Goal: Task Accomplishment & Management: Use online tool/utility

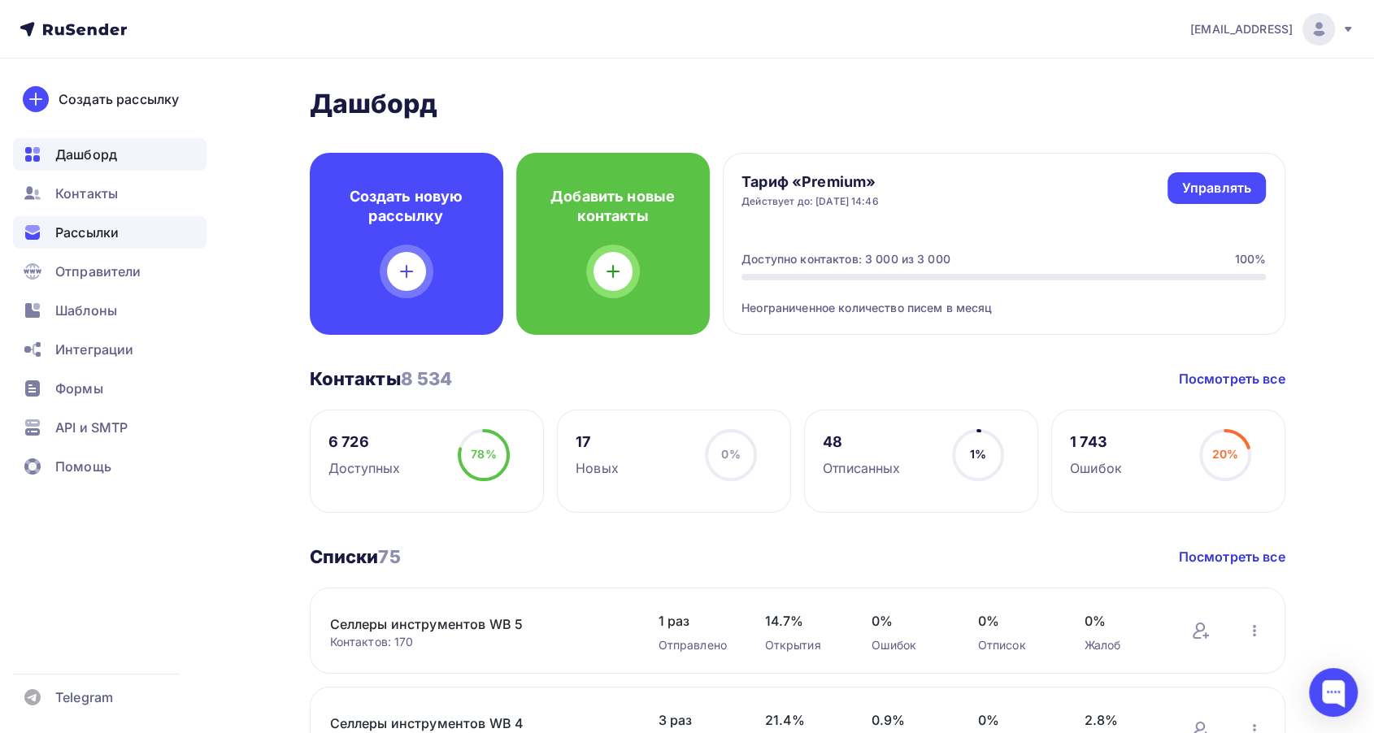
click at [125, 234] on div "Рассылки" at bounding box center [109, 232] width 193 height 33
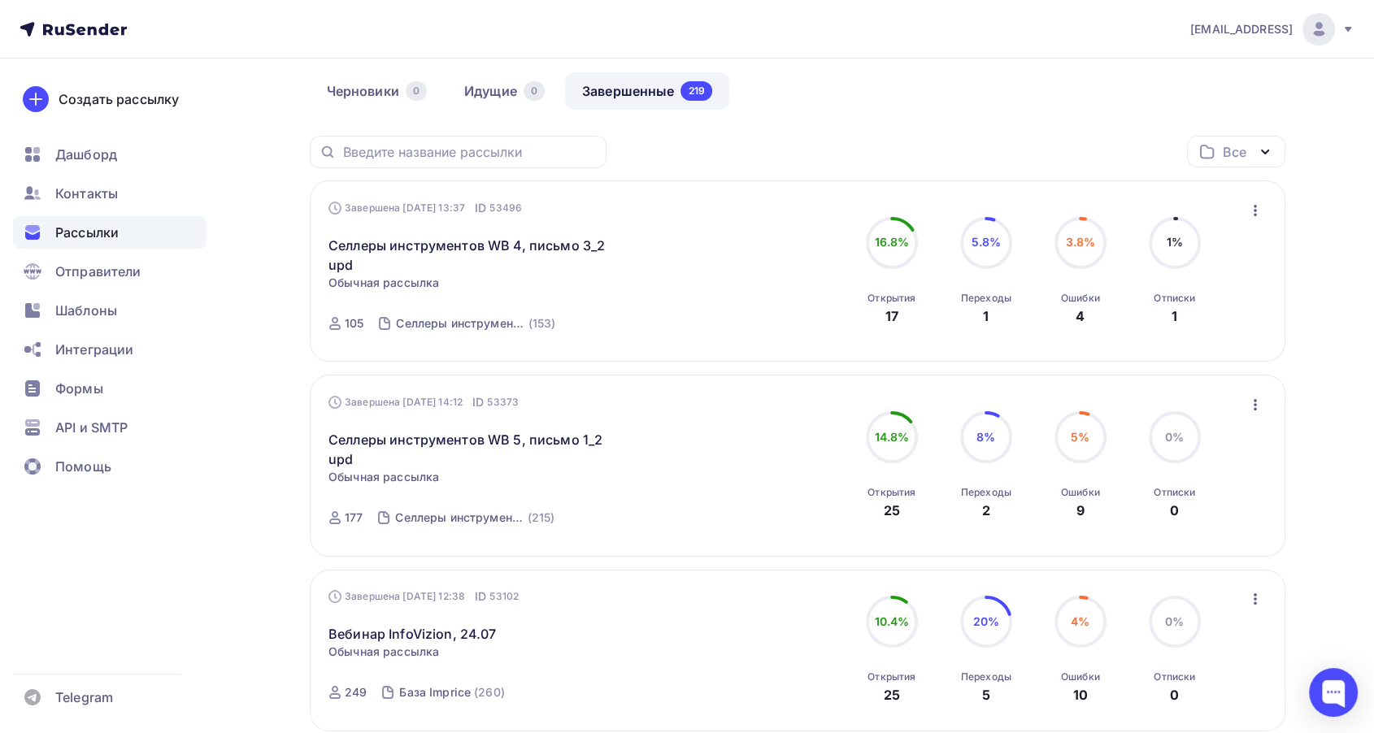
scroll to position [180, 0]
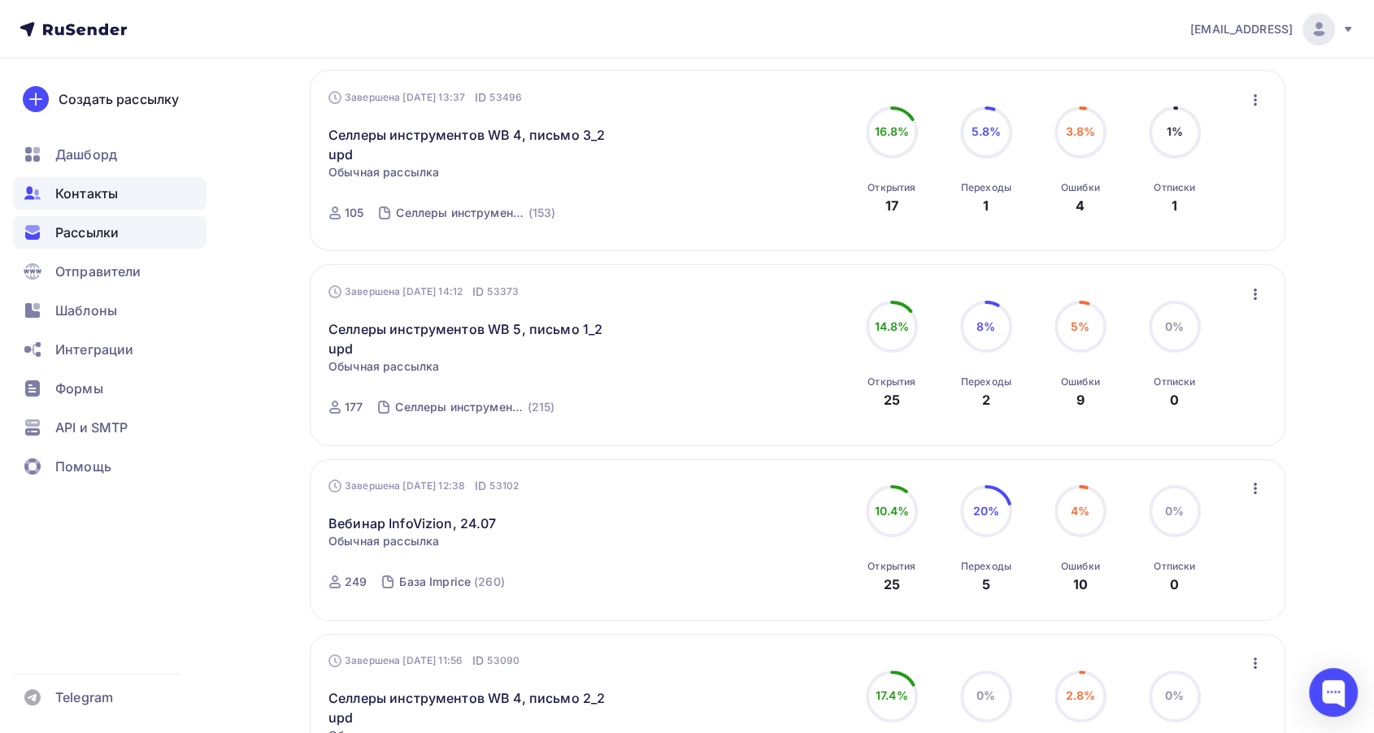
click at [103, 195] on span "Контакты" at bounding box center [86, 194] width 63 height 20
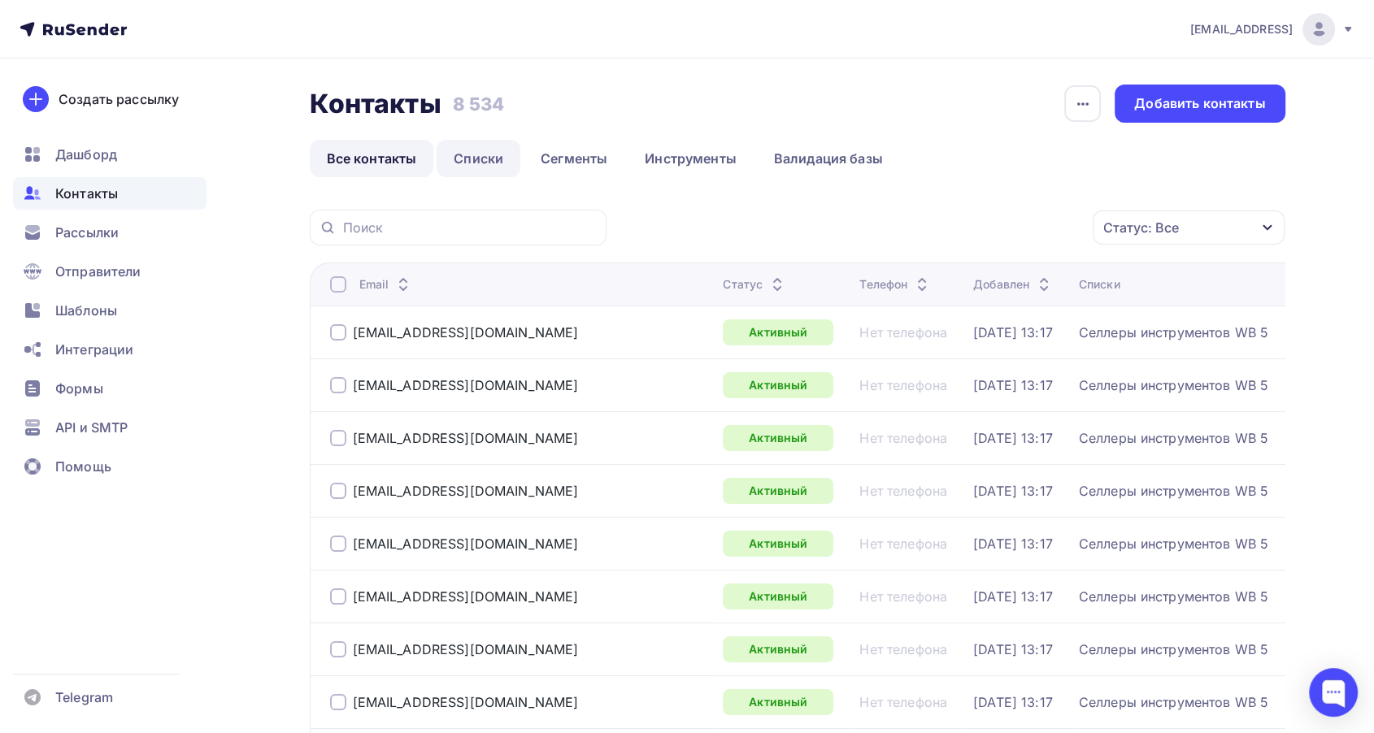
click at [488, 152] on link "Списки" at bounding box center [478, 158] width 84 height 37
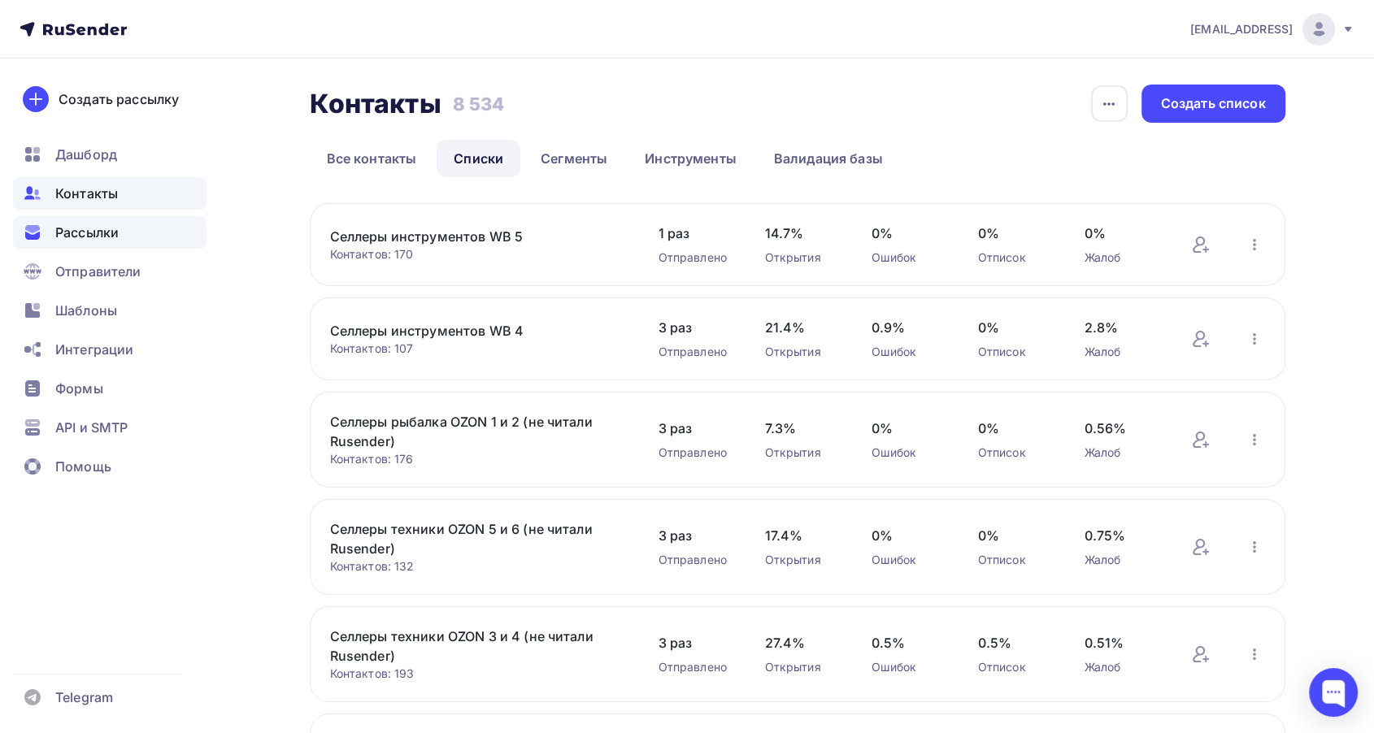
click at [115, 223] on span "Рассылки" at bounding box center [86, 233] width 63 height 20
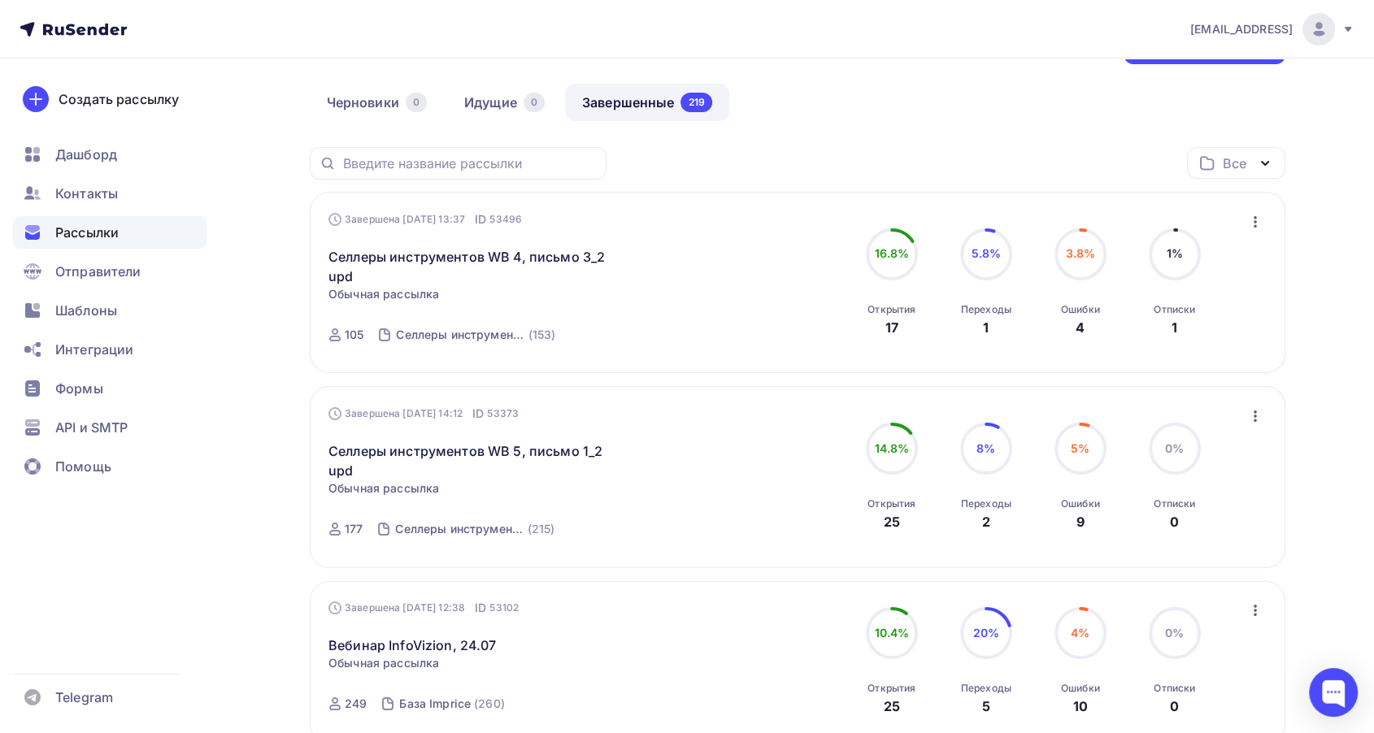
scroll to position [180, 0]
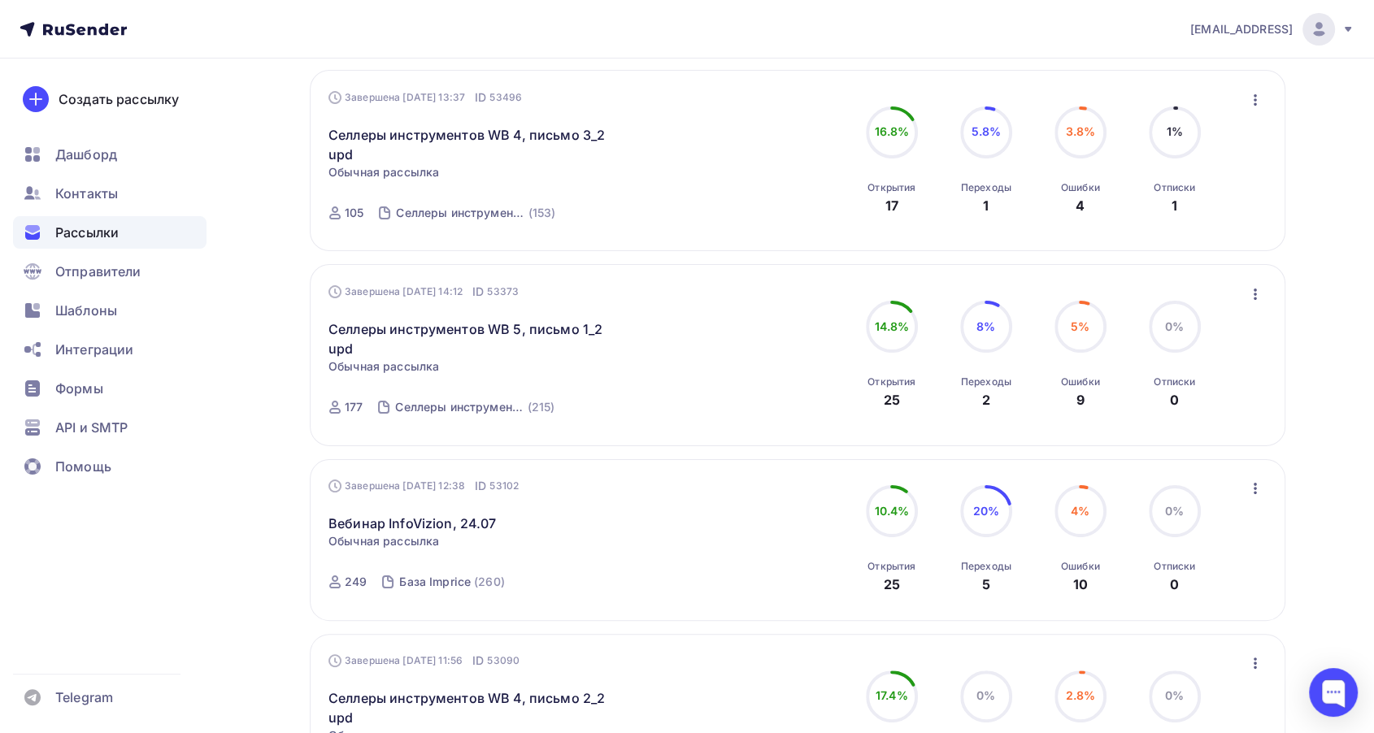
click at [1262, 287] on icon "button" at bounding box center [1255, 294] width 20 height 20
click at [63, 194] on span "Контакты" at bounding box center [86, 194] width 63 height 20
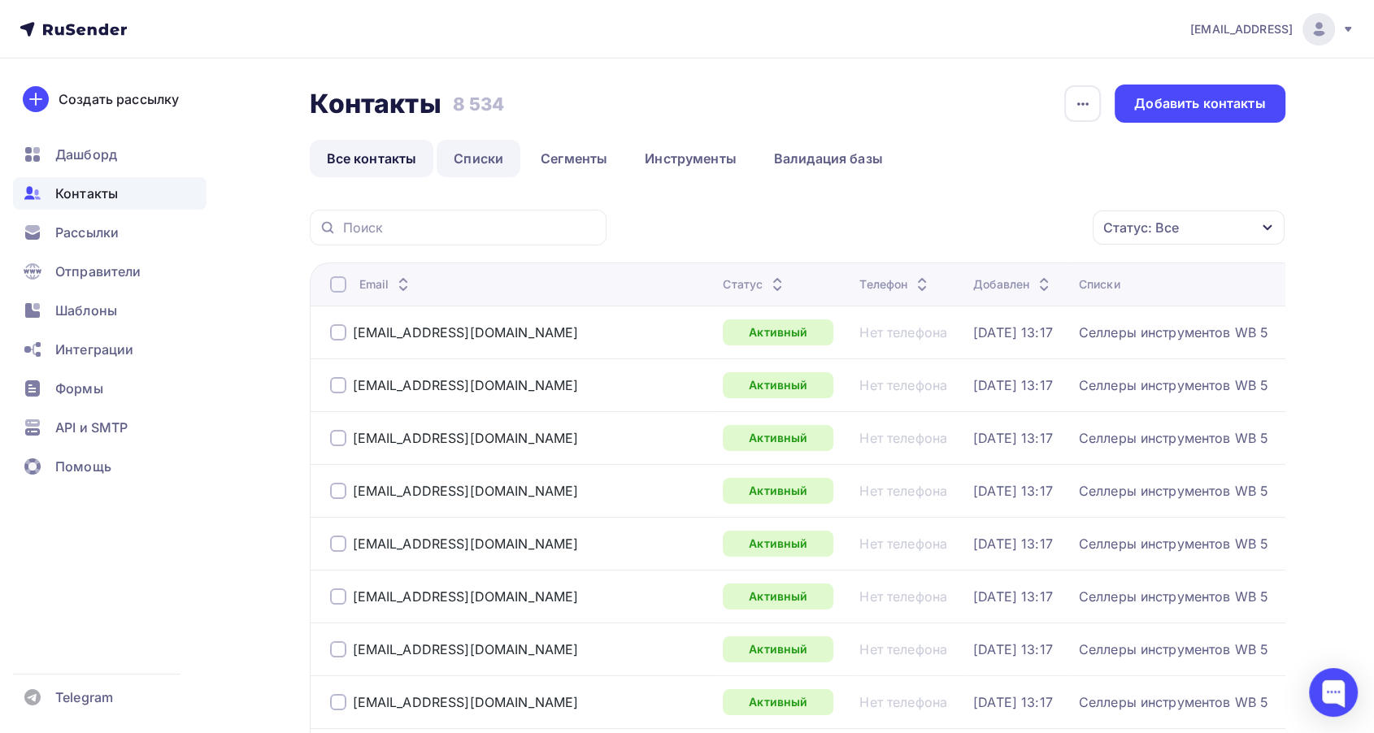
click at [474, 154] on link "Списки" at bounding box center [478, 158] width 84 height 37
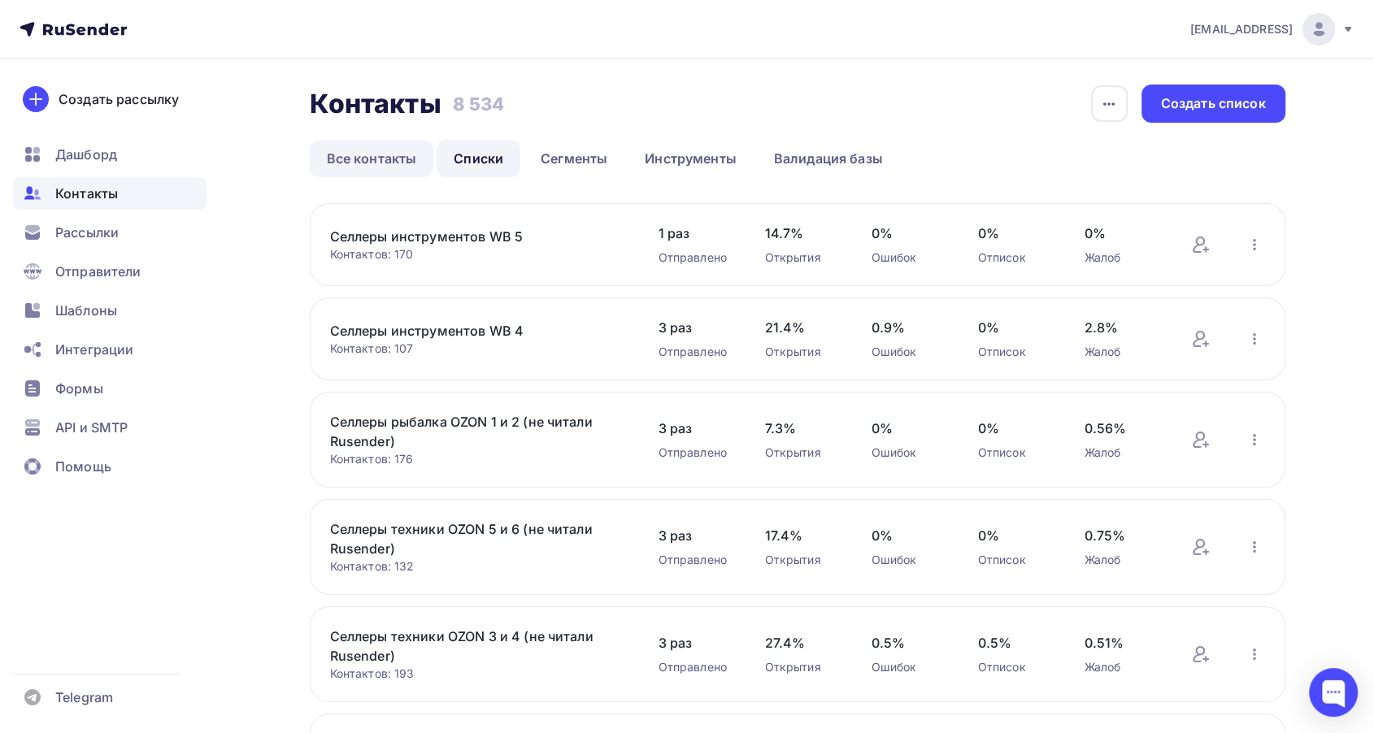
click at [387, 160] on link "Все контакты" at bounding box center [372, 158] width 124 height 37
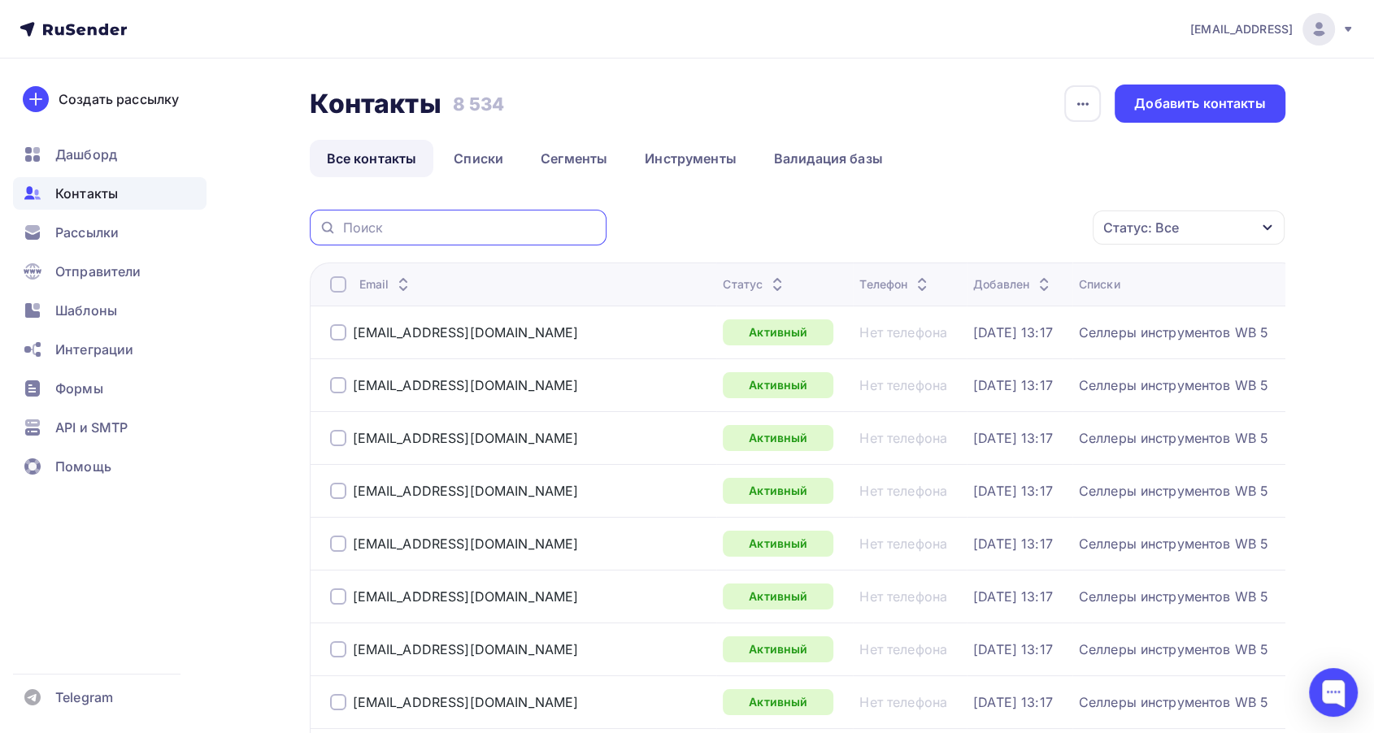
click at [456, 235] on input "text" at bounding box center [470, 228] width 254 height 18
paste input "moscow@garantx.ru"
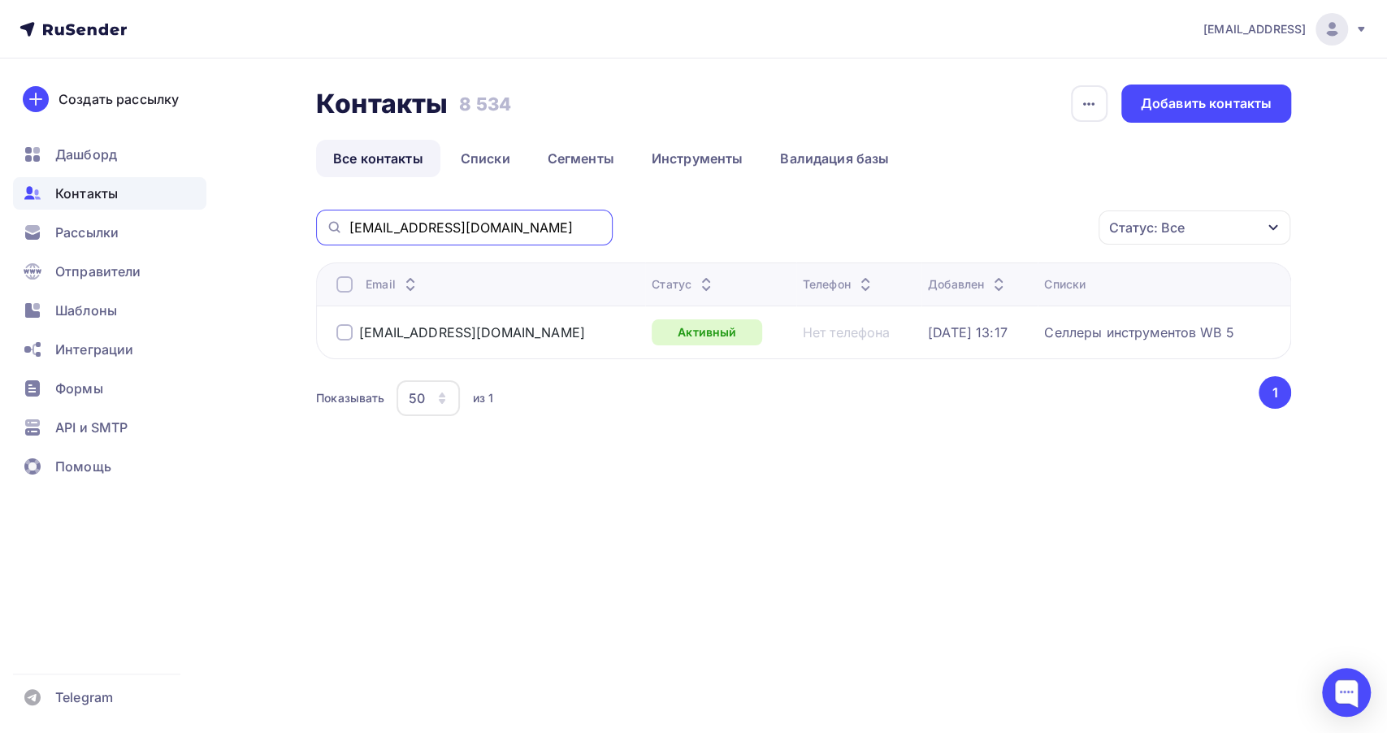
drag, startPoint x: 506, startPoint y: 227, endPoint x: 161, endPoint y: 189, distance: 346.7
click at [161, 189] on div "ma@imprice.ai Аккаунт Тарифы Выйти Создать рассылку Дашборд Контакты Рассылки О…" at bounding box center [693, 262] width 1387 height 525
paste input "info@growthebrand"
type input "info@growthebrand.ru"
click at [488, 167] on link "Списки" at bounding box center [486, 158] width 84 height 37
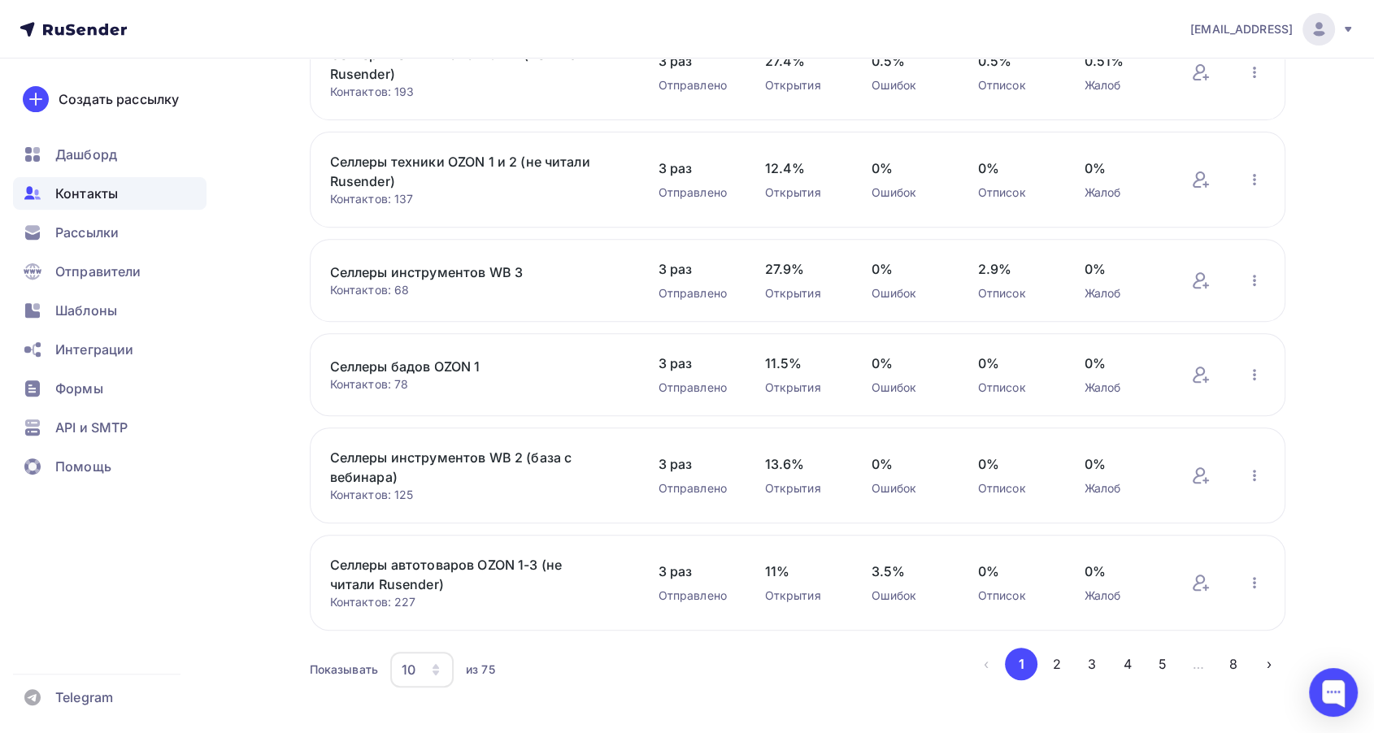
scroll to position [603, 0]
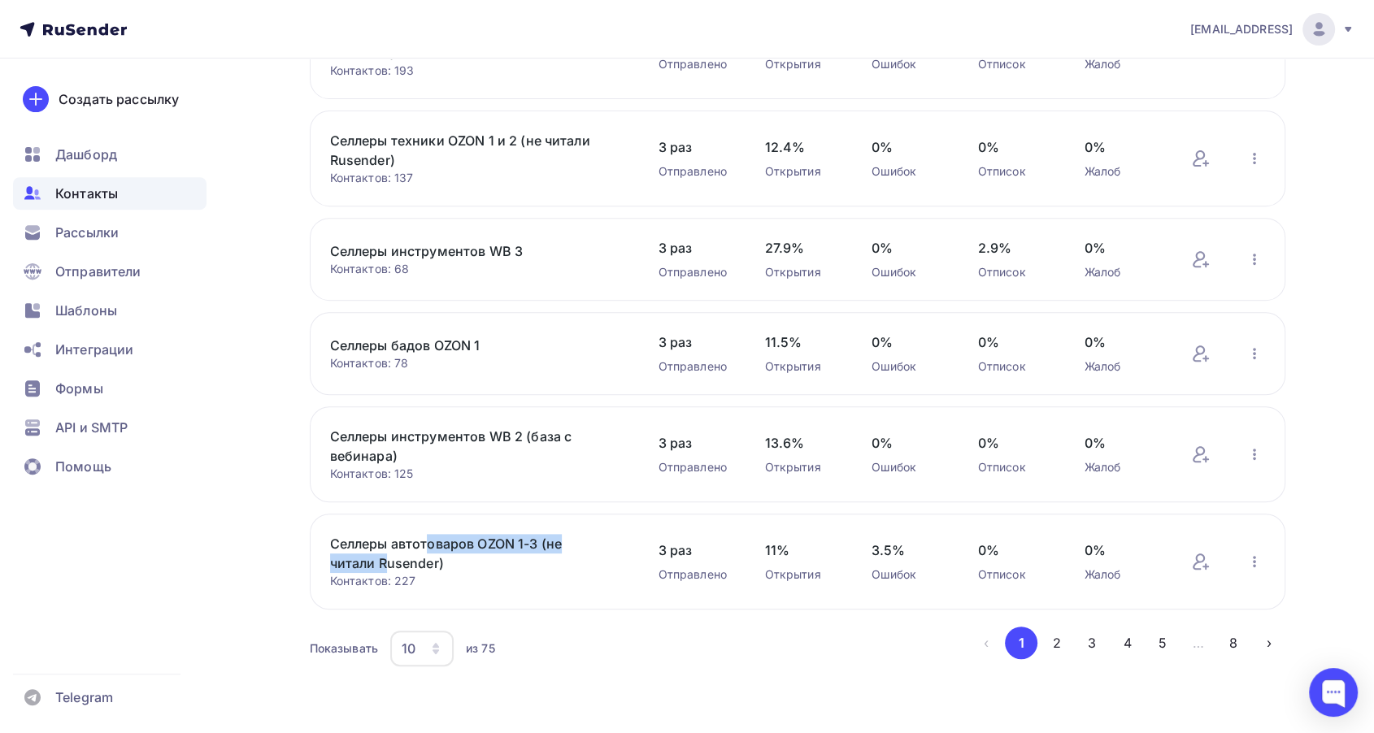
drag, startPoint x: 322, startPoint y: 540, endPoint x: 535, endPoint y: 541, distance: 213.0
click at [535, 541] on div "Селлеры автотоваров OZON 1-3 (не читали Rusender) Контактов: 227 Добавить конта…" at bounding box center [797, 562] width 975 height 96
copy link "Селлеры автотоваров OZON 1-3"
click at [102, 224] on span "Рассылки" at bounding box center [86, 233] width 63 height 20
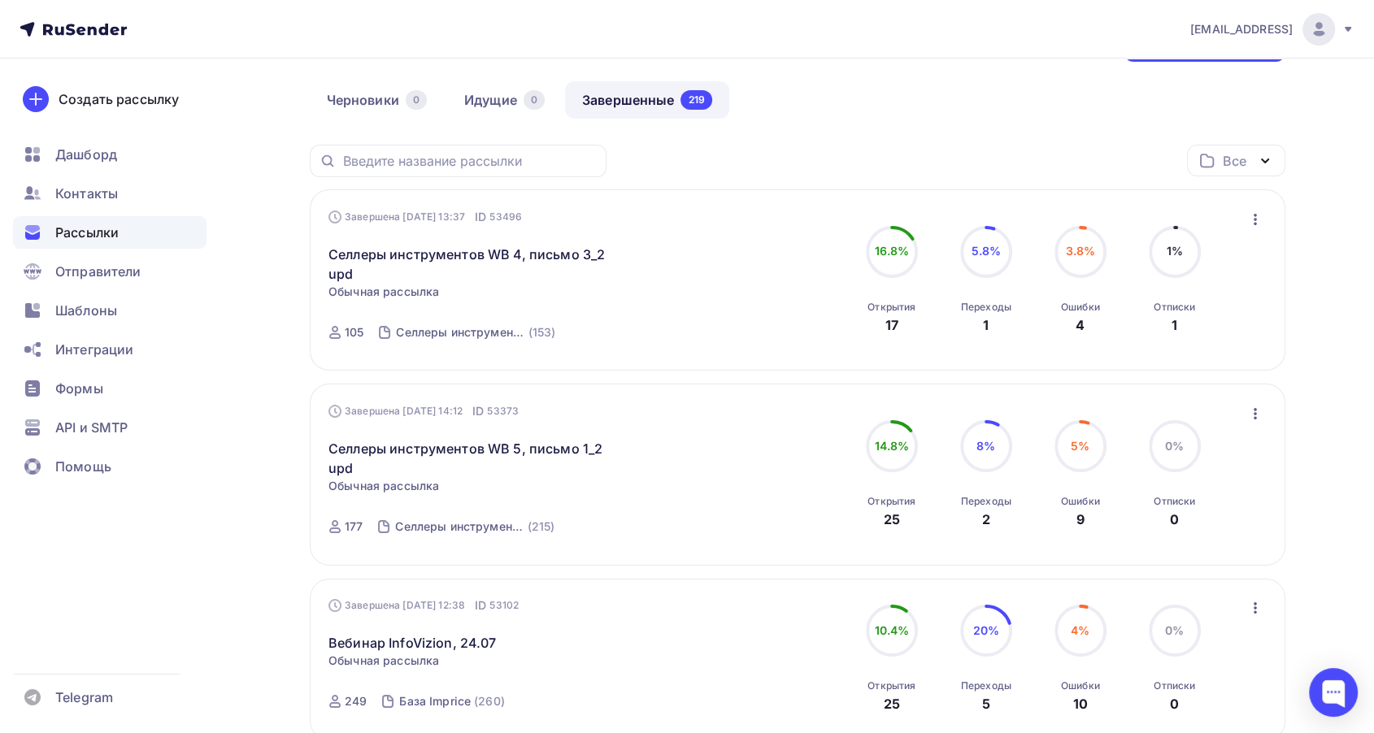
scroll to position [90, 0]
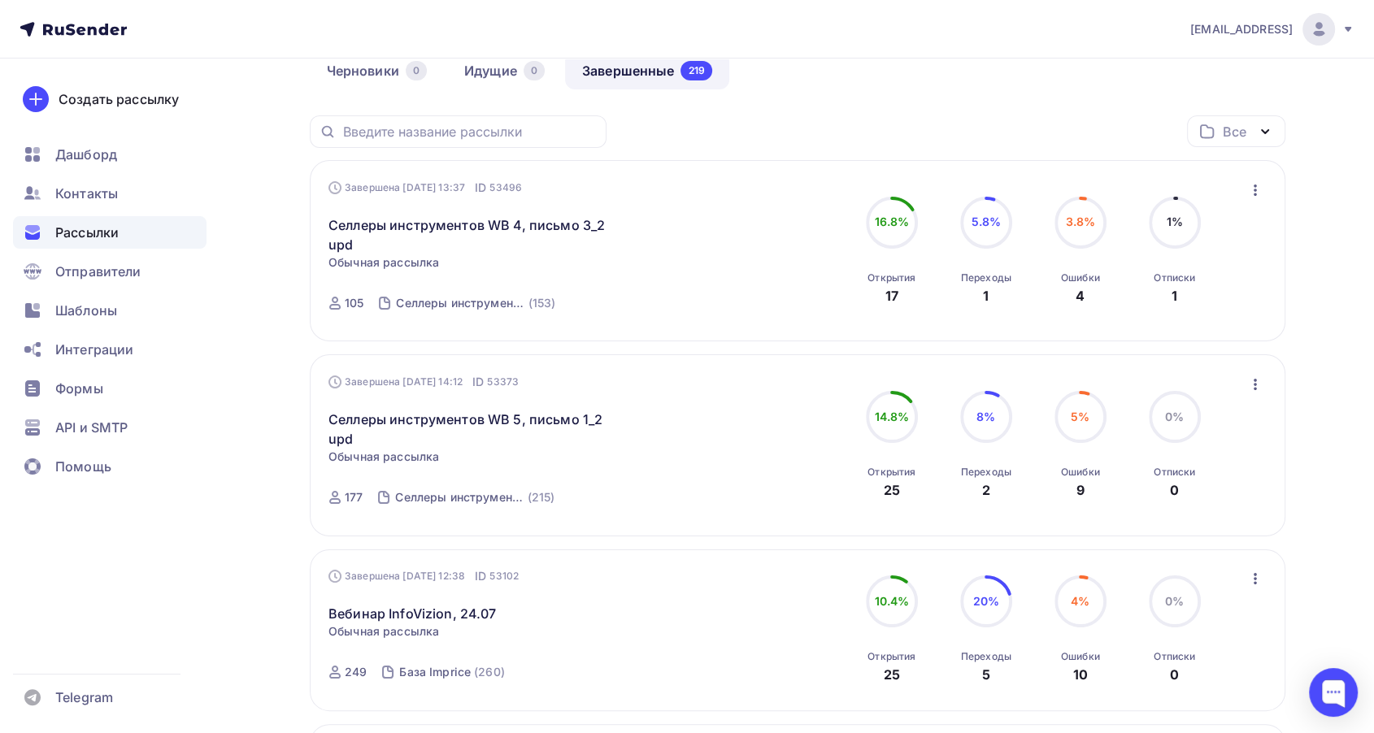
click at [1258, 384] on icon "button" at bounding box center [1255, 385] width 20 height 20
click at [102, 192] on span "Контакты" at bounding box center [86, 194] width 63 height 20
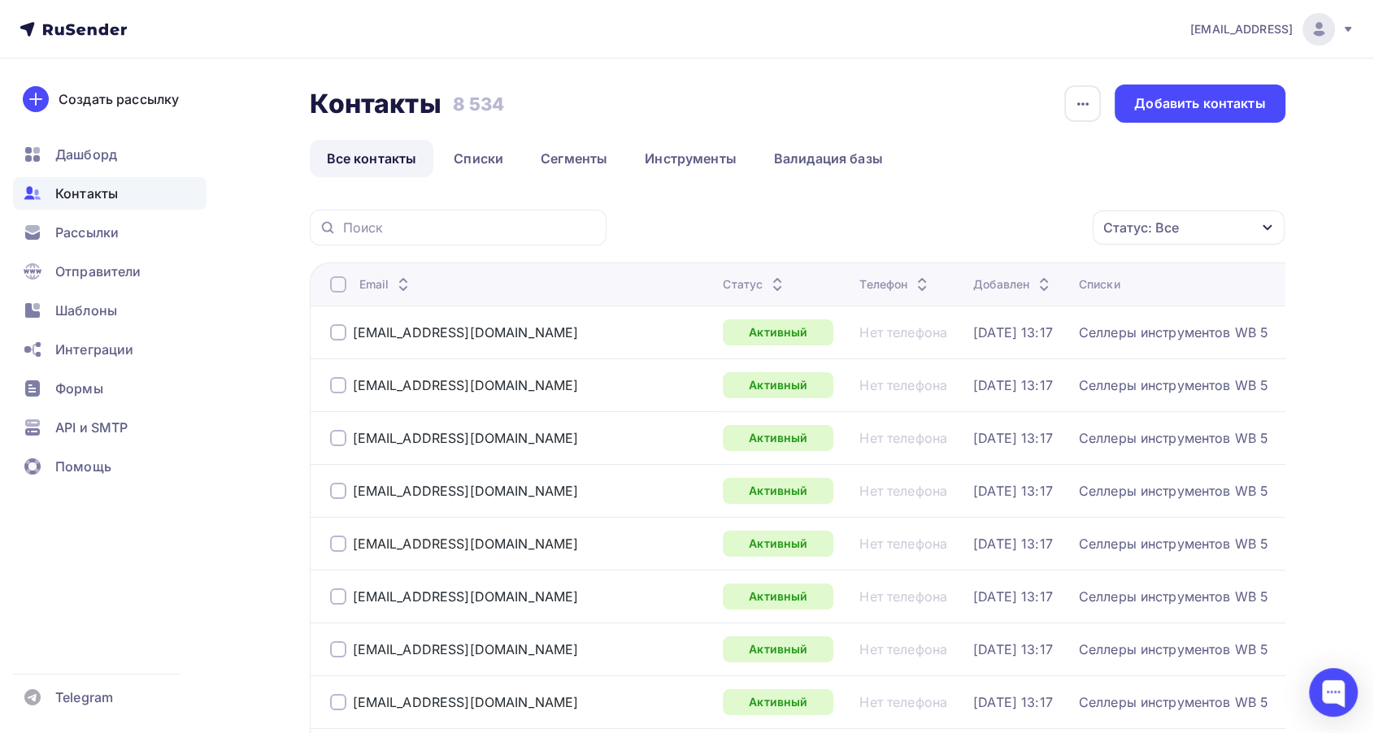
click at [1186, 227] on div "Статус: Все" at bounding box center [1188, 228] width 192 height 34
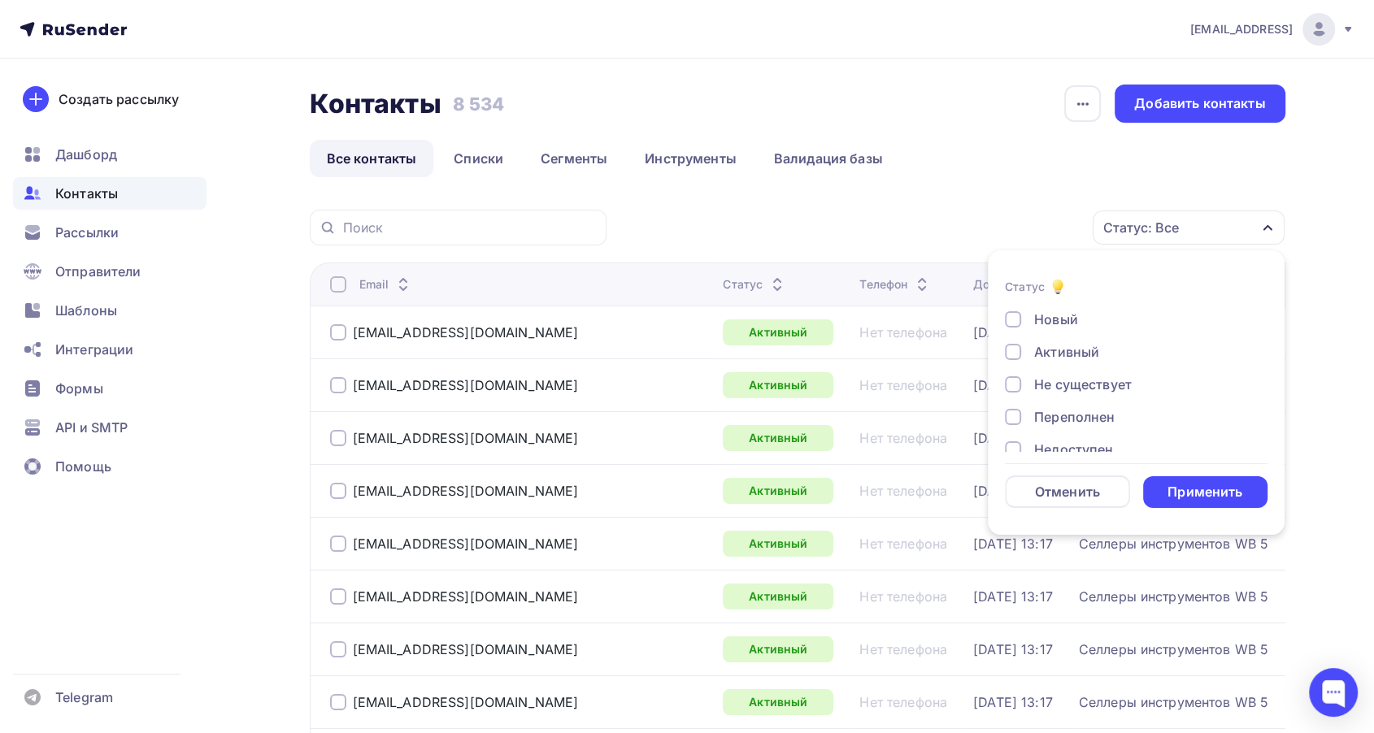
click at [1100, 380] on div "Не существует" at bounding box center [1083, 385] width 98 height 20
click at [1165, 494] on div "Применить" at bounding box center [1205, 492] width 125 height 32
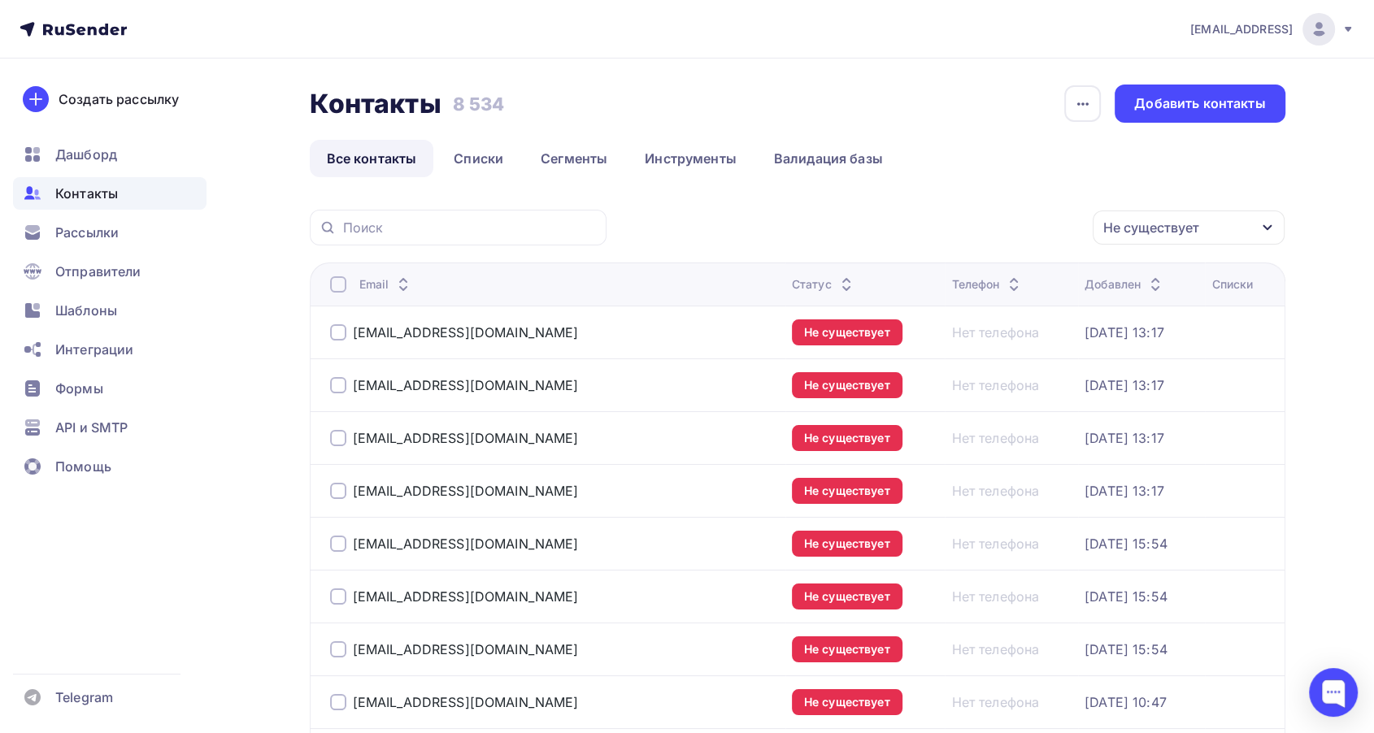
click at [1269, 232] on icon "button" at bounding box center [1267, 227] width 13 height 13
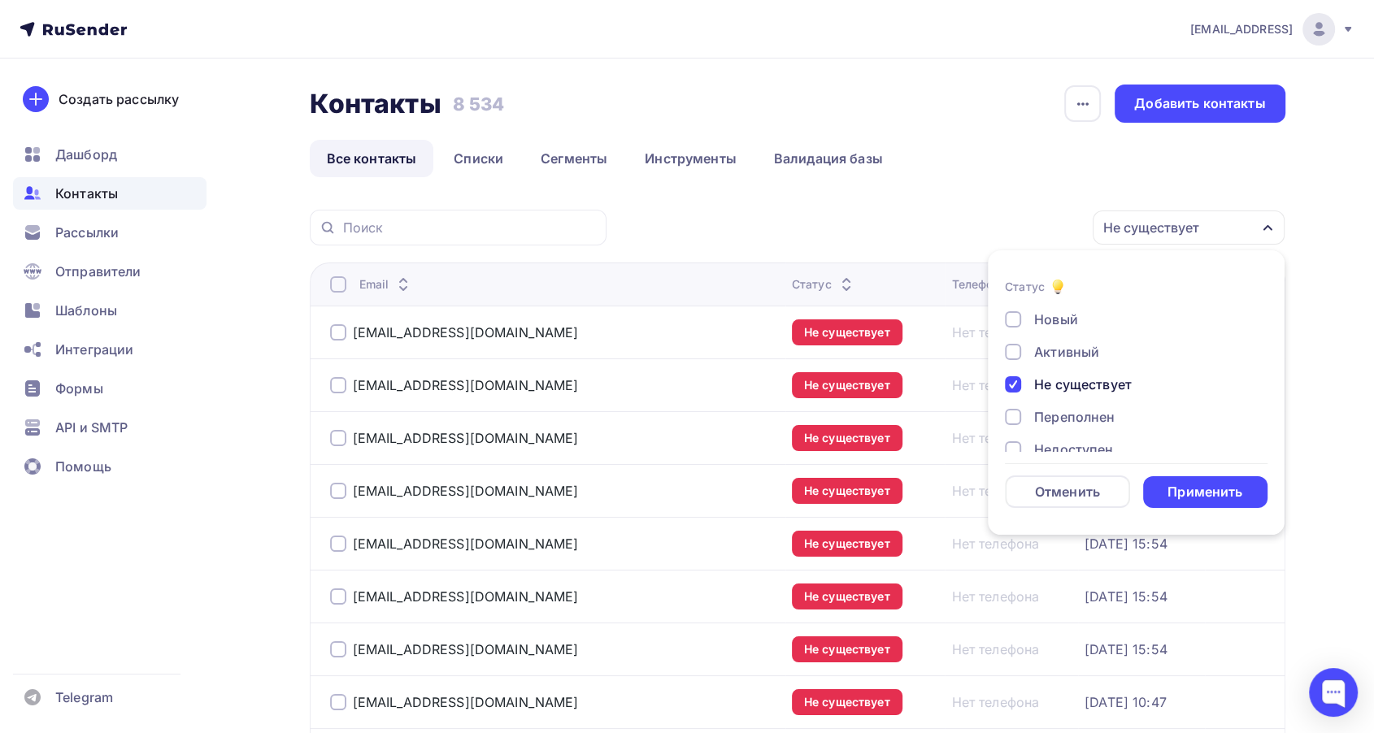
click at [1021, 390] on div "Не существует" at bounding box center [1127, 385] width 244 height 20
click at [1014, 332] on div at bounding box center [1013, 332] width 16 height 16
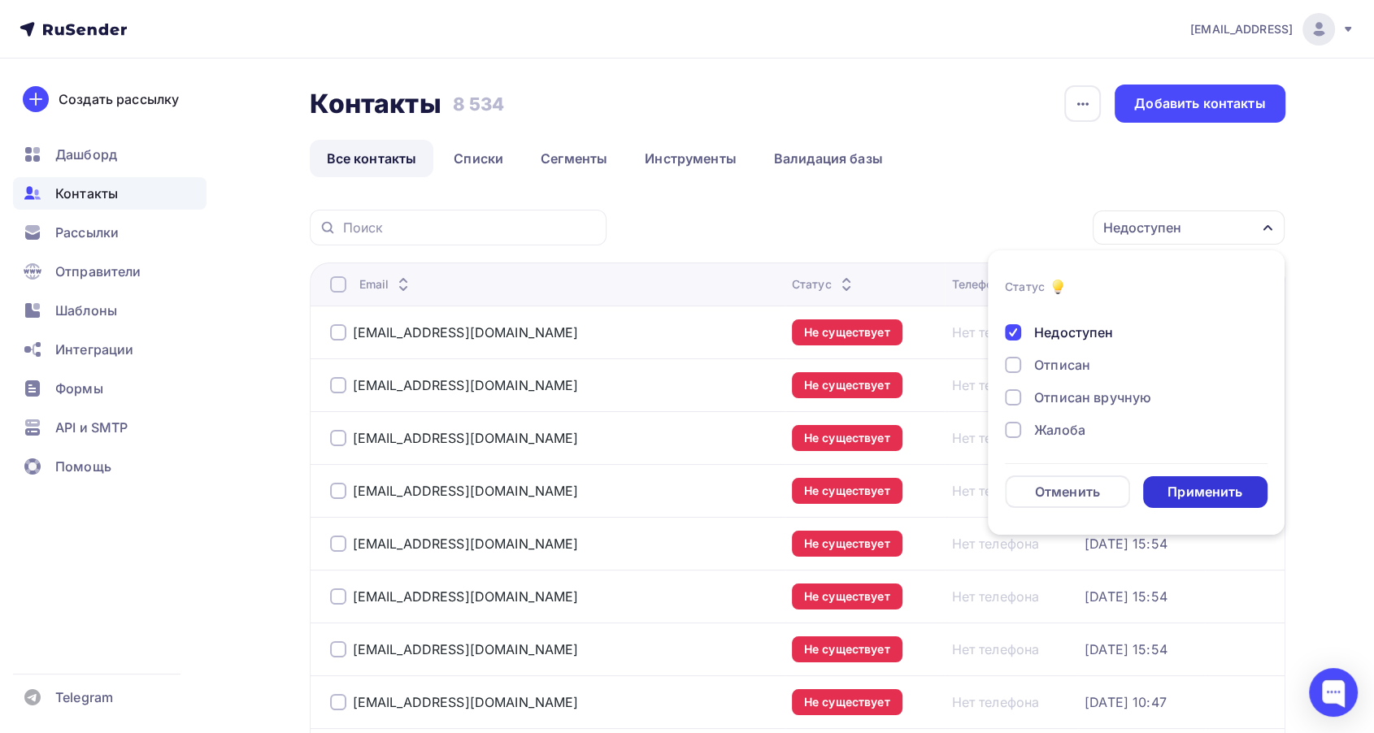
click at [1216, 499] on div "Применить" at bounding box center [1204, 492] width 75 height 19
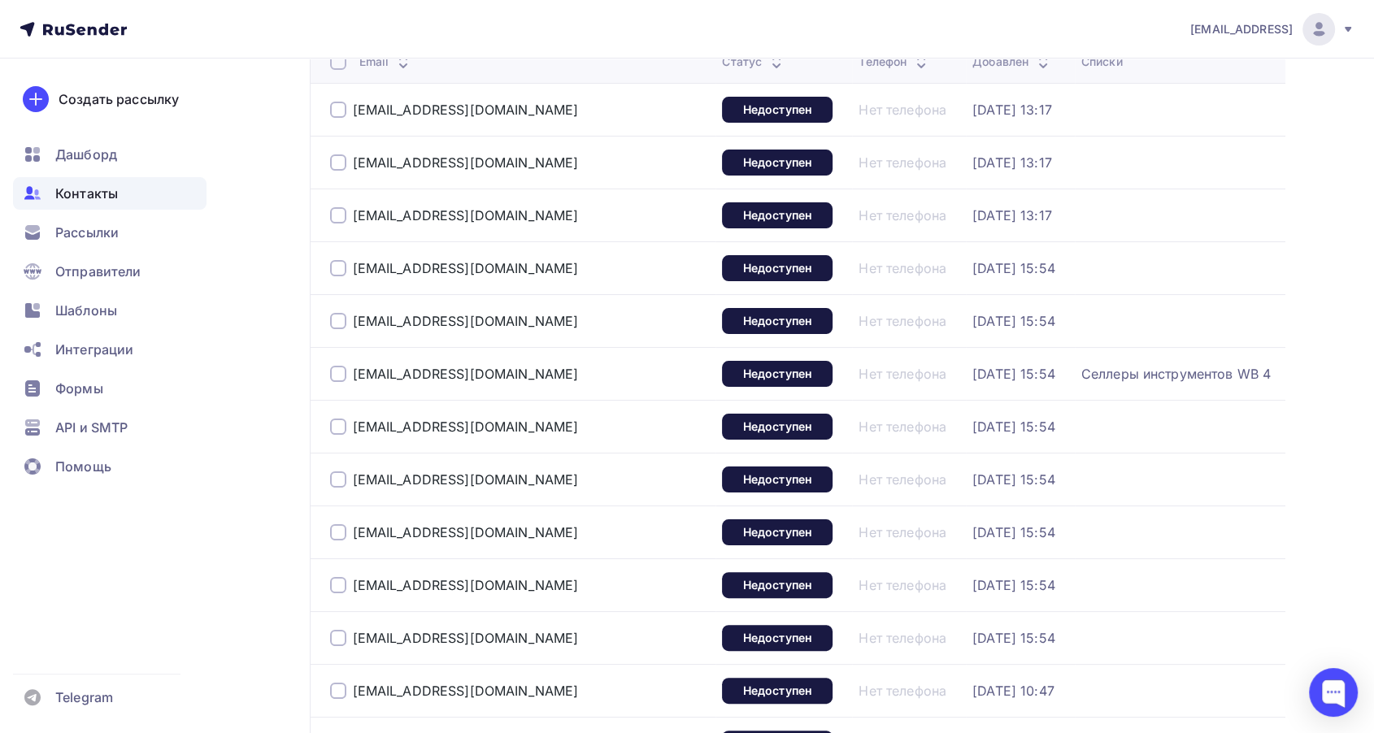
scroll to position [180, 0]
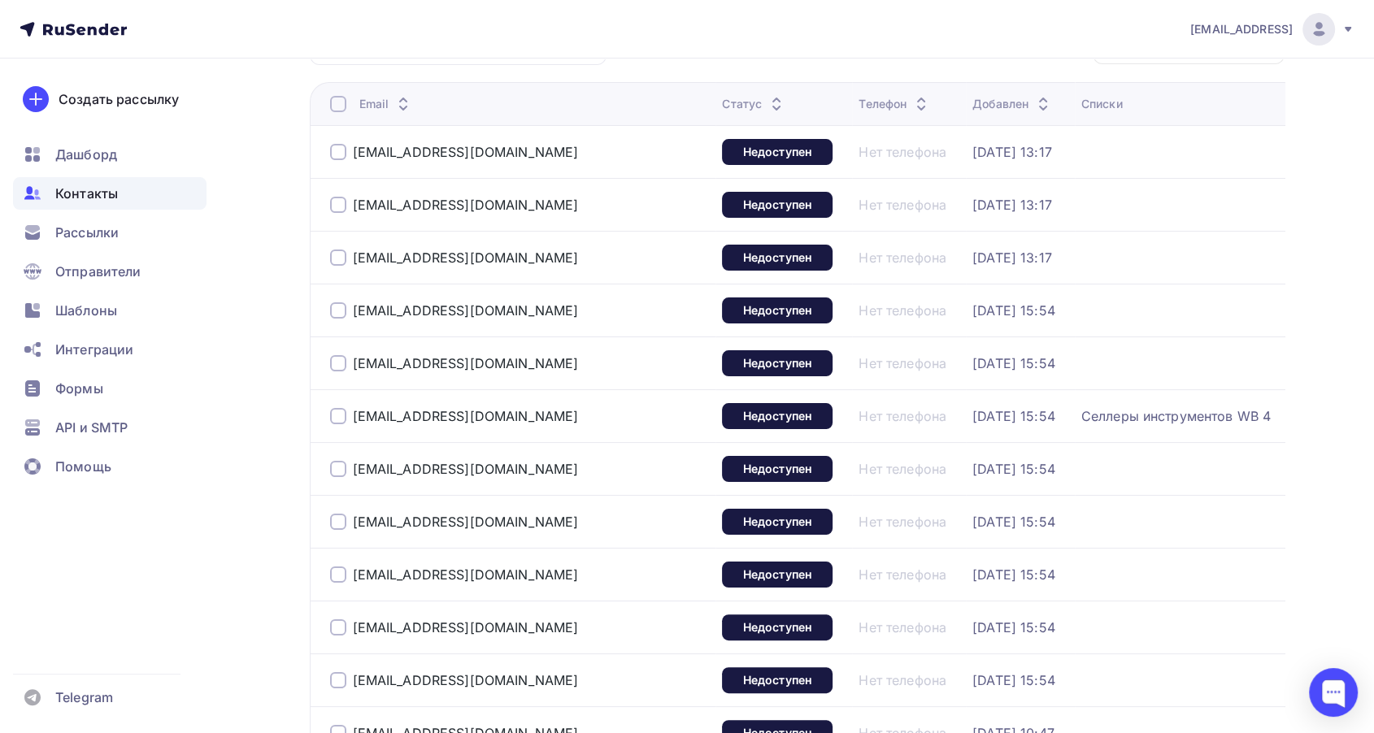
click at [342, 410] on div at bounding box center [338, 416] width 16 height 16
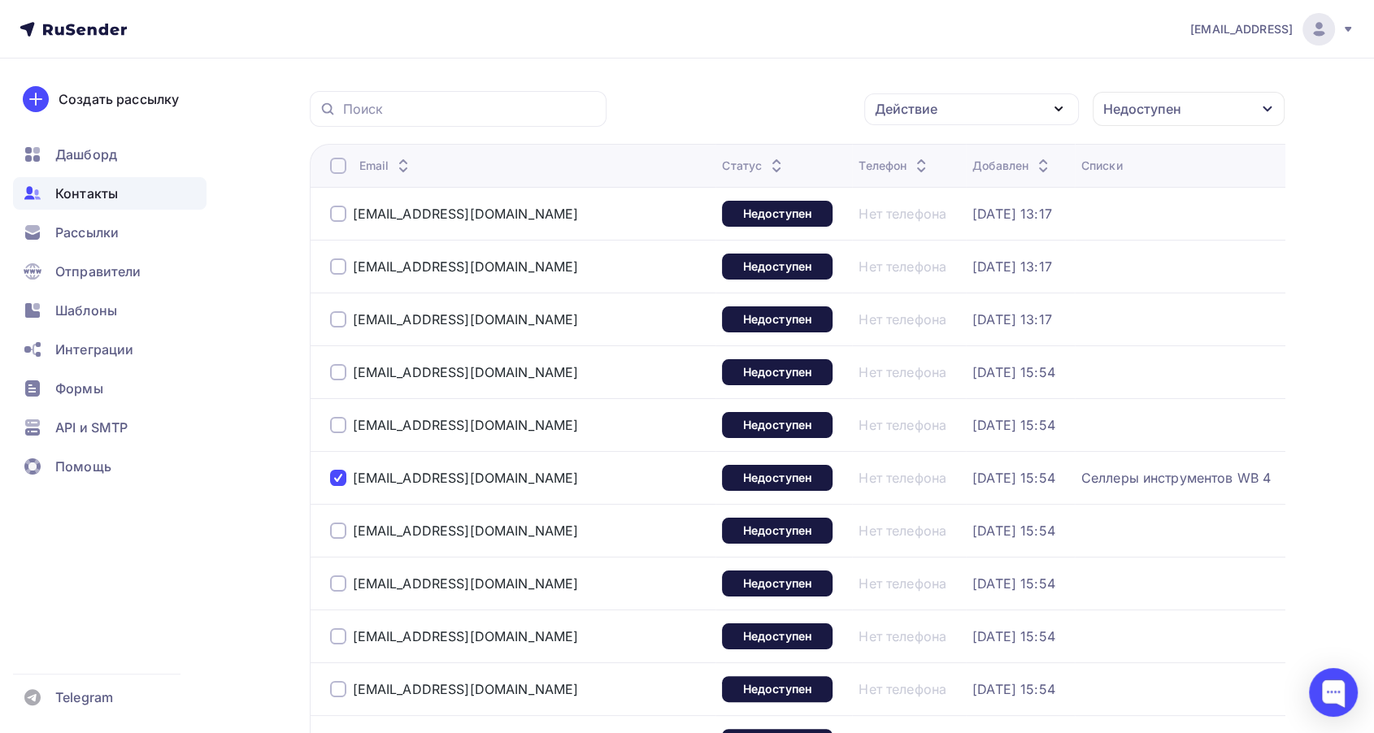
scroll to position [0, 0]
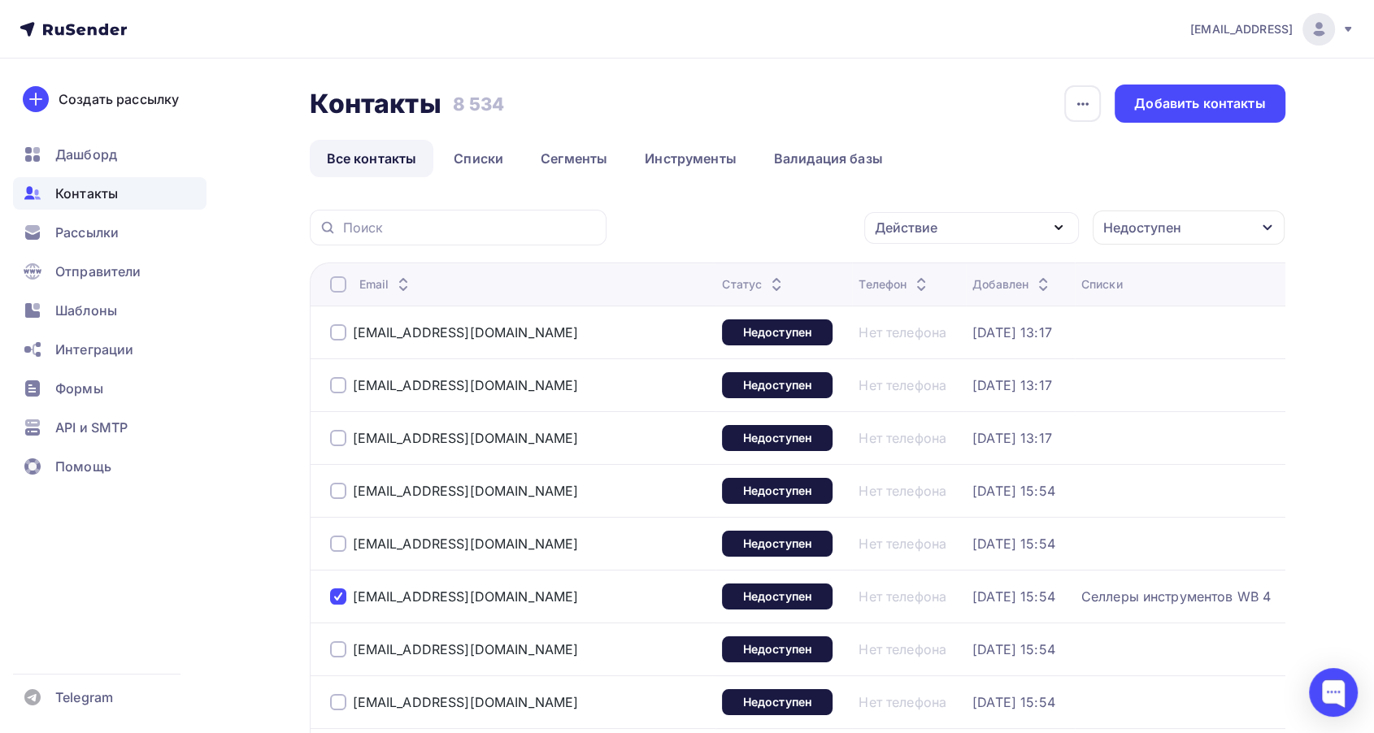
click at [1053, 224] on icon "button" at bounding box center [1058, 228] width 20 height 20
click at [996, 306] on div "Исключить из списка" at bounding box center [954, 308] width 141 height 20
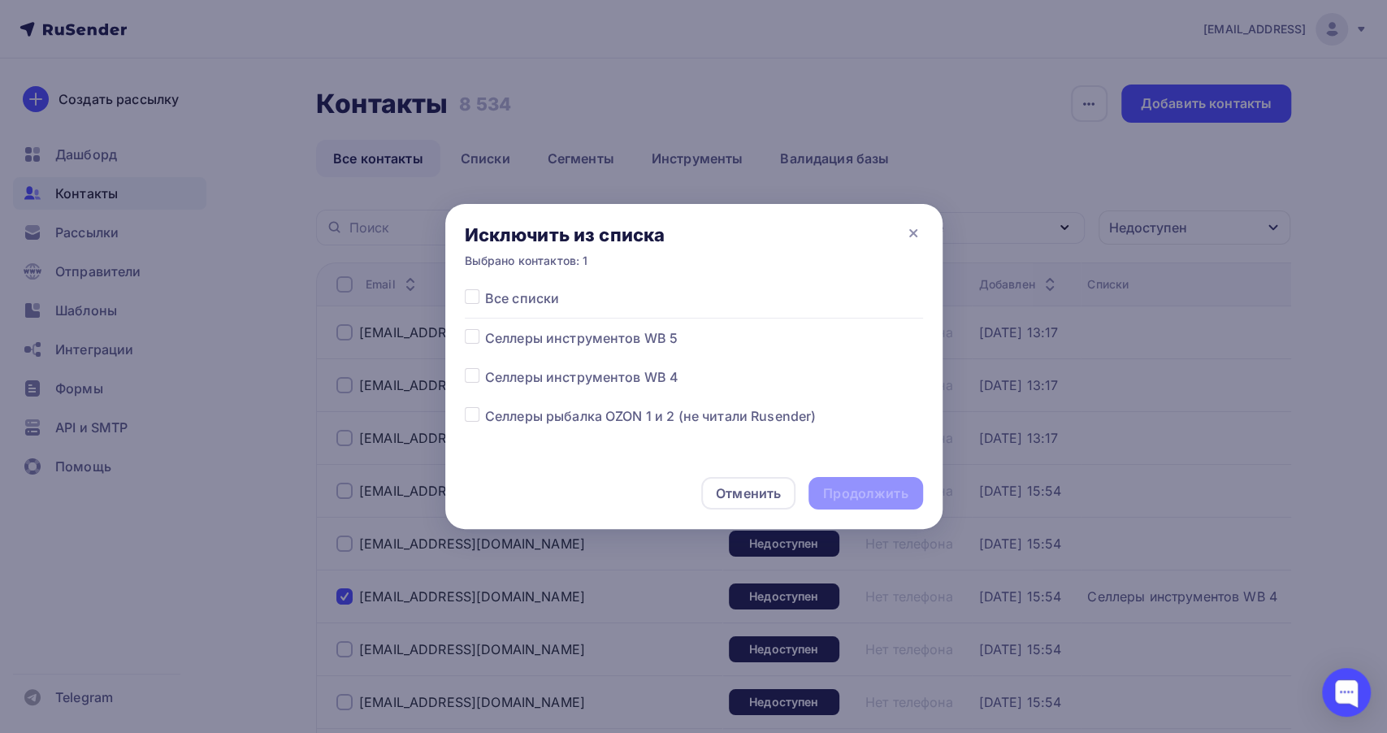
click at [535, 288] on div "Исключить из списка Выбрано контактов: 1" at bounding box center [693, 246] width 497 height 85
click at [534, 299] on span "Все списки" at bounding box center [522, 299] width 74 height 20
click at [485, 289] on label at bounding box center [485, 289] width 0 height 0
click at [467, 298] on input "checkbox" at bounding box center [472, 296] width 15 height 15
checkbox input "true"
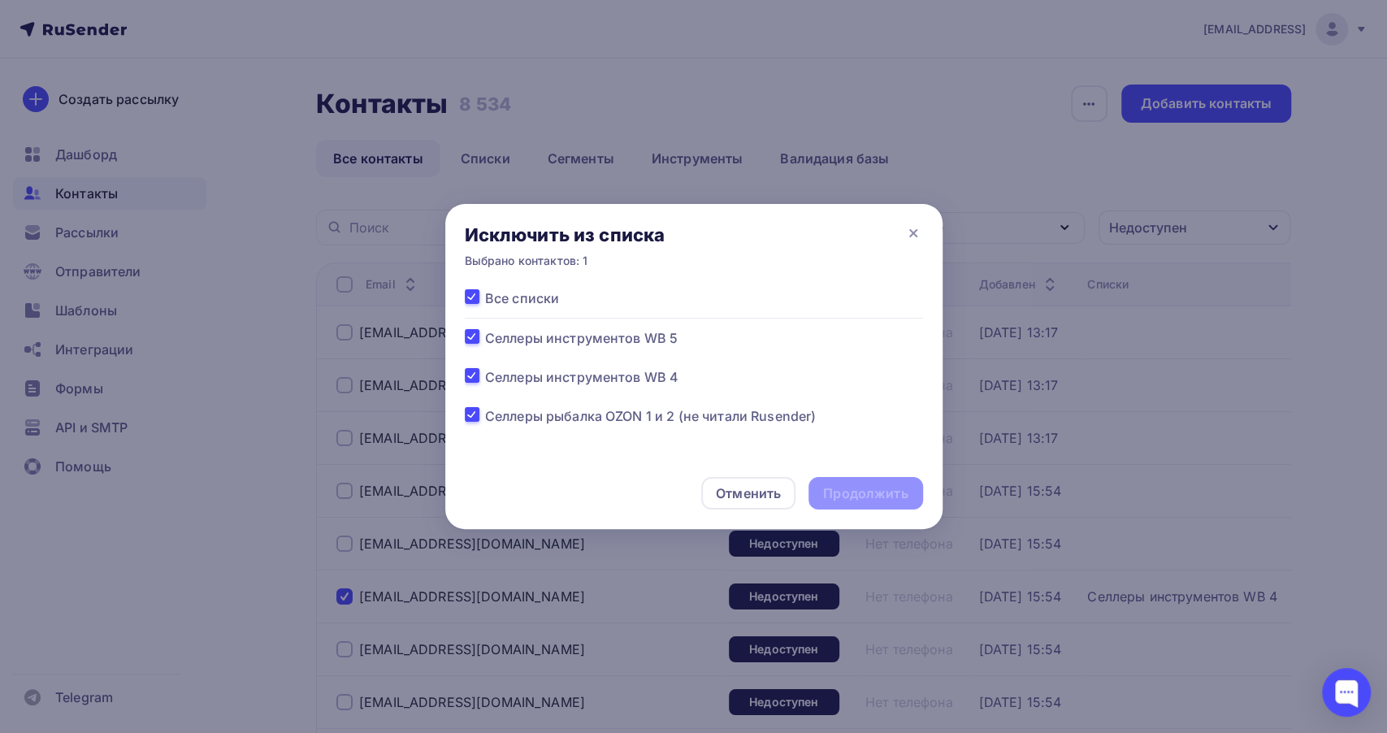
checkbox input "true"
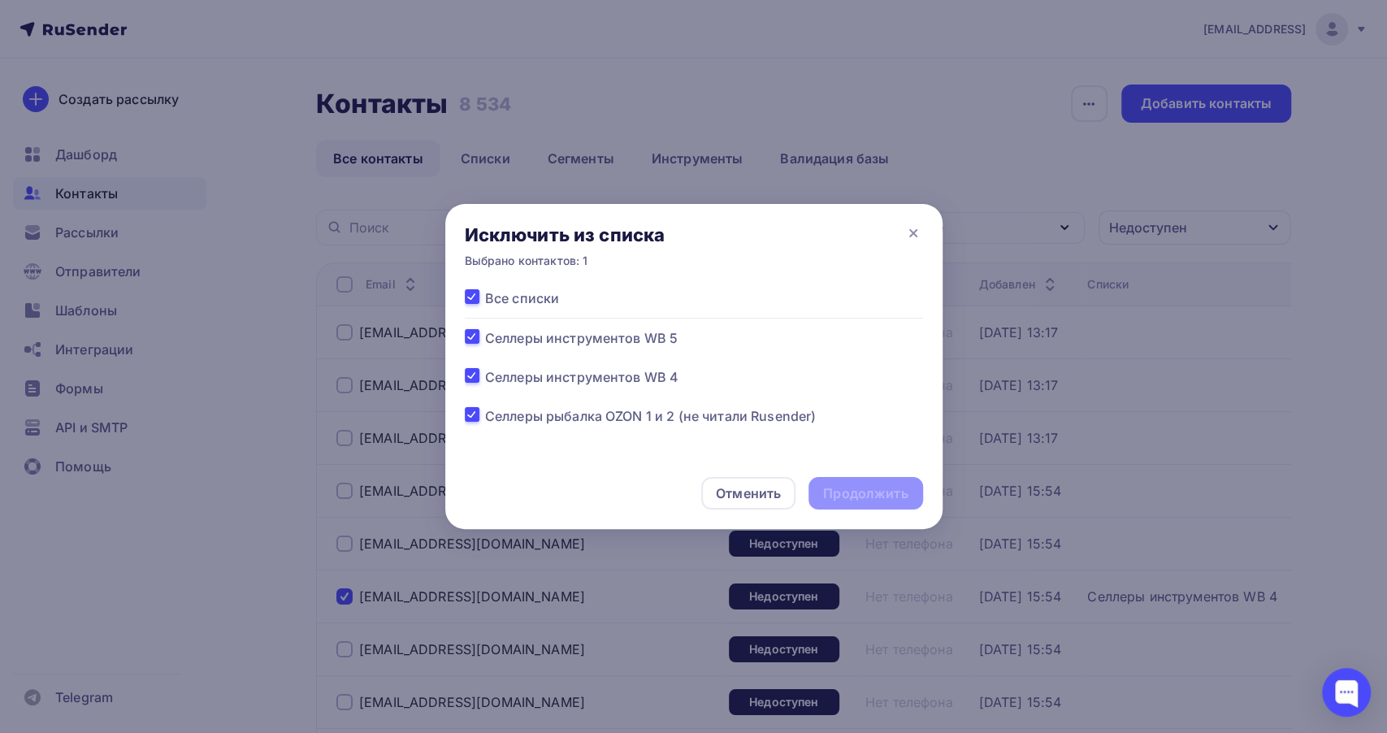
checkbox input "true"
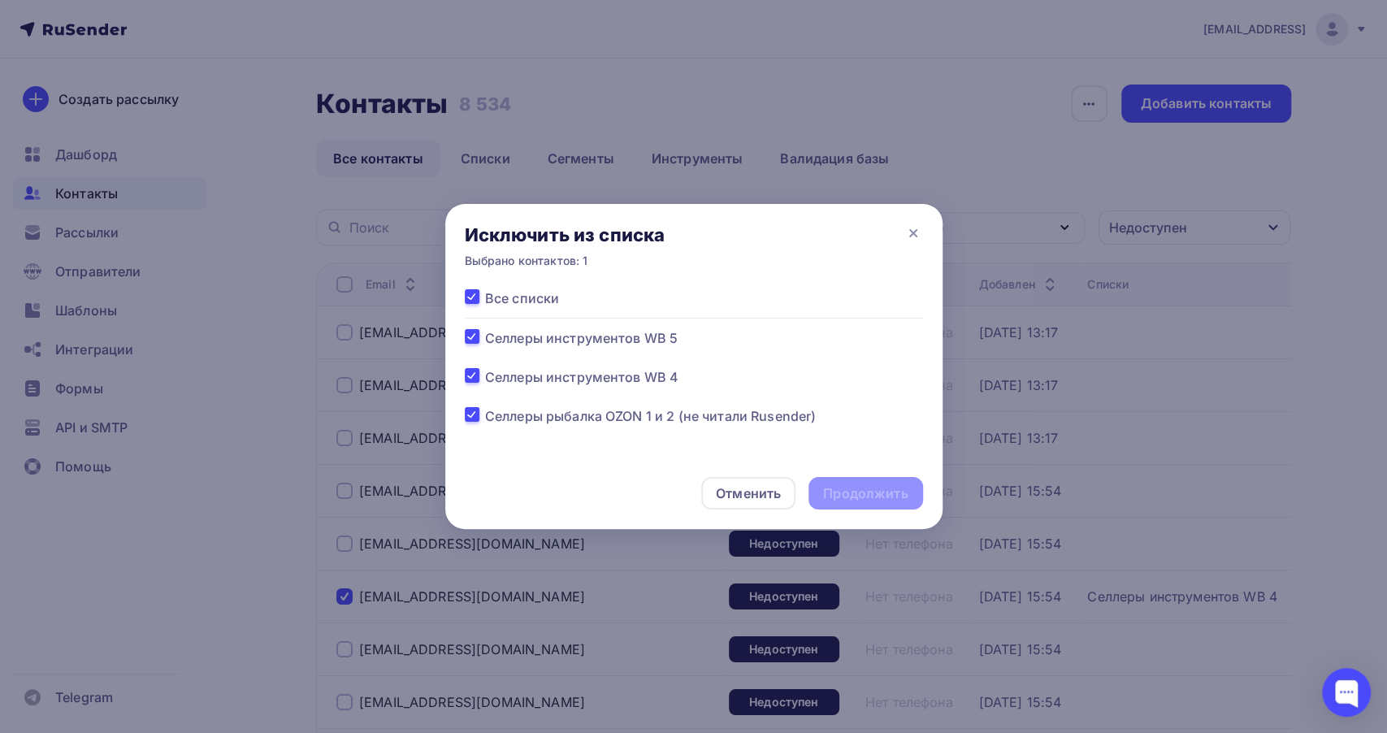
checkbox input "true"
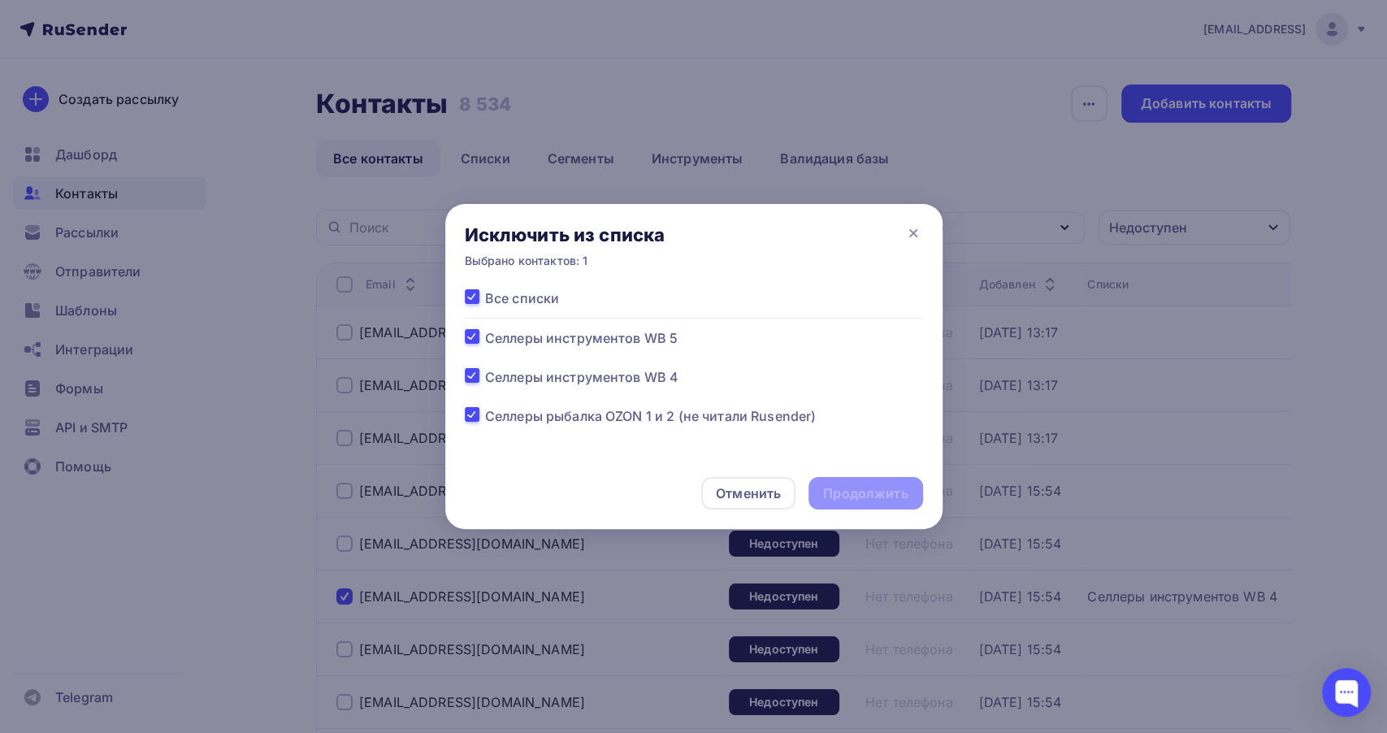
checkbox input "true"
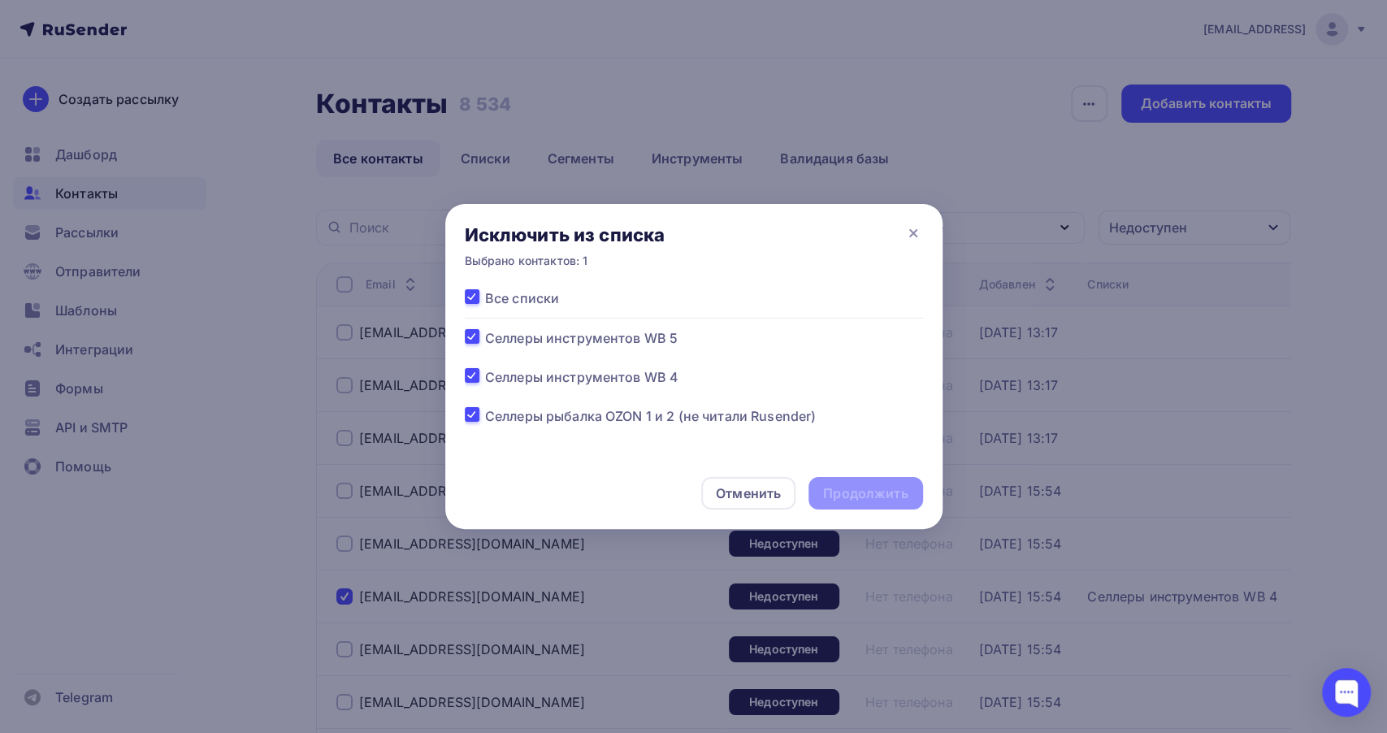
checkbox input "true"
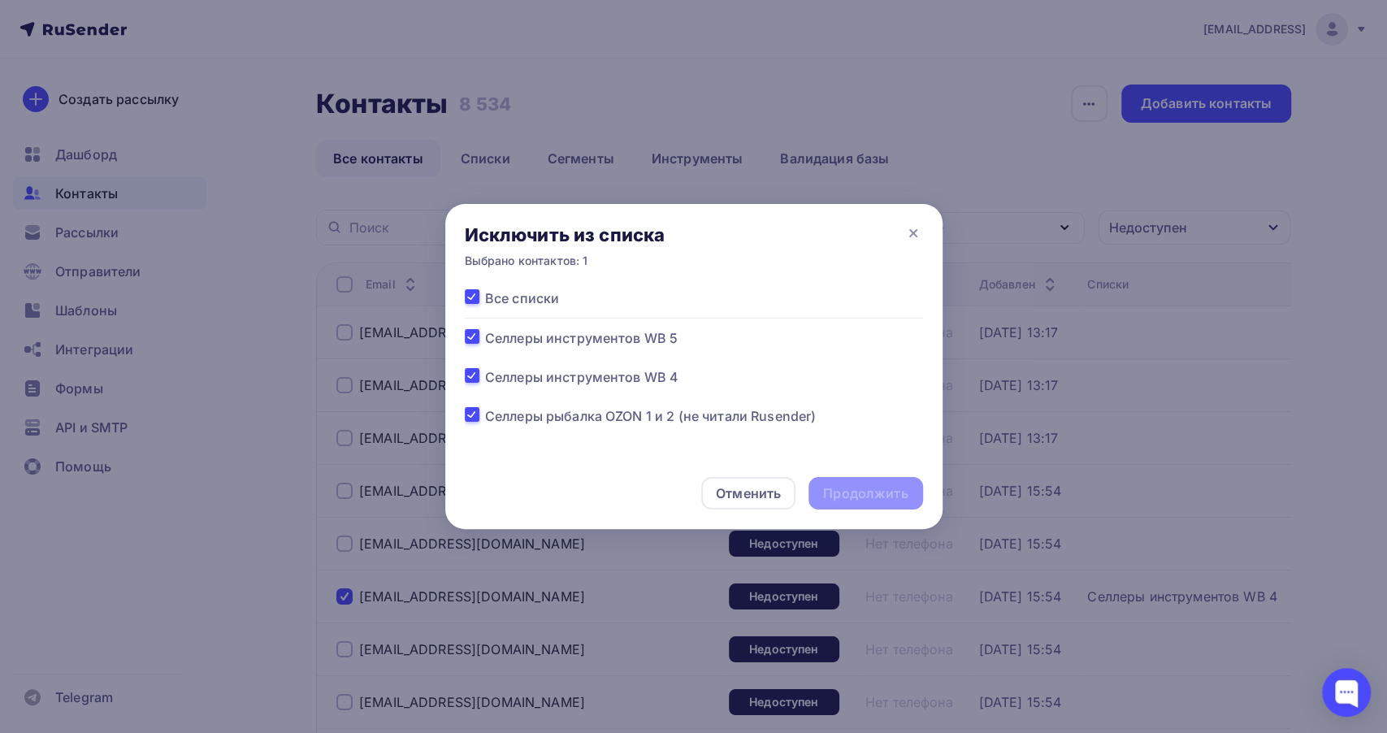
checkbox input "true"
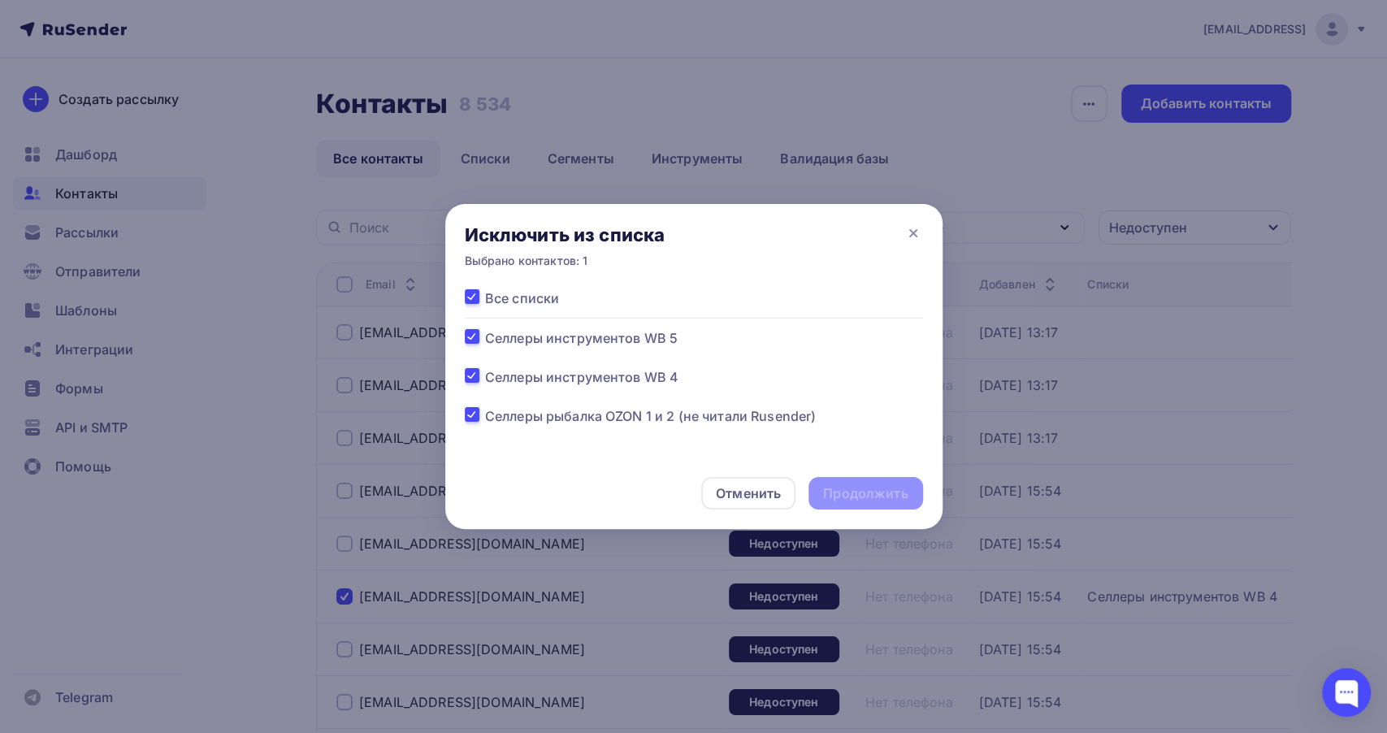
checkbox input "true"
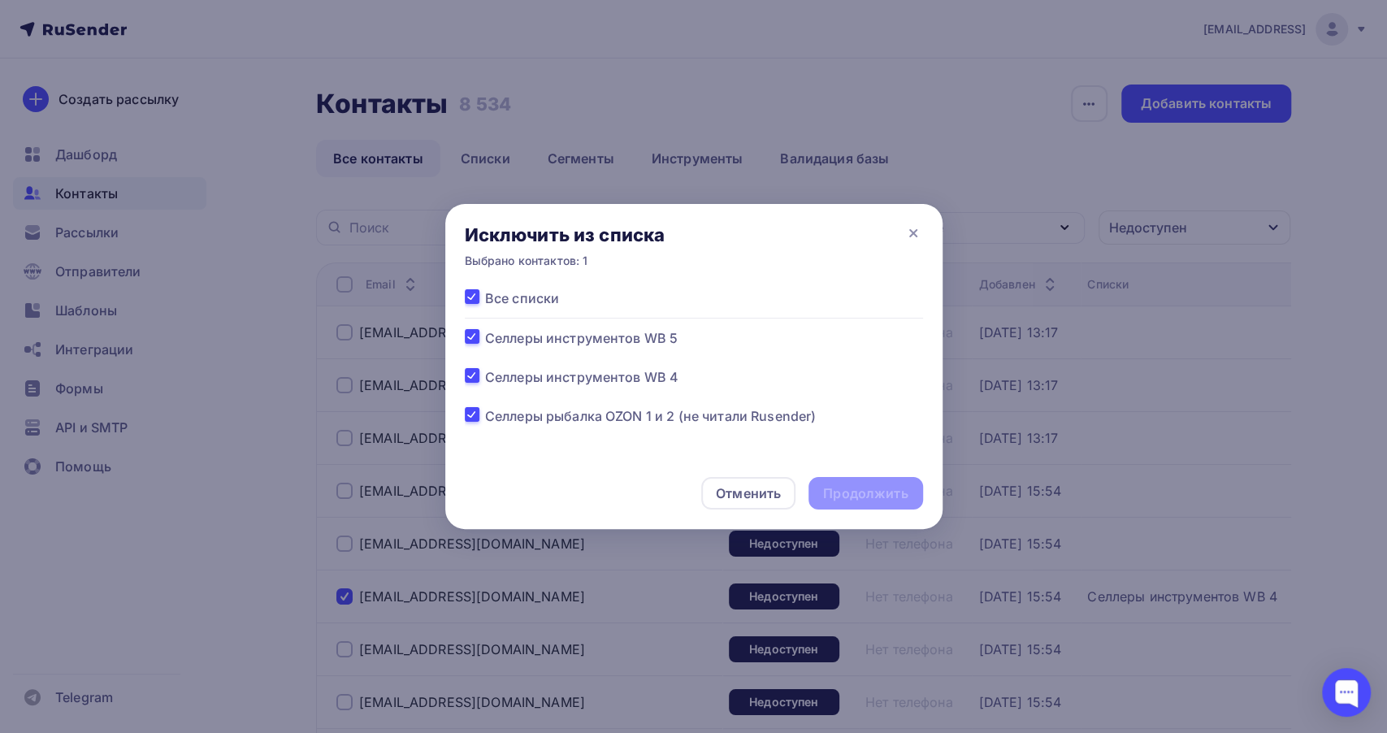
checkbox input "true"
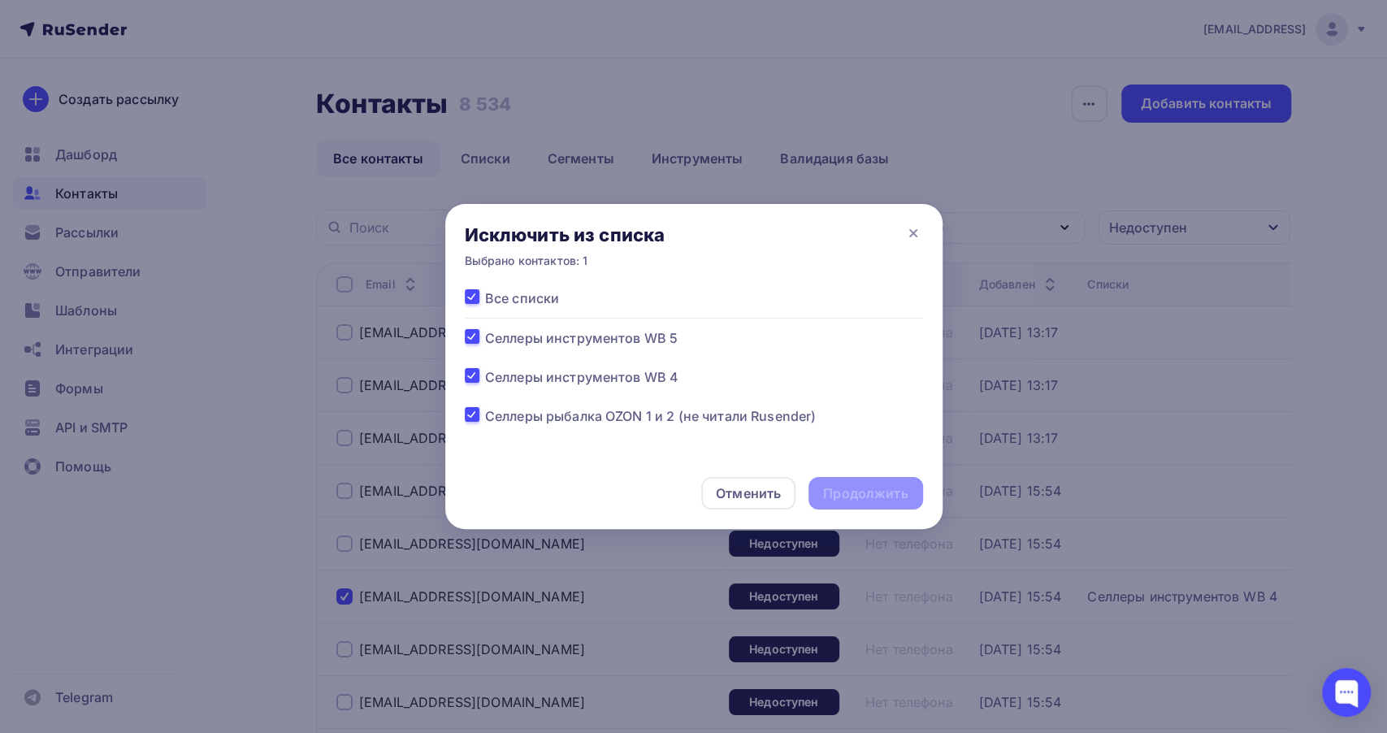
checkbox input "true"
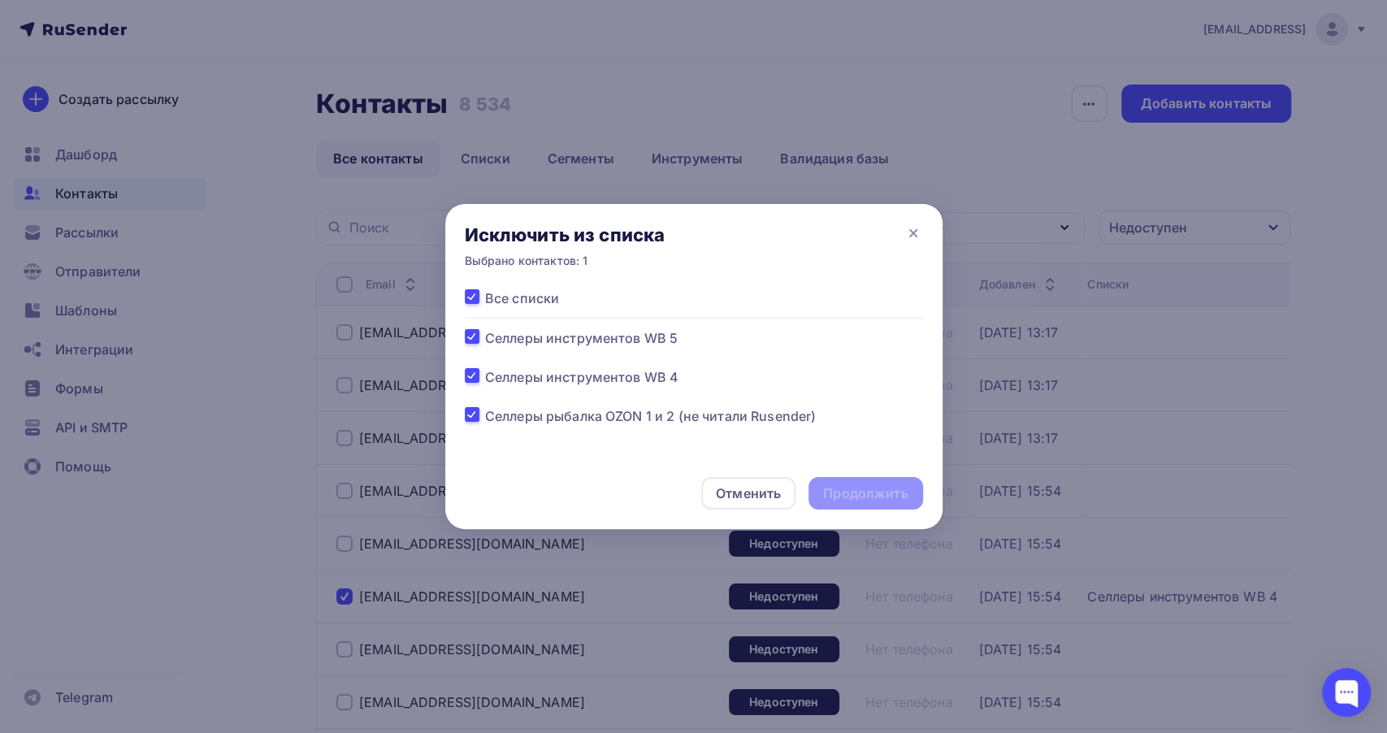
checkbox input "true"
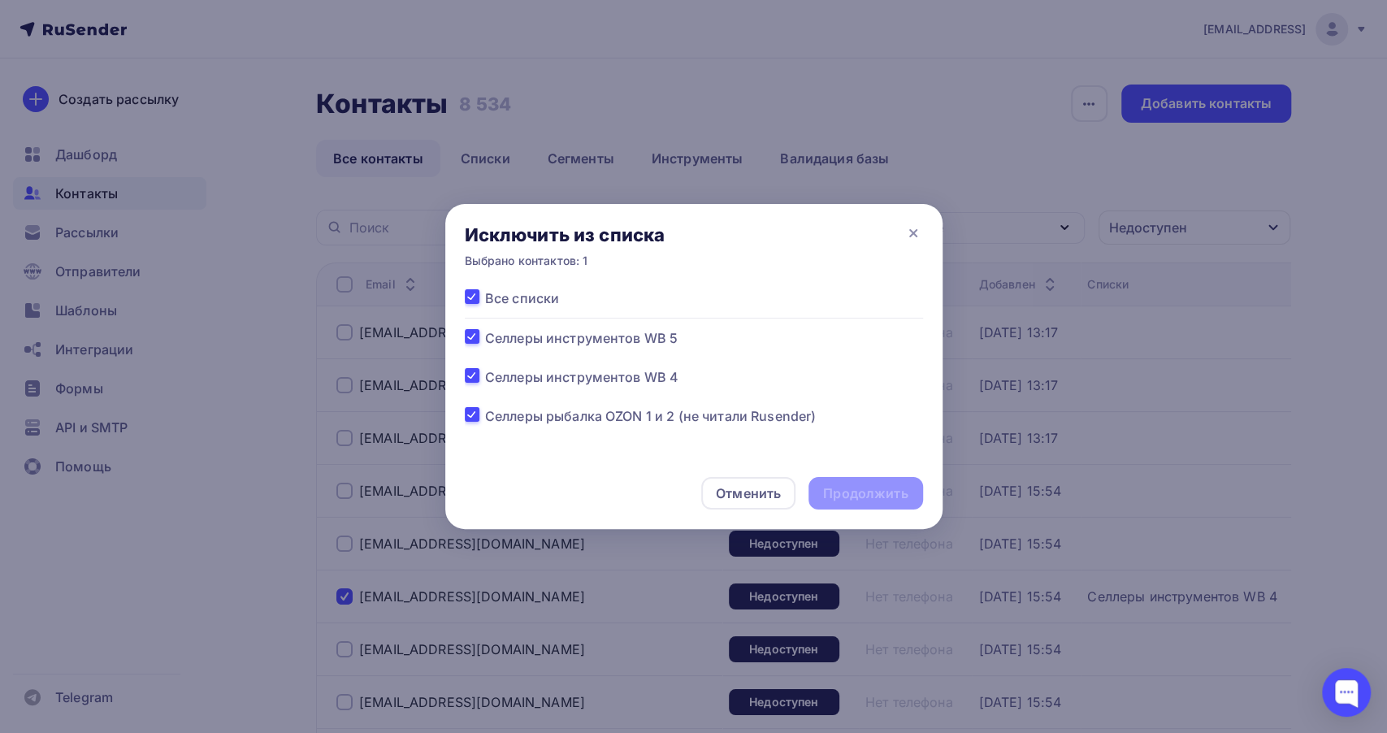
checkbox input "true"
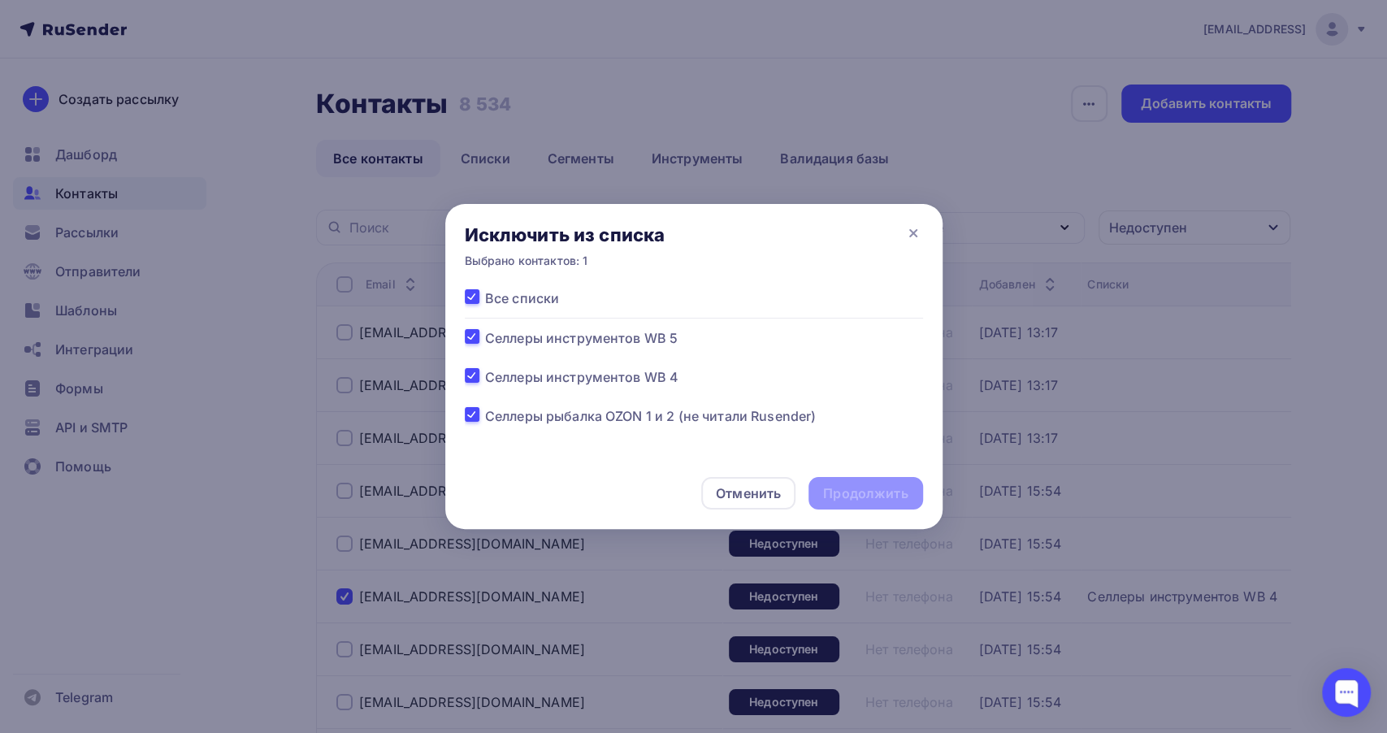
checkbox input "true"
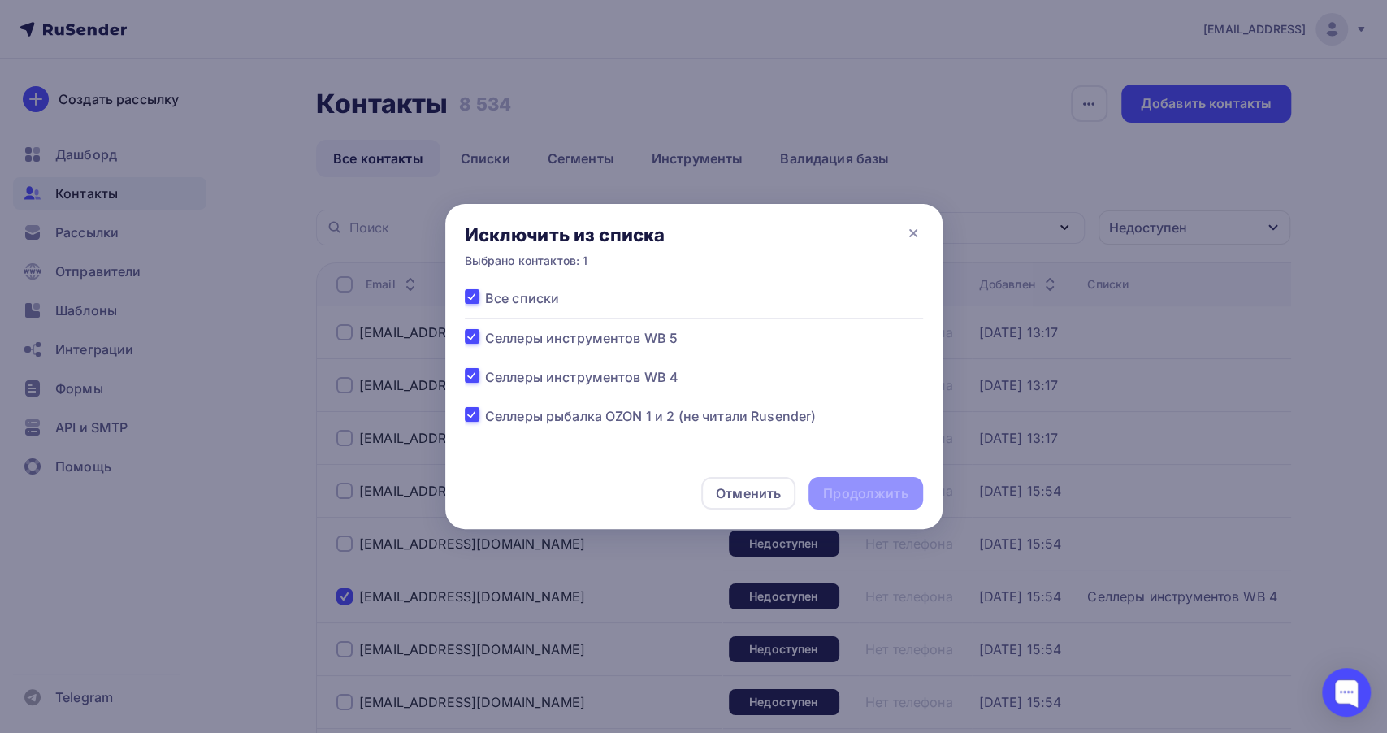
checkbox input "true"
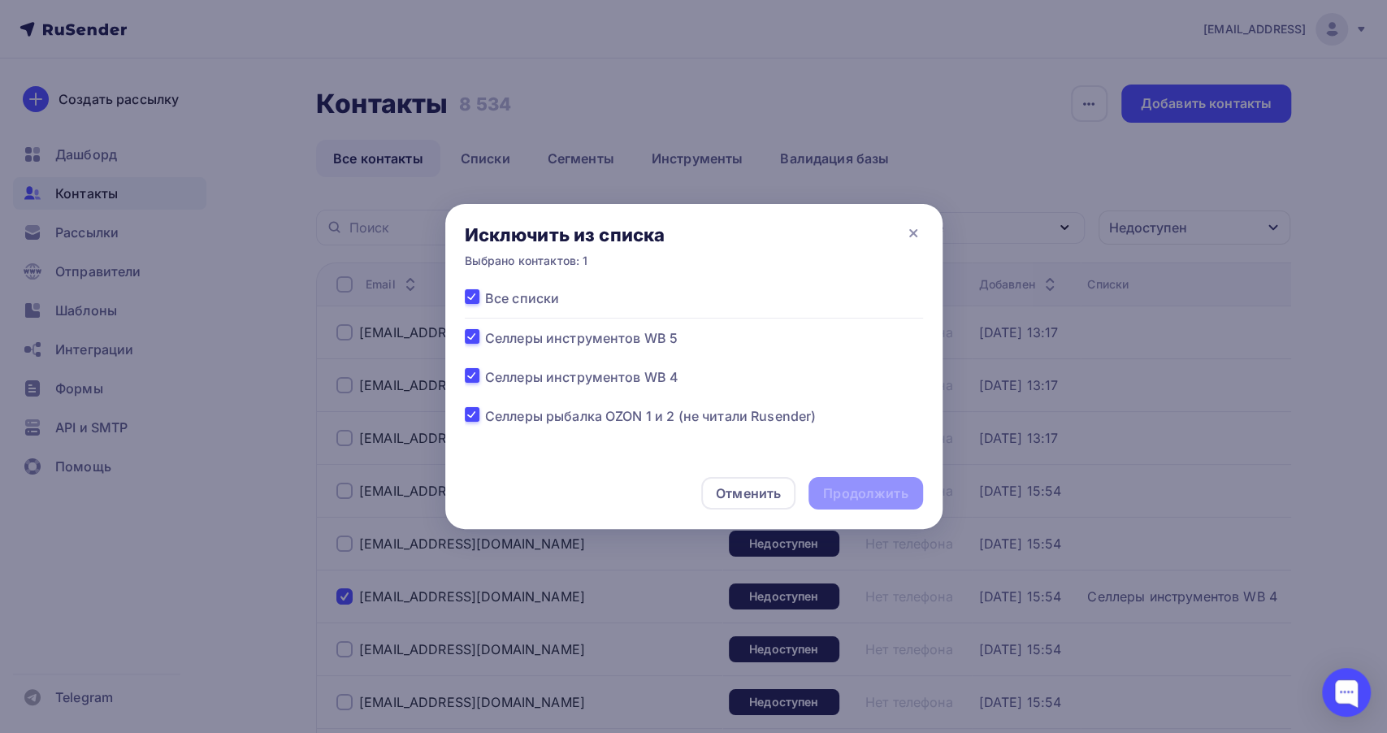
checkbox input "true"
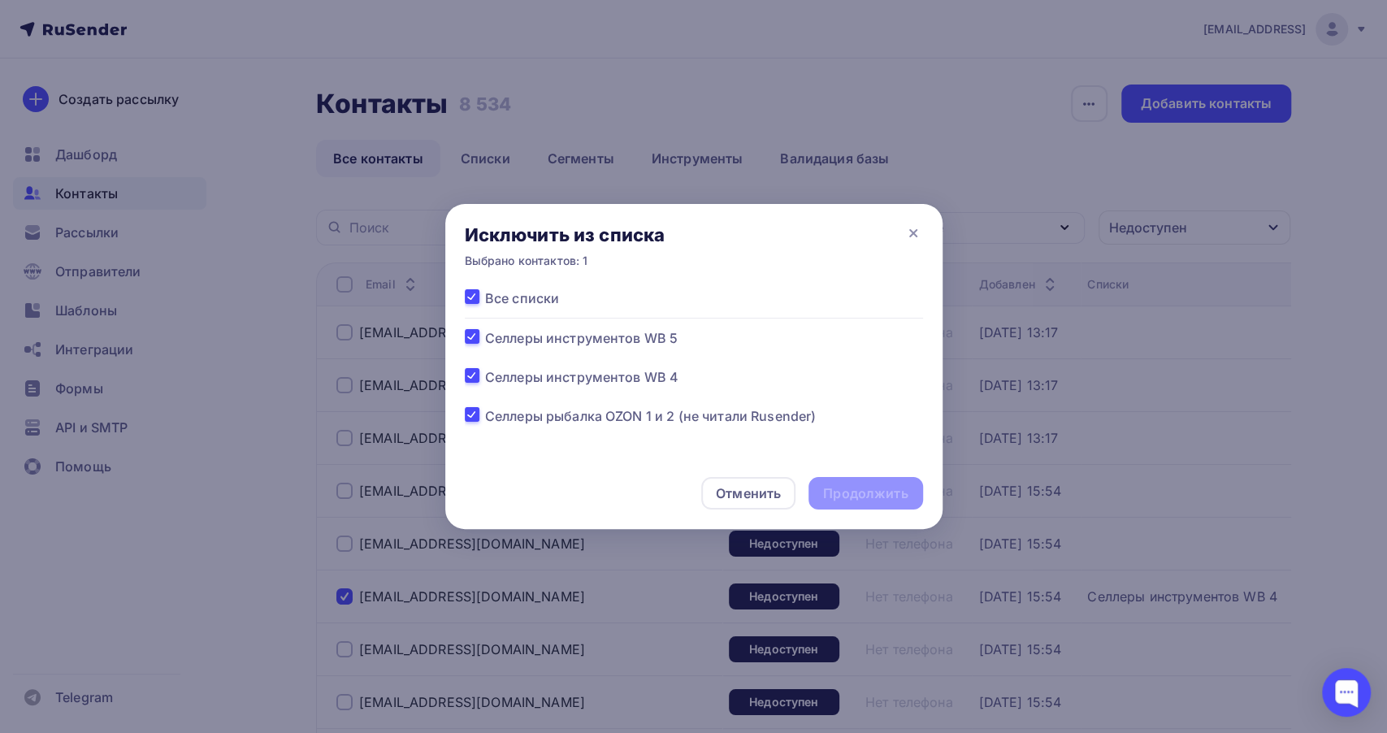
checkbox input "true"
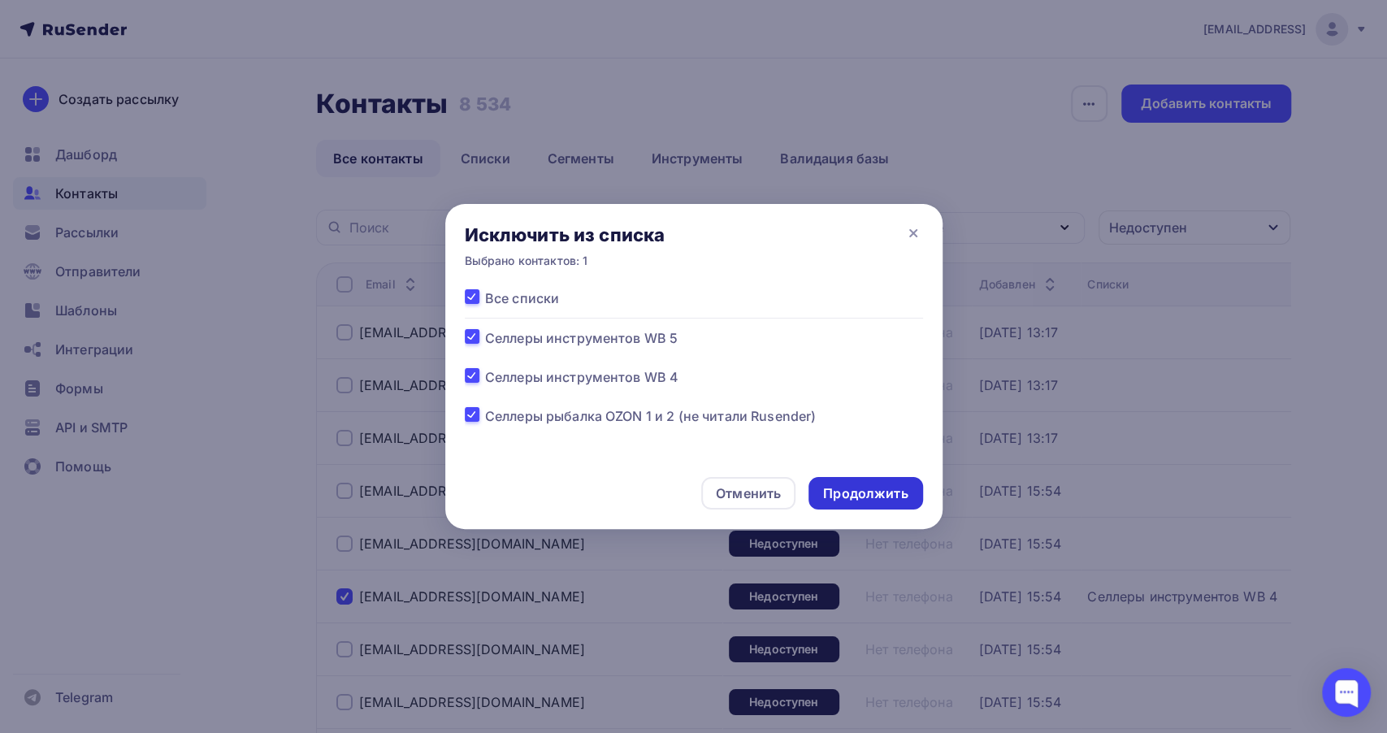
click at [902, 501] on div "Продолжить" at bounding box center [865, 493] width 85 height 19
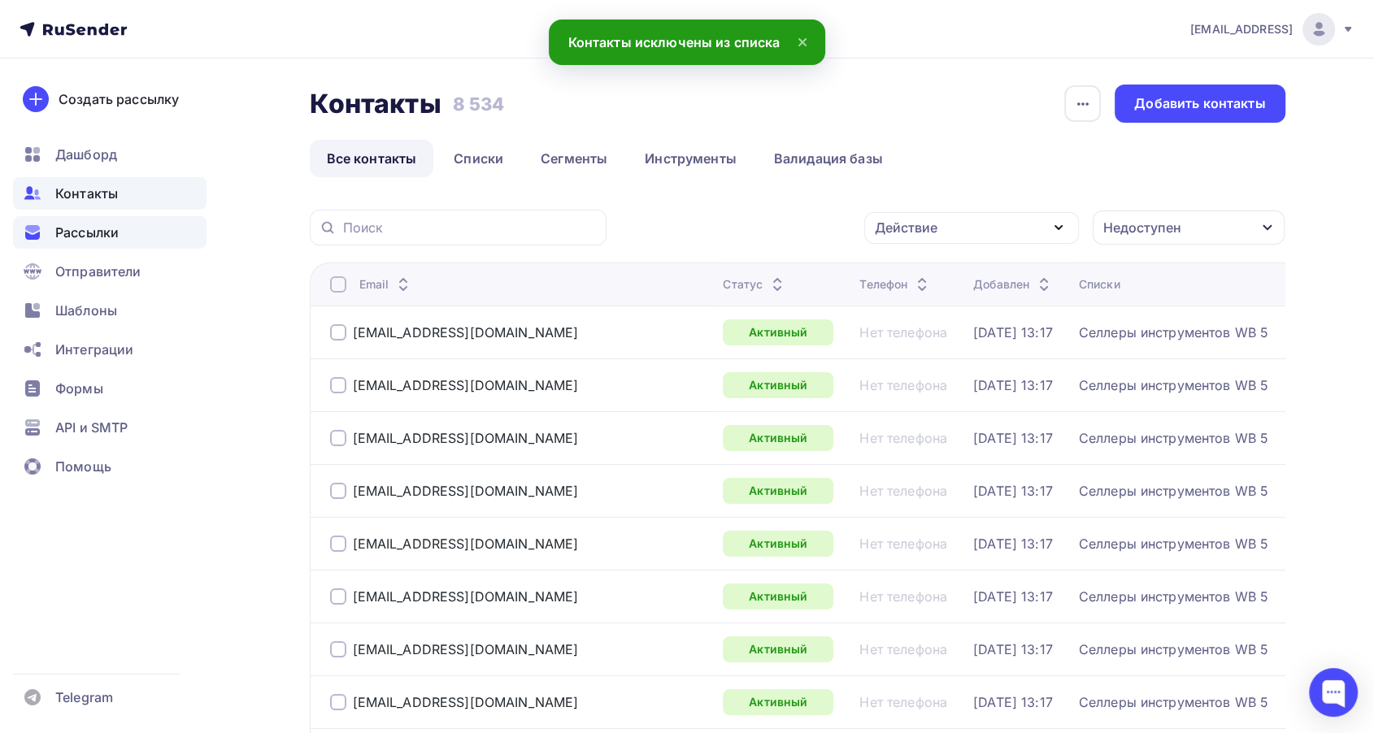
click at [50, 232] on div "Рассылки" at bounding box center [109, 232] width 193 height 33
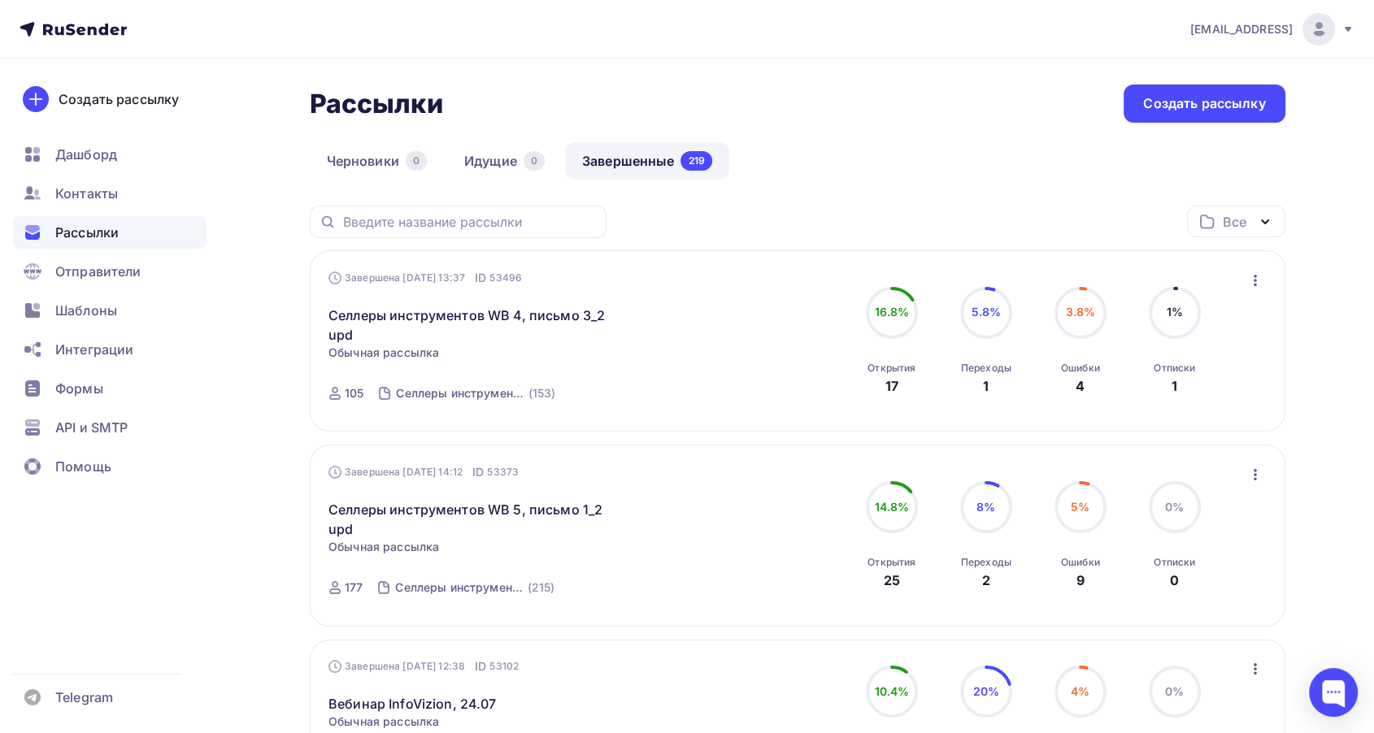
click at [1255, 280] on icon "button" at bounding box center [1254, 280] width 3 height 11
click at [1253, 470] on icon "button" at bounding box center [1255, 475] width 20 height 20
click at [1213, 579] on div "Копировать в новую" at bounding box center [1180, 582] width 167 height 20
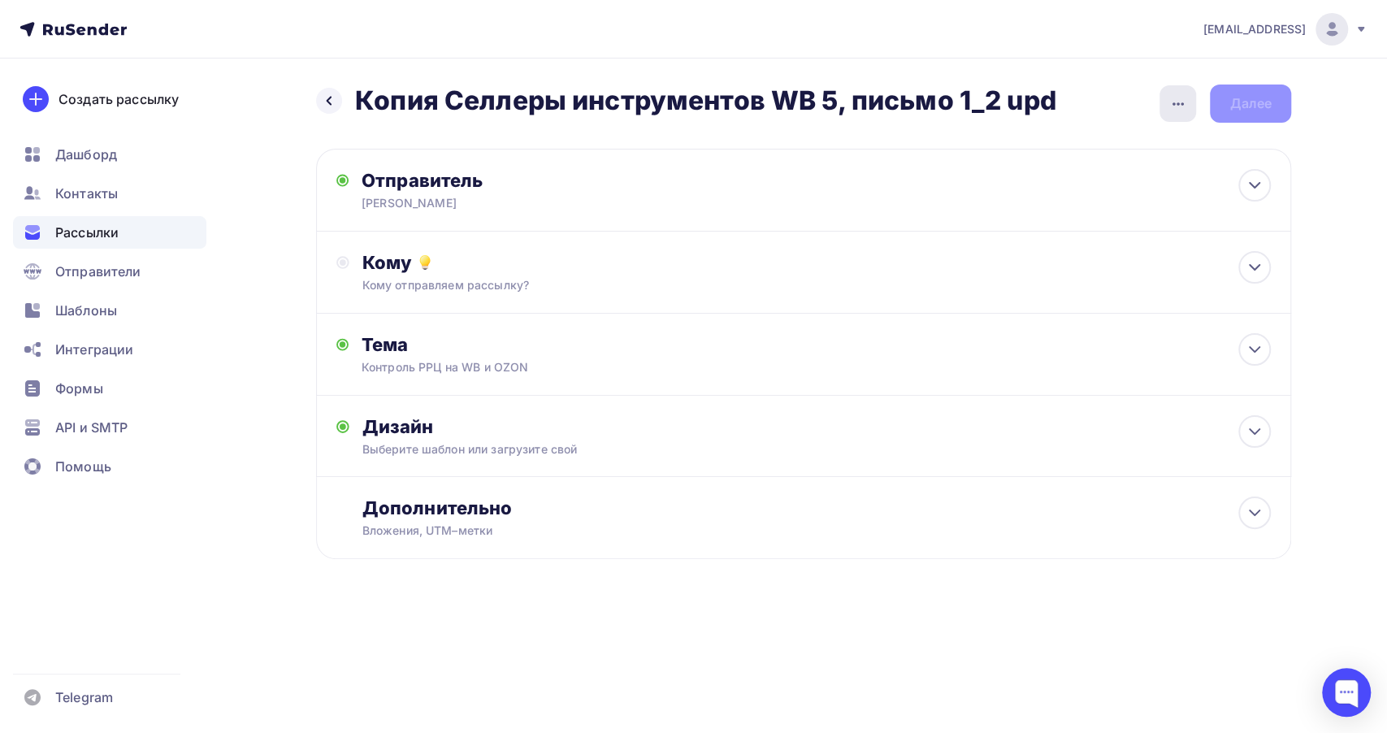
click at [1167, 106] on div "button" at bounding box center [1178, 103] width 37 height 37
click at [1095, 184] on div "Переименовать рассылку" at bounding box center [1093, 187] width 202 height 20
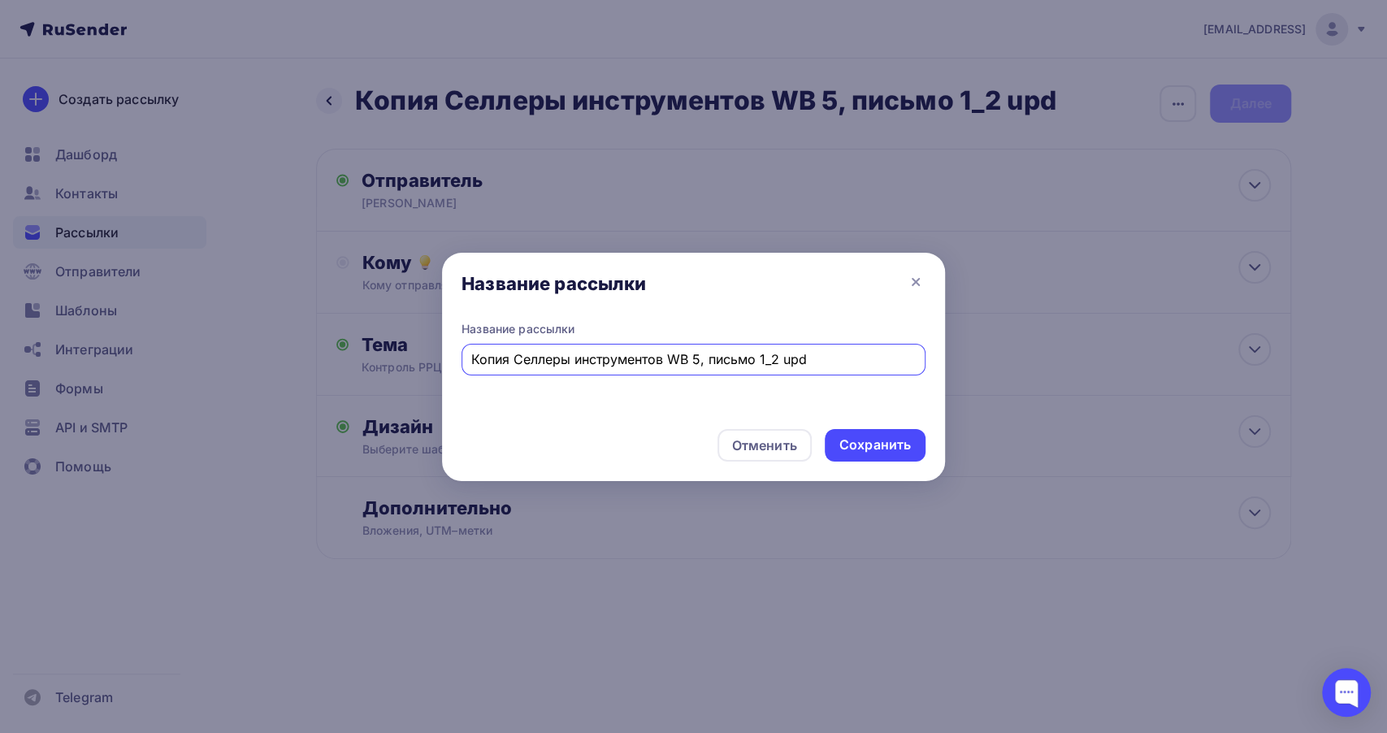
drag, startPoint x: 517, startPoint y: 359, endPoint x: 388, endPoint y: 339, distance: 130.8
click at [388, 339] on div "Название рассылки Название рассылки Копия Селлеры инструментов WB 5, письмо 1_2…" at bounding box center [693, 366] width 1387 height 733
click at [724, 363] on input "Селлеры инструментов WB 5, письмо 1_2 upd" at bounding box center [693, 359] width 445 height 20
type input "Селлеры инструментов WB 5, письмо 2_2 upd"
click at [862, 446] on div "Сохранить" at bounding box center [876, 445] width 72 height 19
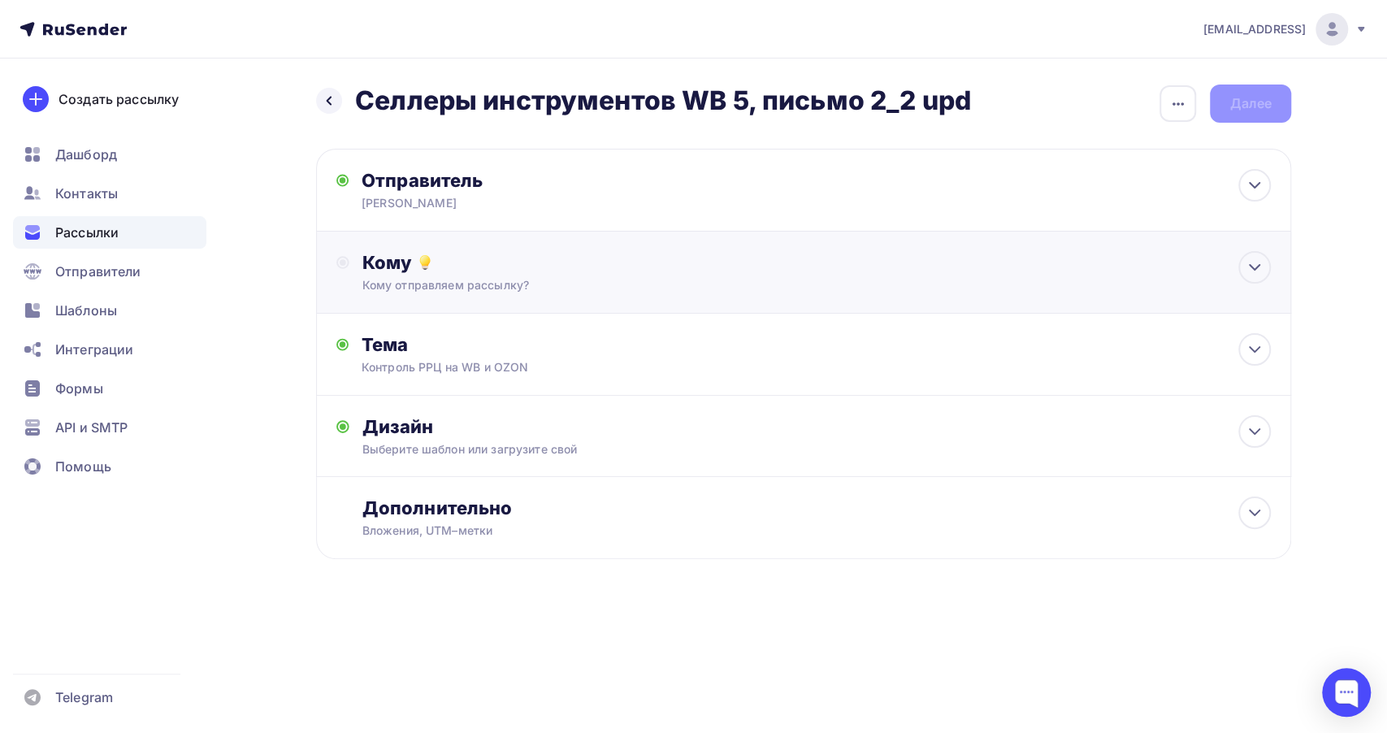
click at [671, 290] on div "Кому отправляем рассылку?" at bounding box center [772, 285] width 818 height 16
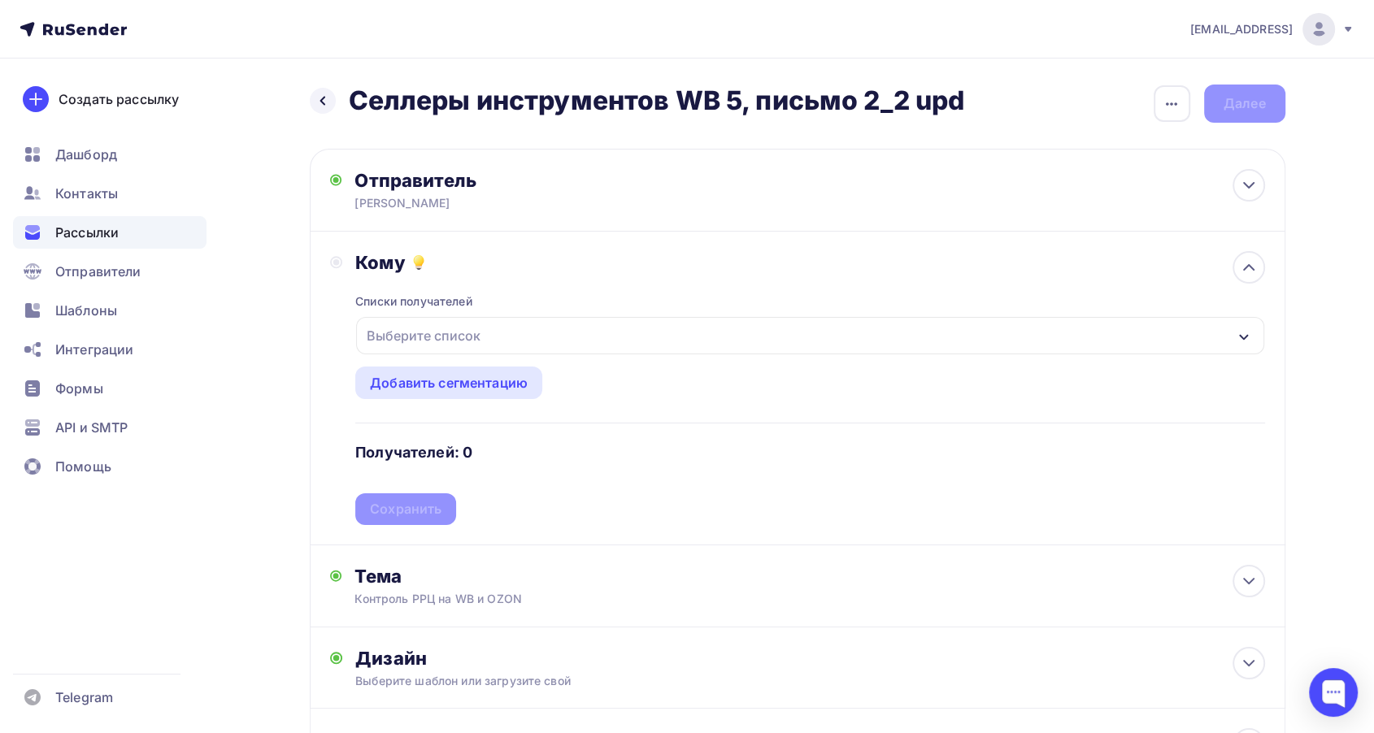
click at [679, 332] on div "Выберите список" at bounding box center [809, 335] width 907 height 37
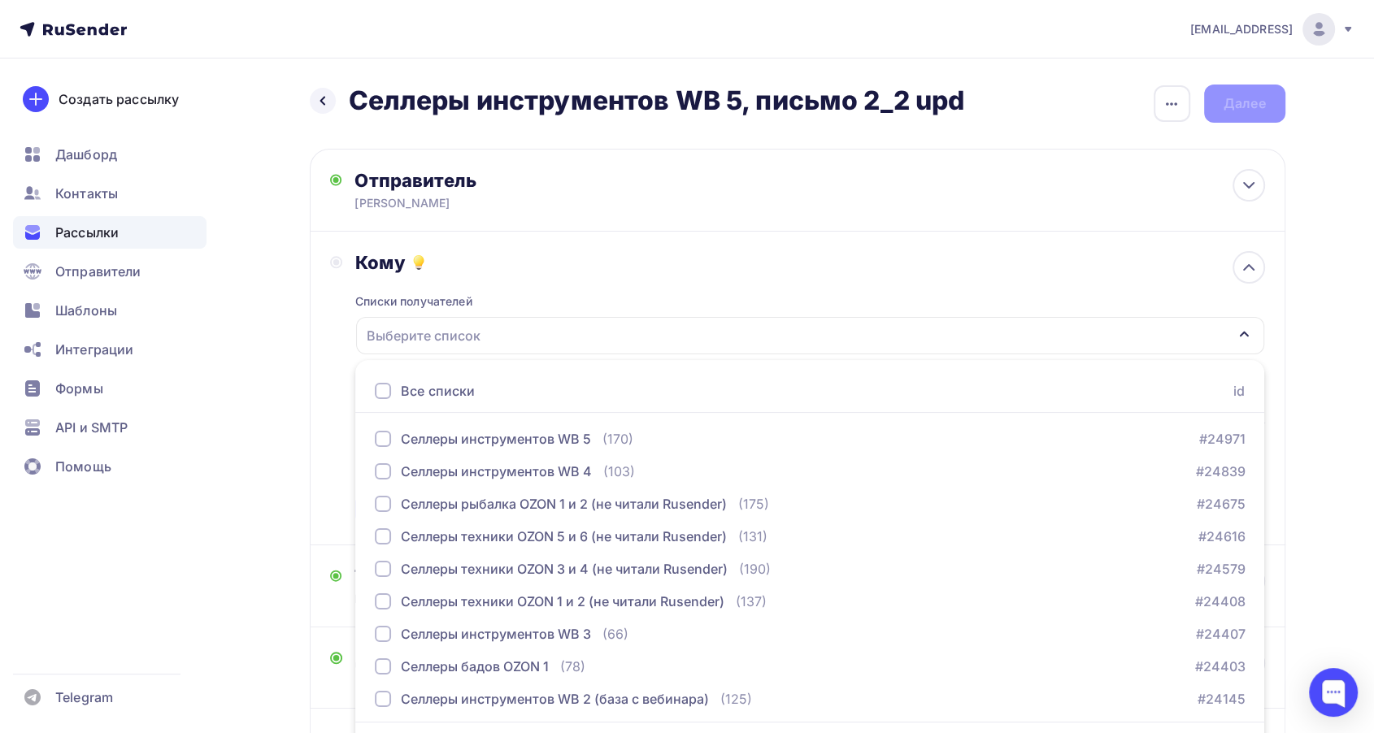
scroll to position [47, 0]
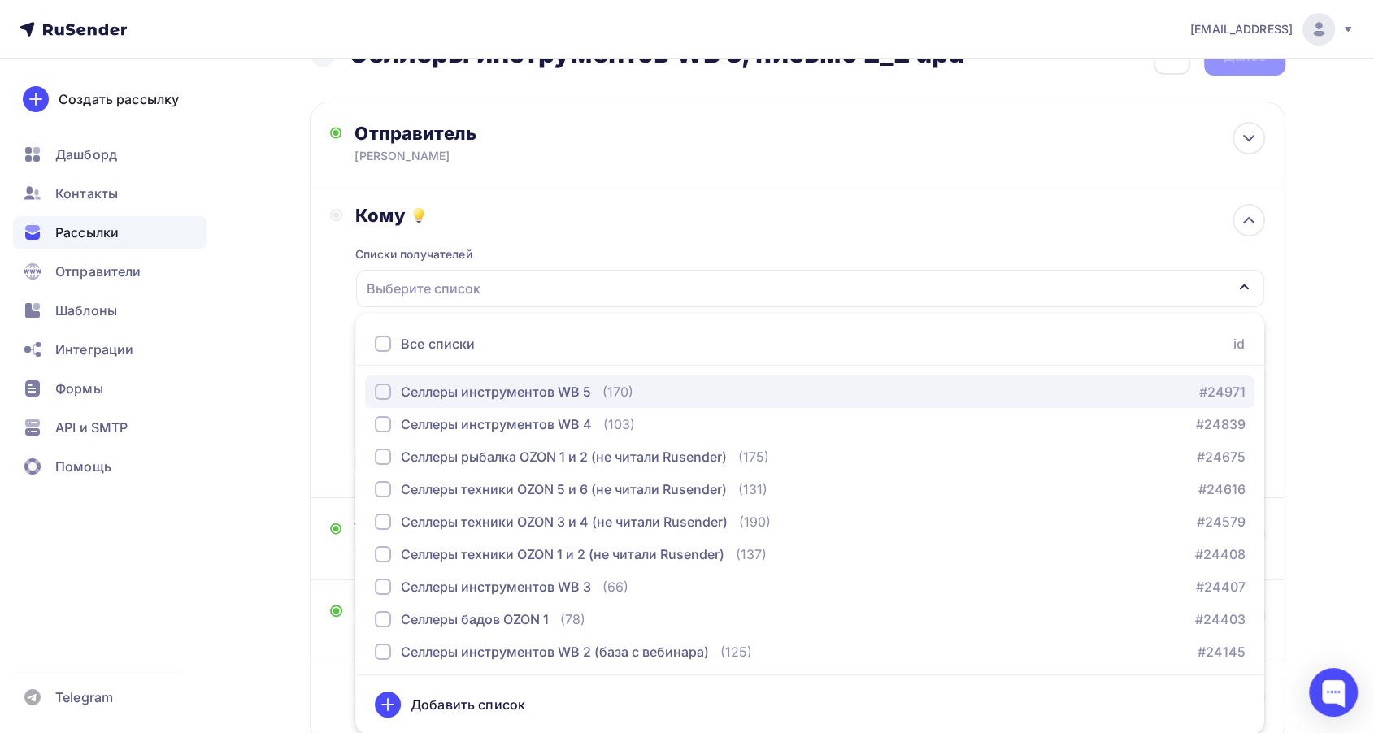
click at [616, 386] on div "(170)" at bounding box center [617, 392] width 31 height 20
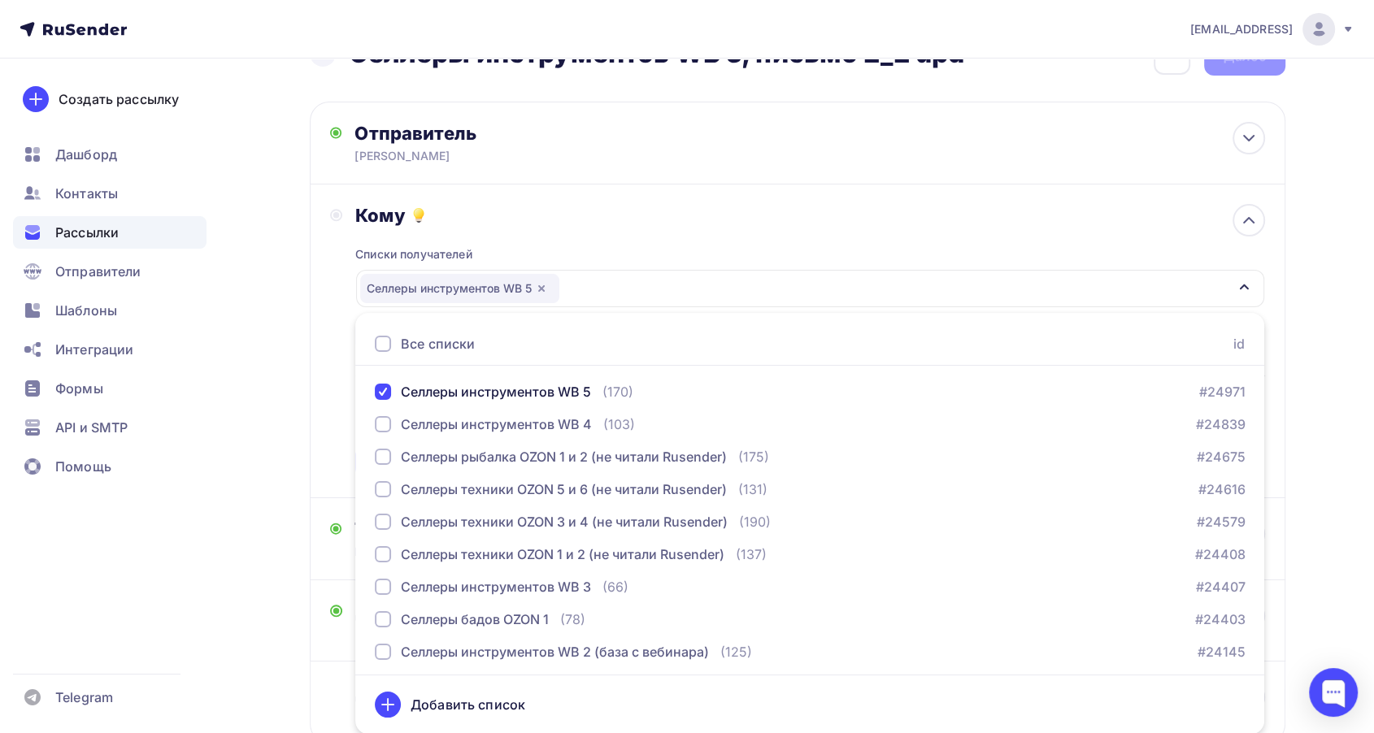
click at [310, 445] on div "Кому Списки получателей Селлеры инструментов WB 5 Все списки id Селлеры инструм…" at bounding box center [797, 342] width 975 height 314
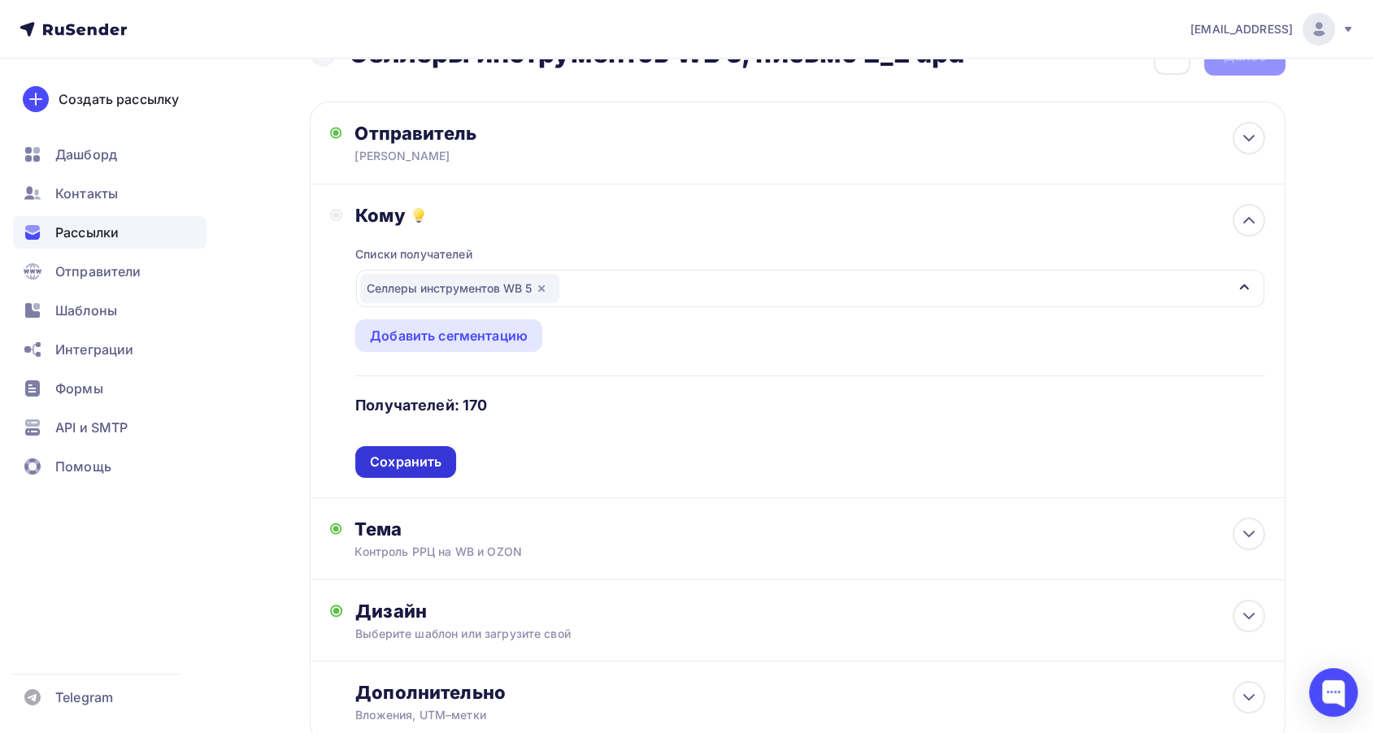
click at [432, 467] on div "Сохранить" at bounding box center [406, 462] width 72 height 19
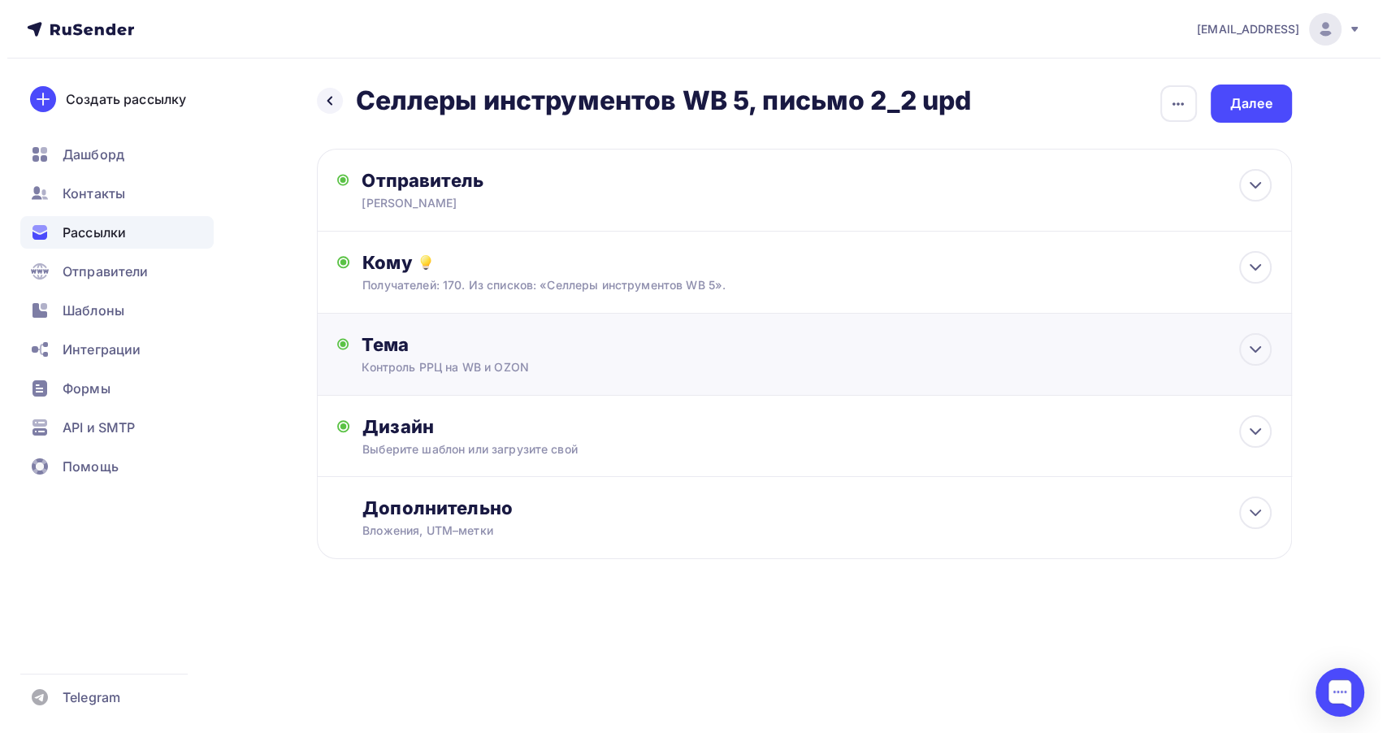
scroll to position [0, 0]
click at [663, 348] on div "Тема" at bounding box center [522, 344] width 321 height 23
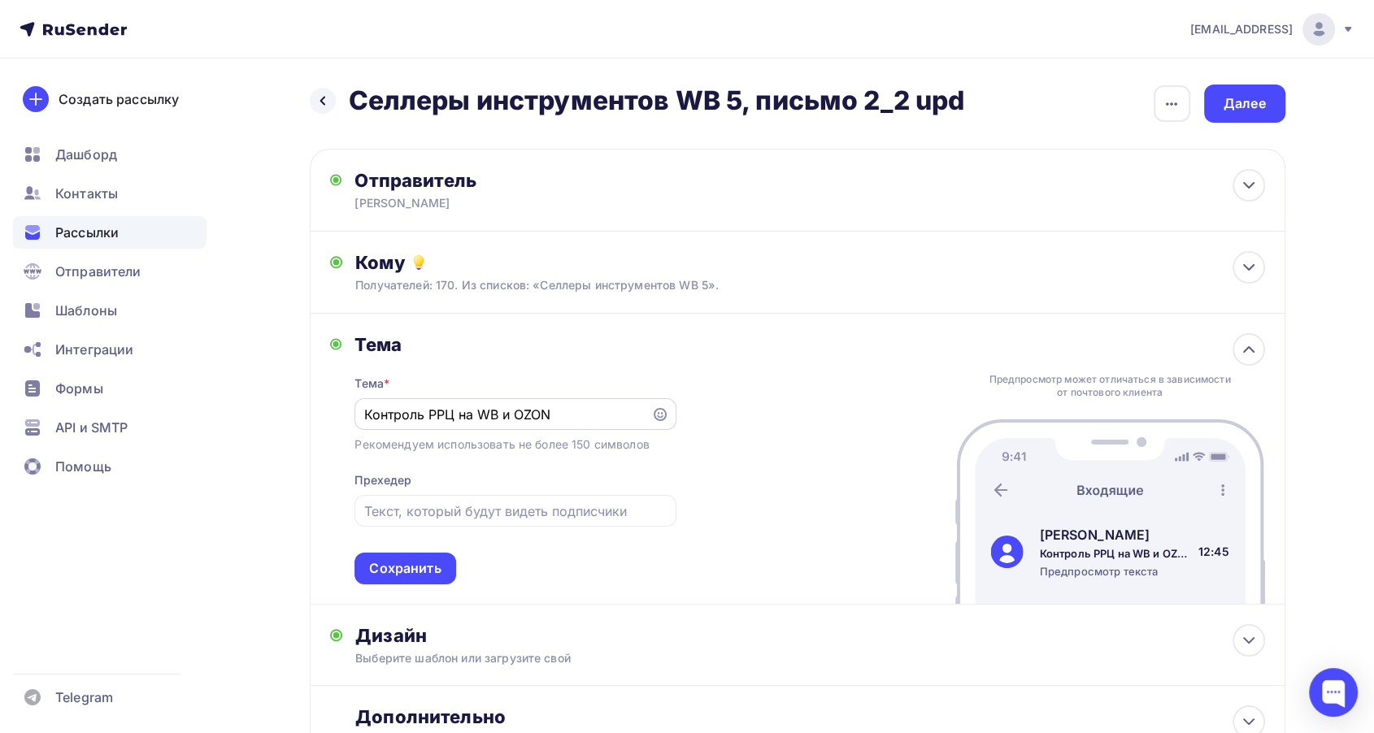
click at [362, 410] on div "Контроль РРЦ на WB и OZON" at bounding box center [514, 414] width 321 height 32
click at [384, 426] on div "Контроль РРЦ на WB и OZON" at bounding box center [514, 414] width 321 height 32
click at [366, 412] on input "Контроль РРЦ на WB и OZON" at bounding box center [503, 415] width 278 height 20
type input "Re:Контроль РРЦ на WB и OZON"
click at [406, 571] on div "Сохранить" at bounding box center [405, 568] width 72 height 19
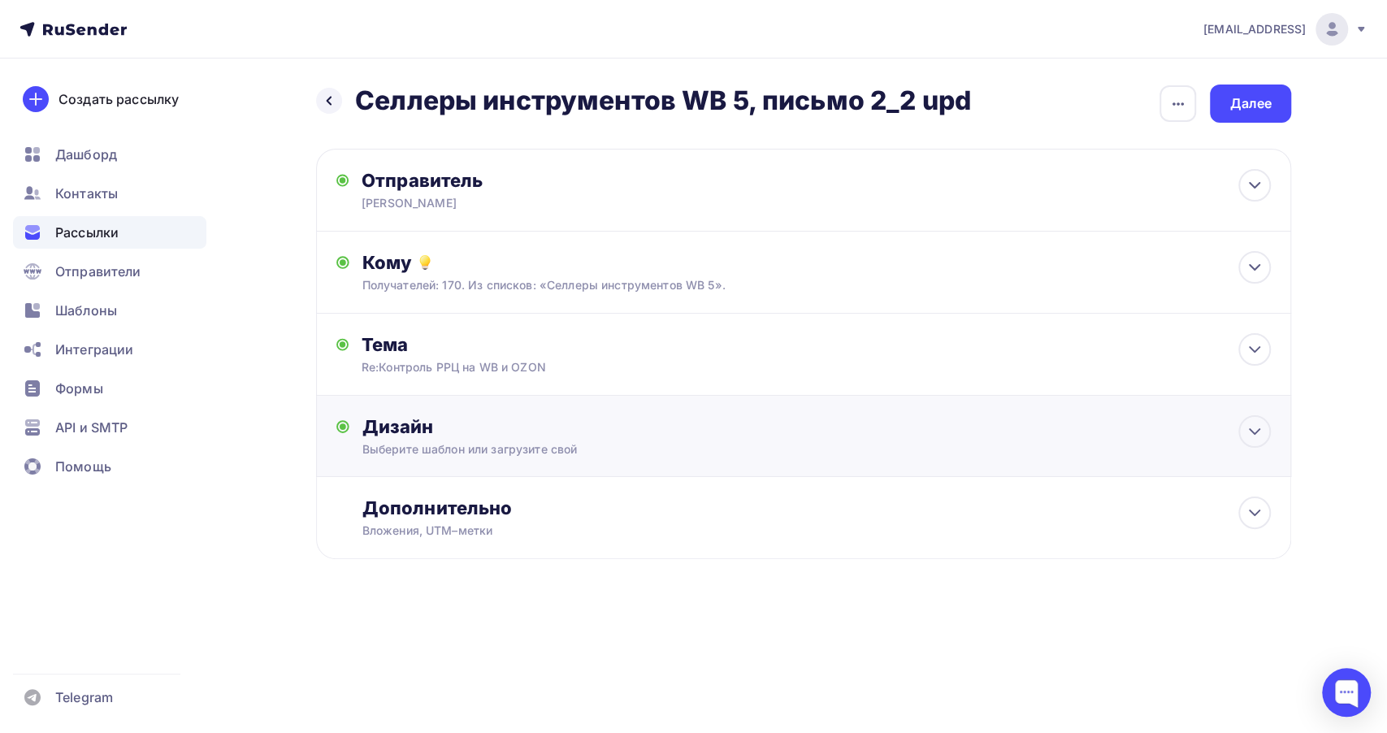
click at [633, 445] on div "Выберите шаблон или загрузите свой" at bounding box center [772, 449] width 818 height 16
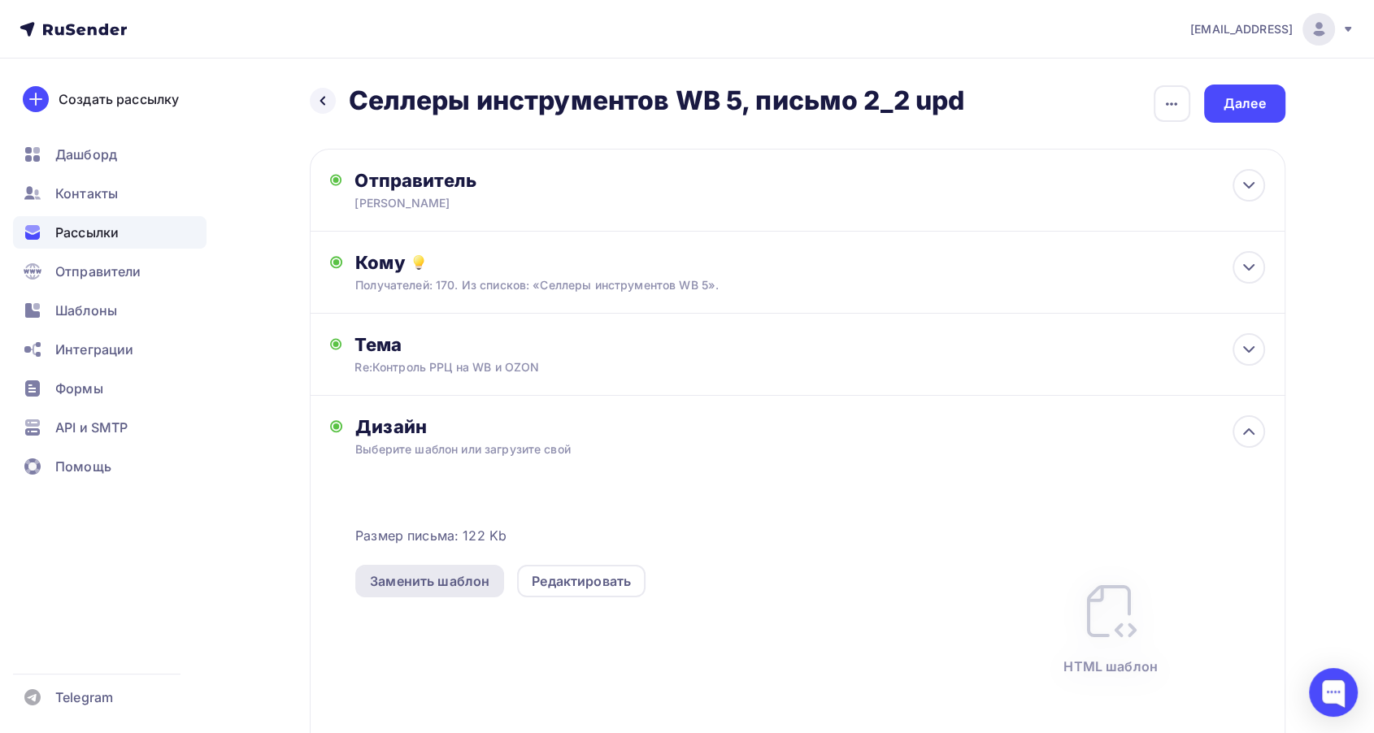
click at [462, 583] on div "Заменить шаблон" at bounding box center [429, 581] width 119 height 20
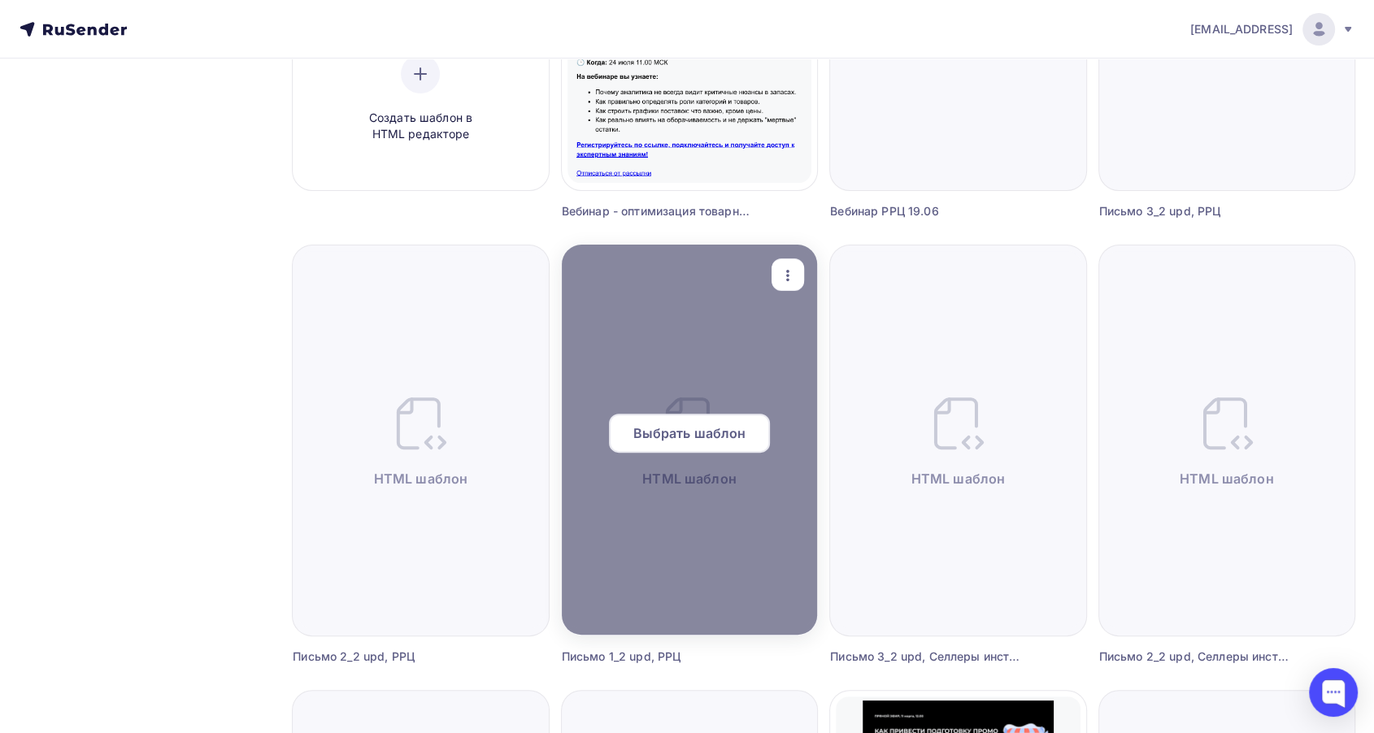
scroll to position [451, 0]
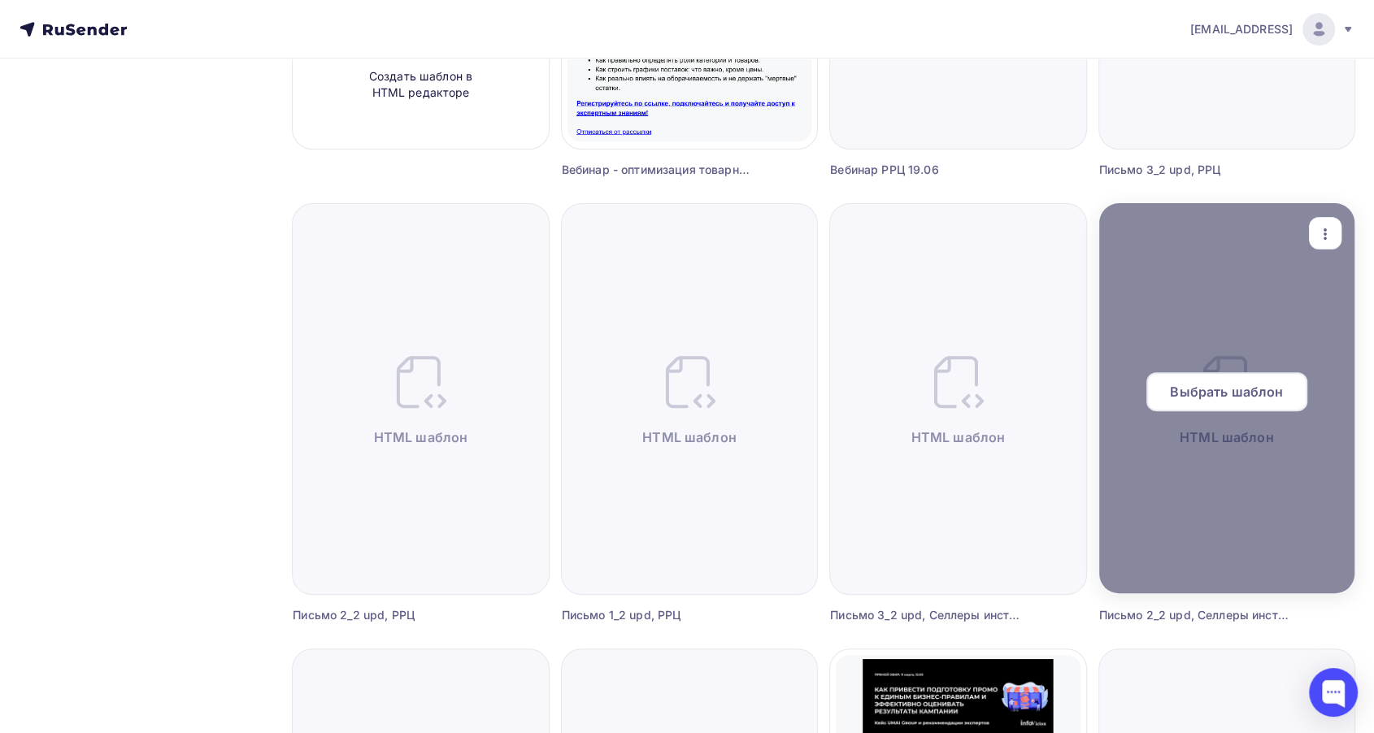
click at [1213, 389] on span "Выбрать шаблон" at bounding box center [1226, 392] width 113 height 20
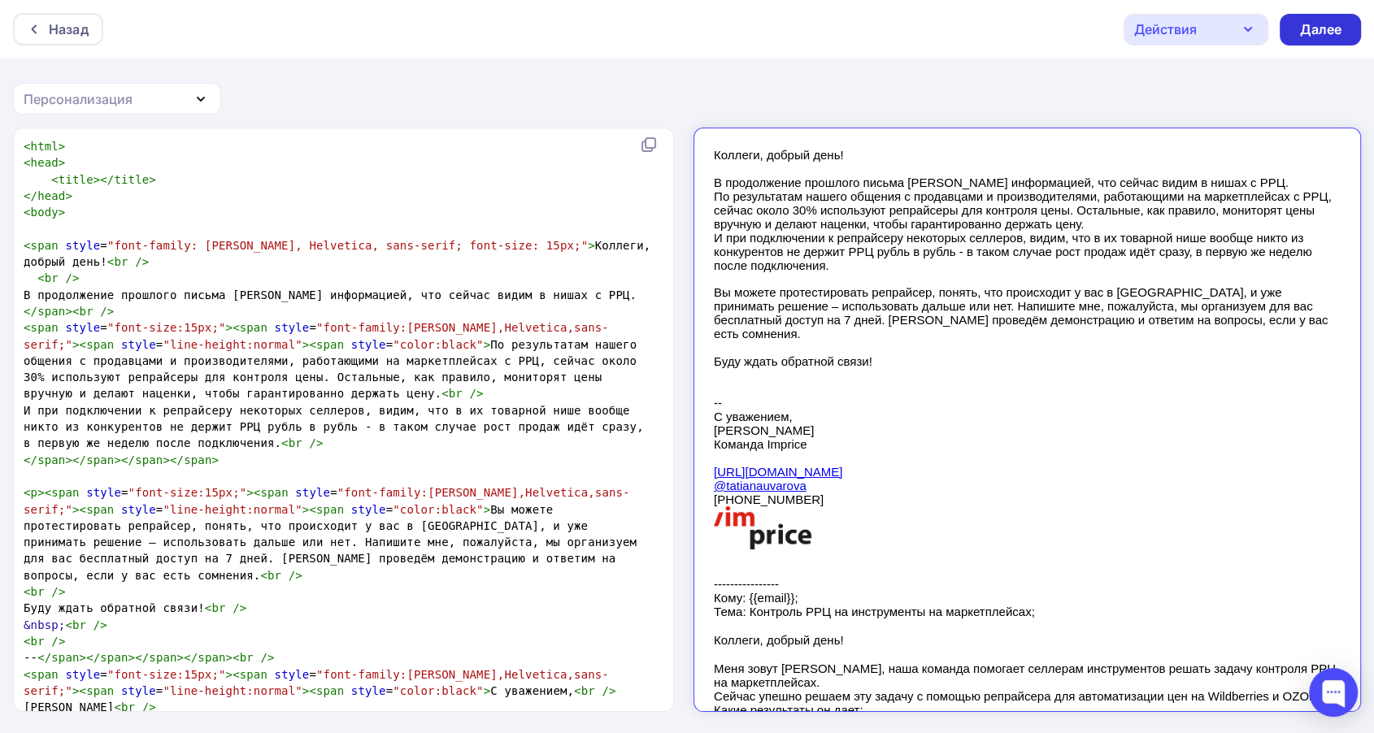
click at [1307, 26] on div "Далее" at bounding box center [1320, 29] width 42 height 19
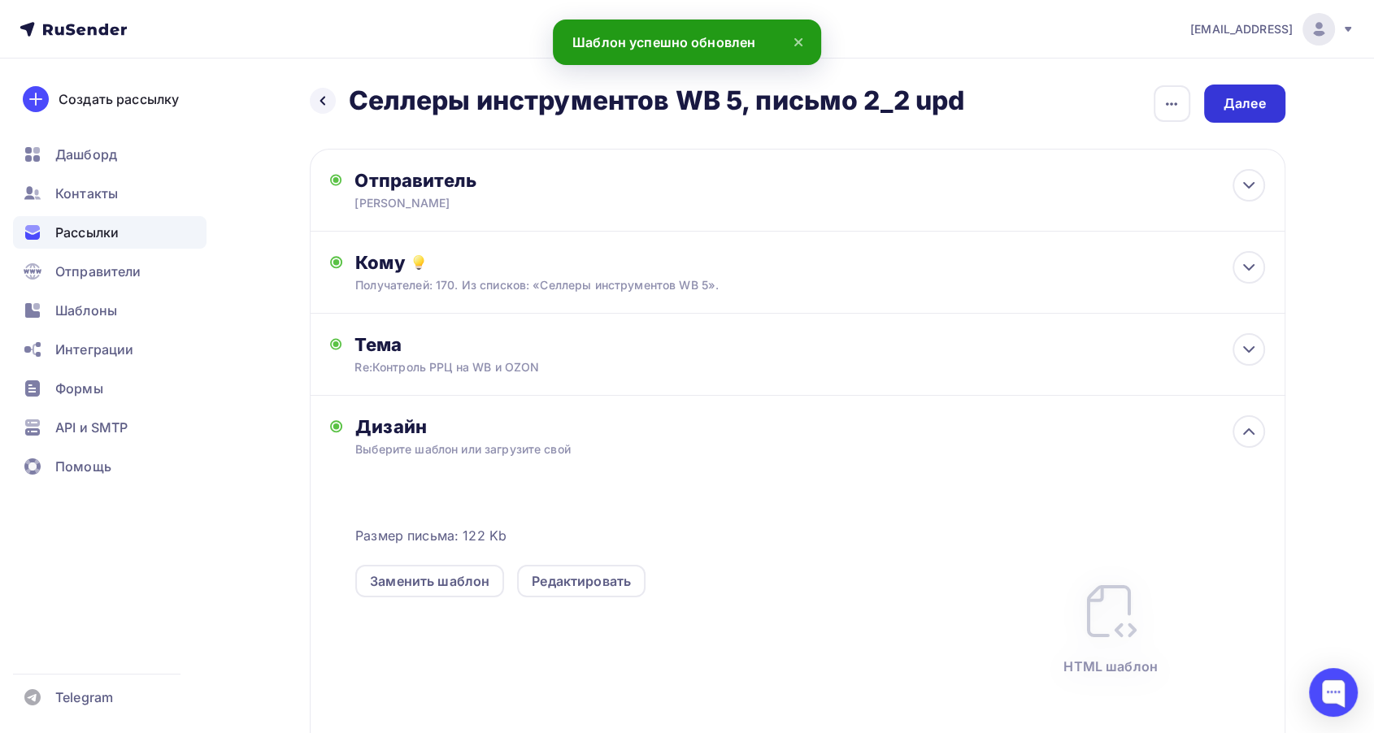
click at [1248, 111] on div "Далее" at bounding box center [1244, 103] width 42 height 19
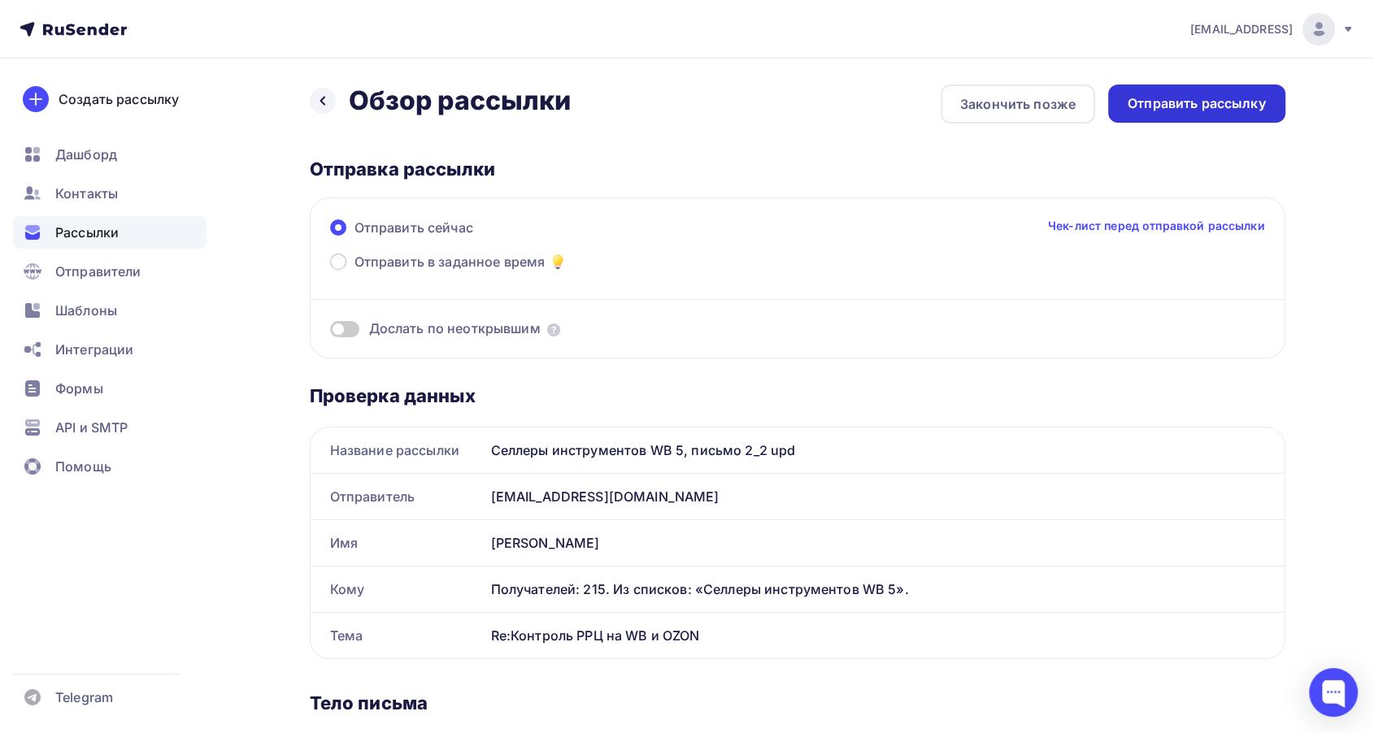
click at [1192, 106] on div "Отправить рассылку" at bounding box center [1196, 103] width 138 height 19
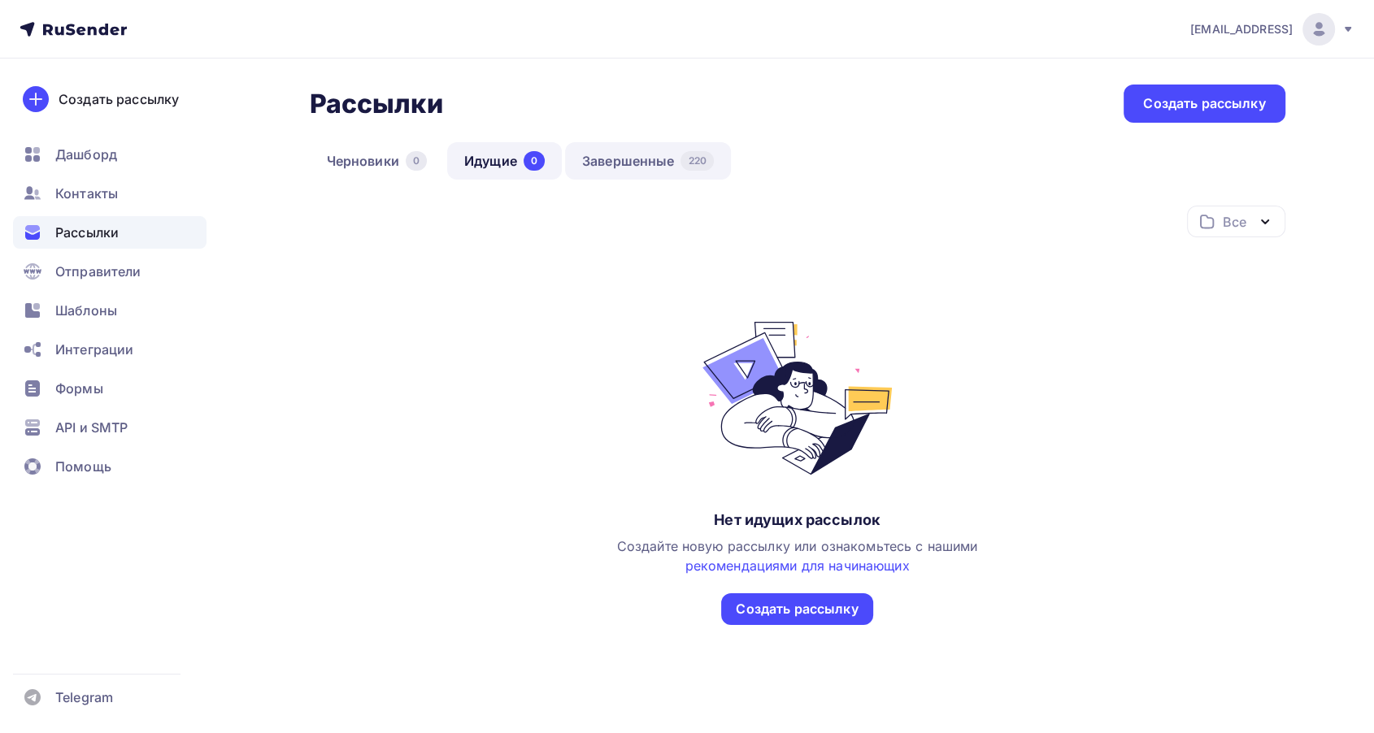
click at [628, 170] on link "Завершенные 220" at bounding box center [648, 160] width 166 height 37
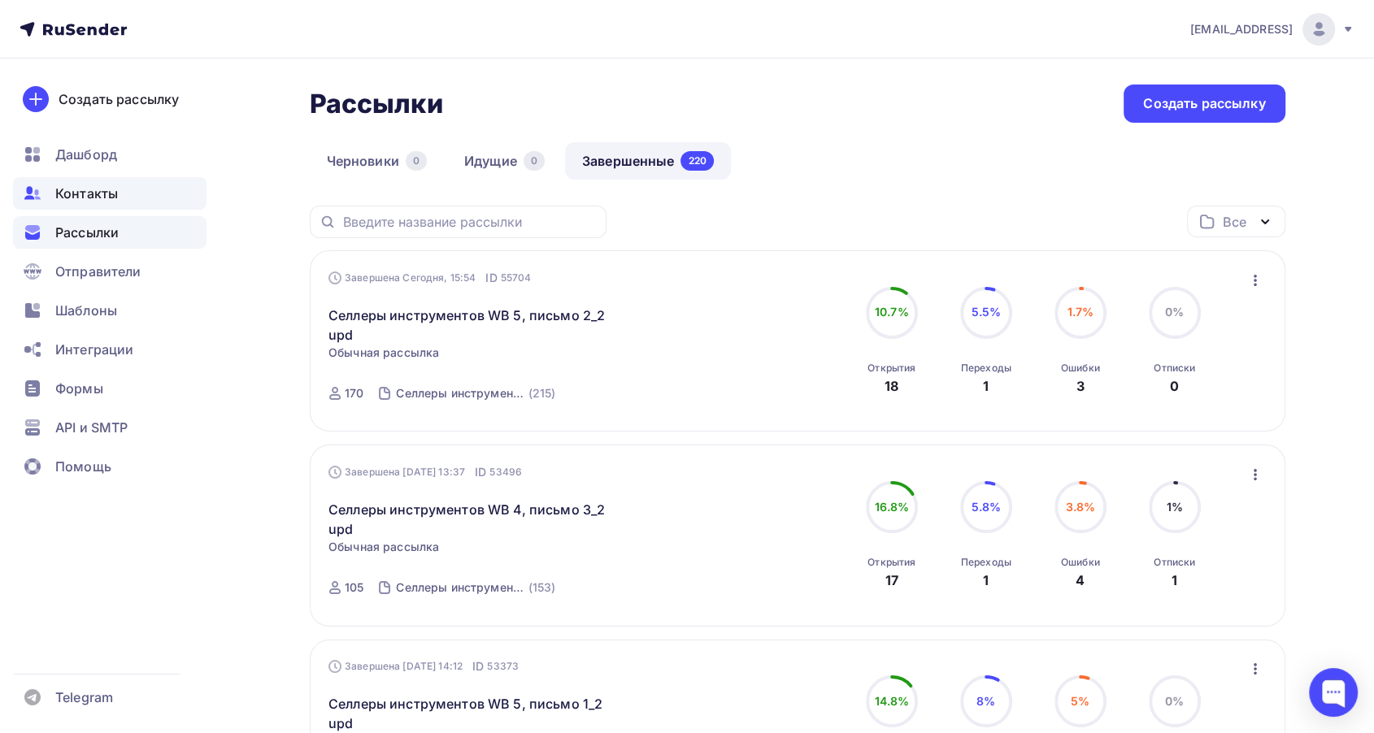
click at [119, 190] on div "Контакты" at bounding box center [109, 193] width 193 height 33
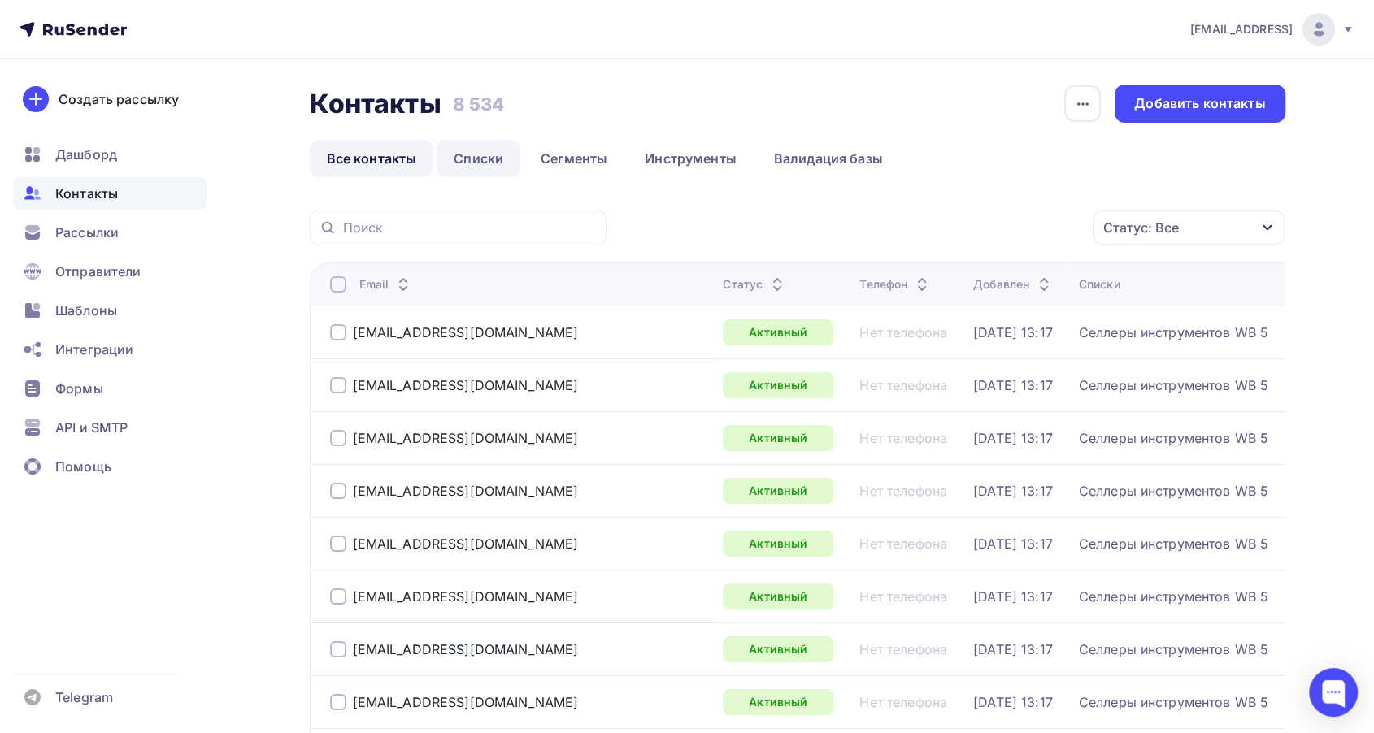
click at [492, 162] on link "Списки" at bounding box center [478, 158] width 84 height 37
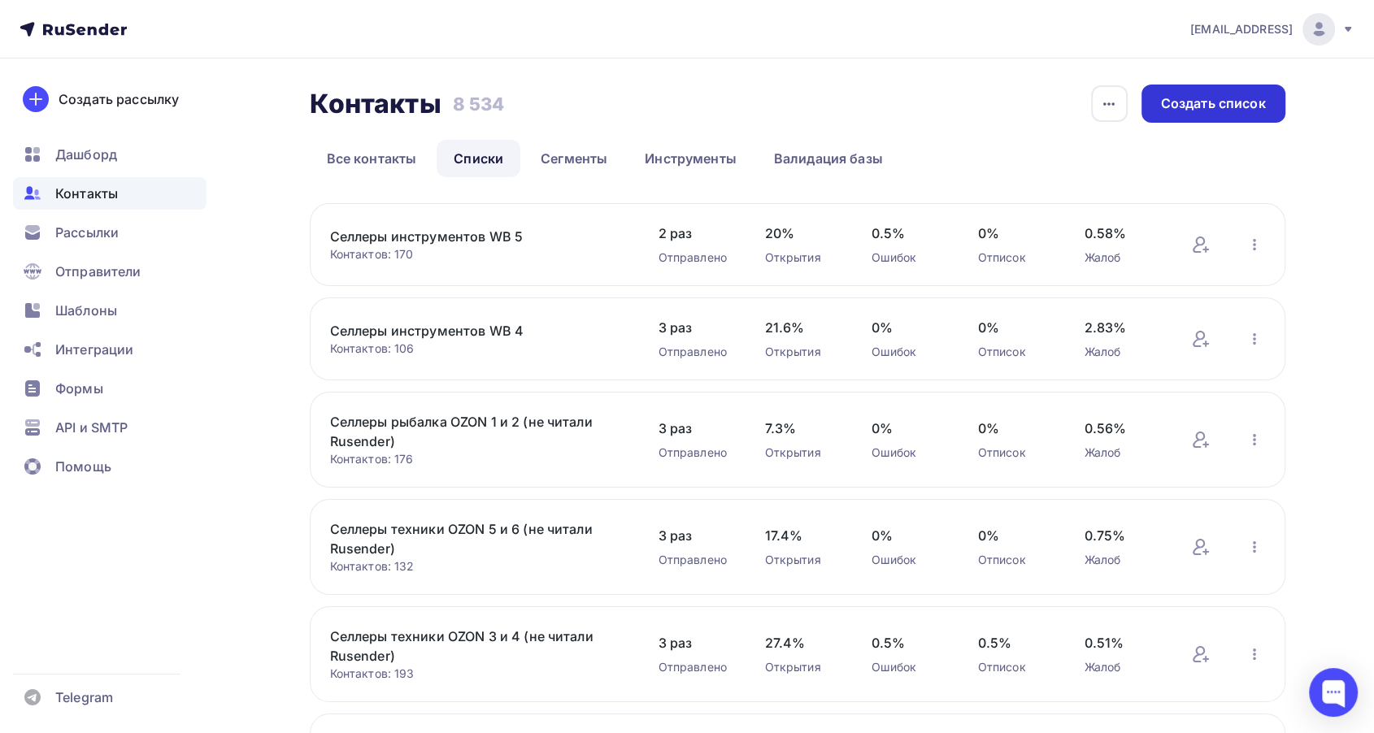
click at [1241, 102] on div "Создать список" at bounding box center [1213, 103] width 105 height 19
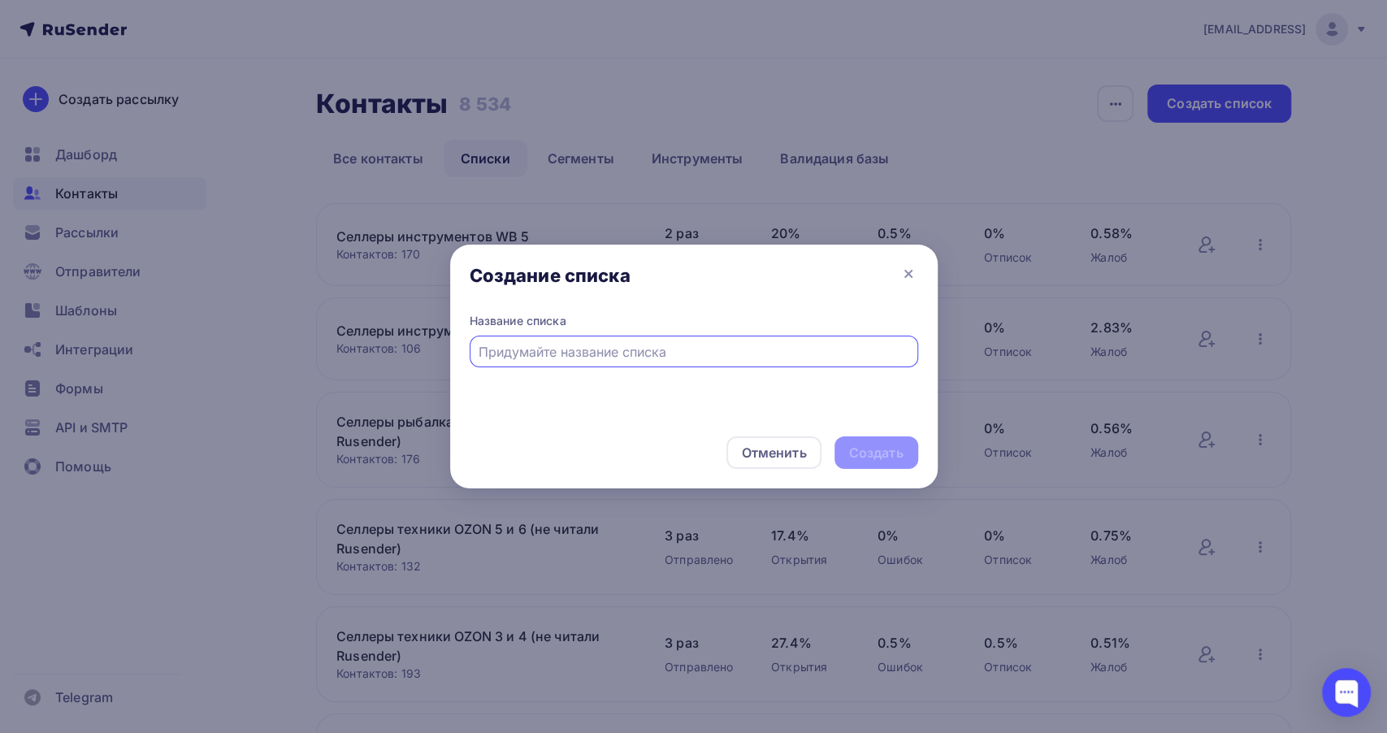
paste input "Селлеры автотоваров WB 1"
type input "Селлеры автотоваров WB 1"
drag, startPoint x: 757, startPoint y: 442, endPoint x: 853, endPoint y: 470, distance: 99.8
click at [848, 467] on div "Отменить Создать" at bounding box center [694, 453] width 488 height 72
click at [881, 456] on div "Создать" at bounding box center [876, 453] width 54 height 19
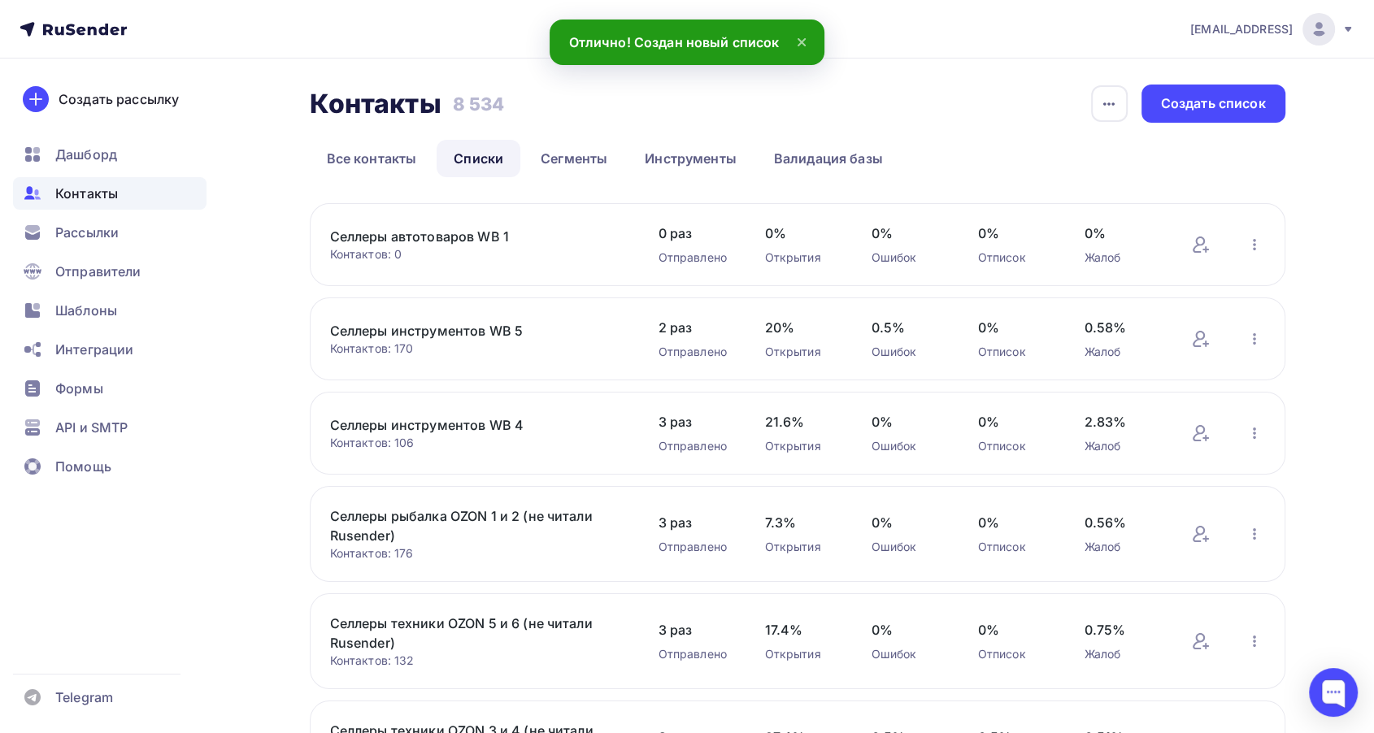
click at [441, 236] on link "Селлеры автотоваров WB 1" at bounding box center [468, 237] width 276 height 20
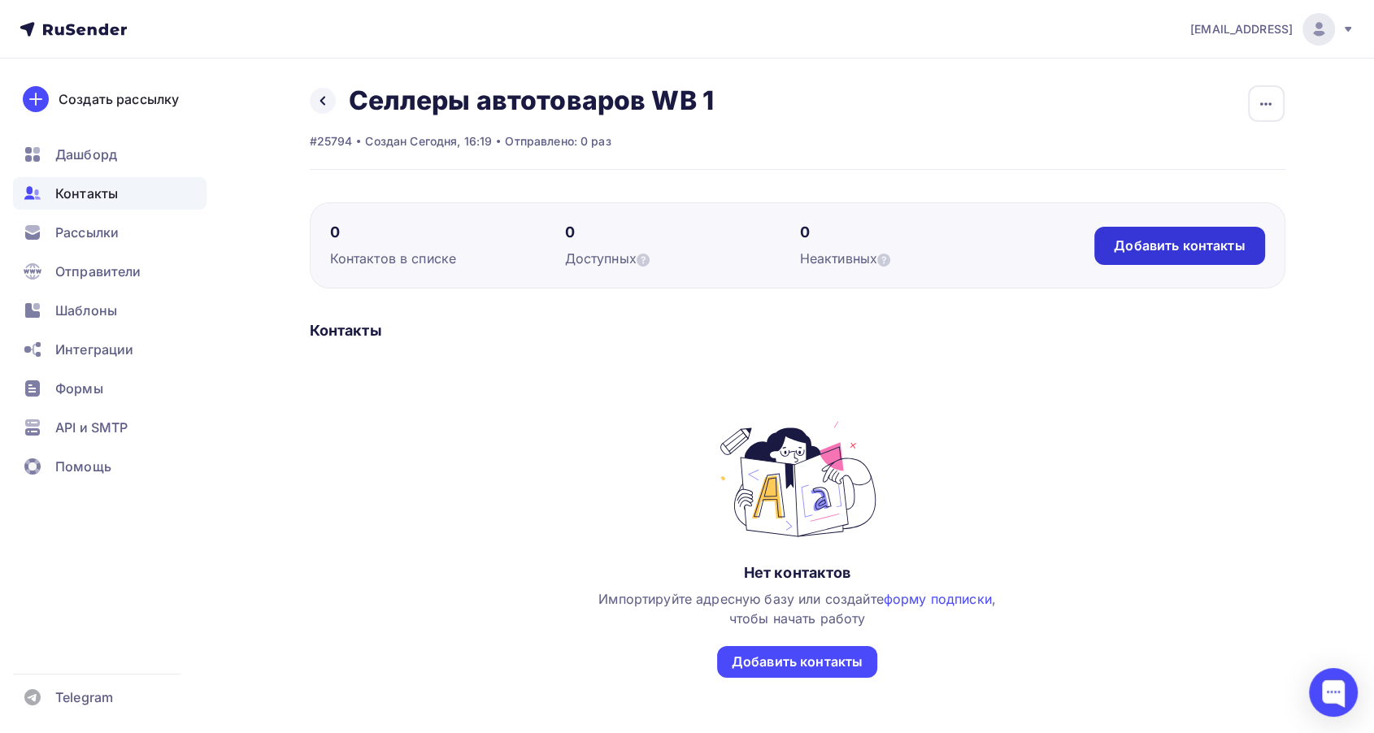
click at [1170, 247] on div "Добавить контакты" at bounding box center [1179, 246] width 131 height 19
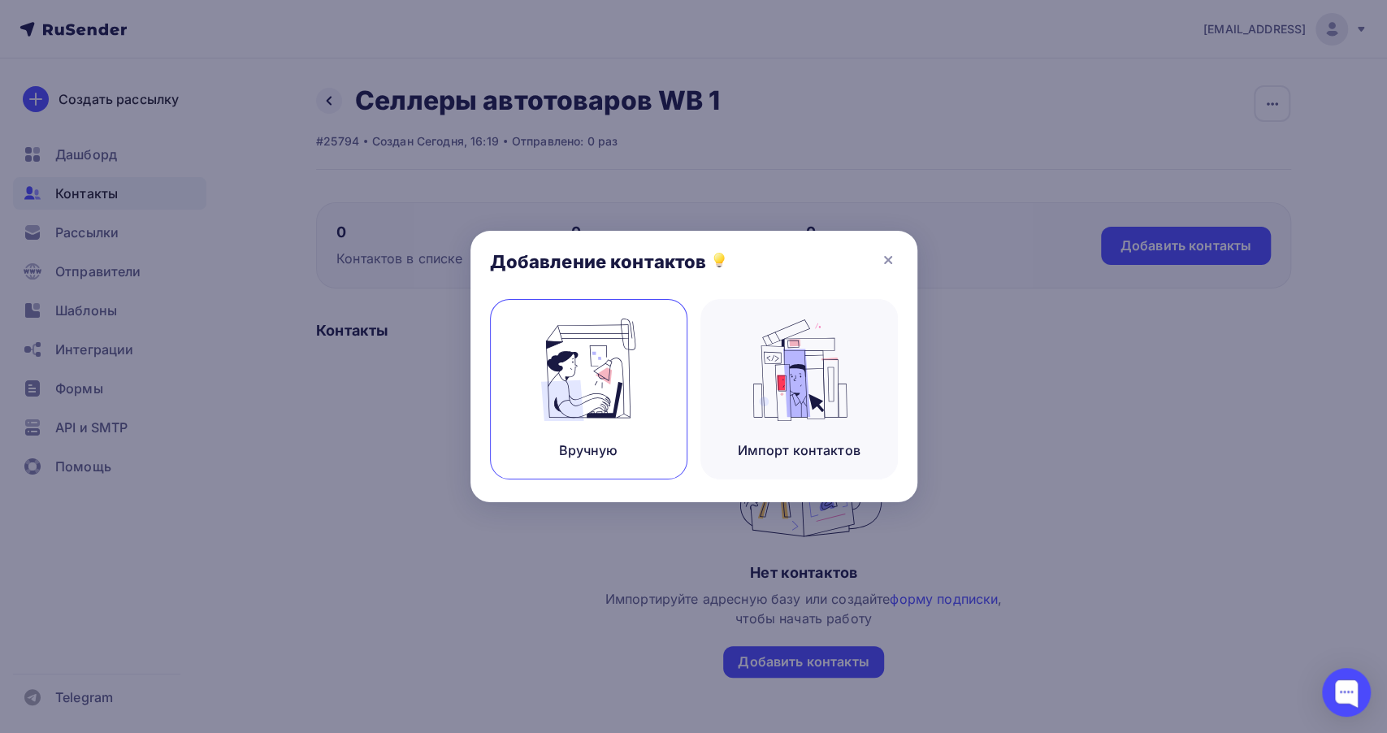
click at [620, 385] on img at bounding box center [588, 370] width 109 height 102
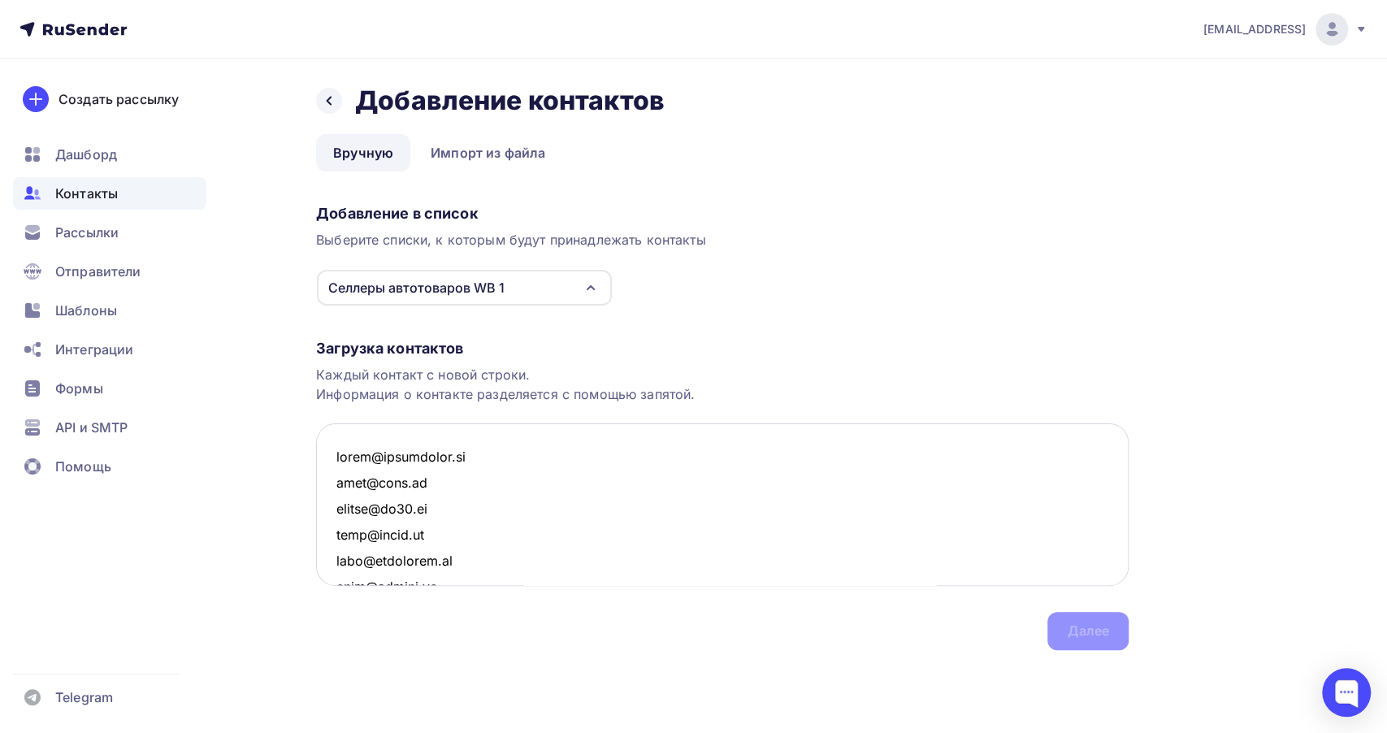
scroll to position [3858, 0]
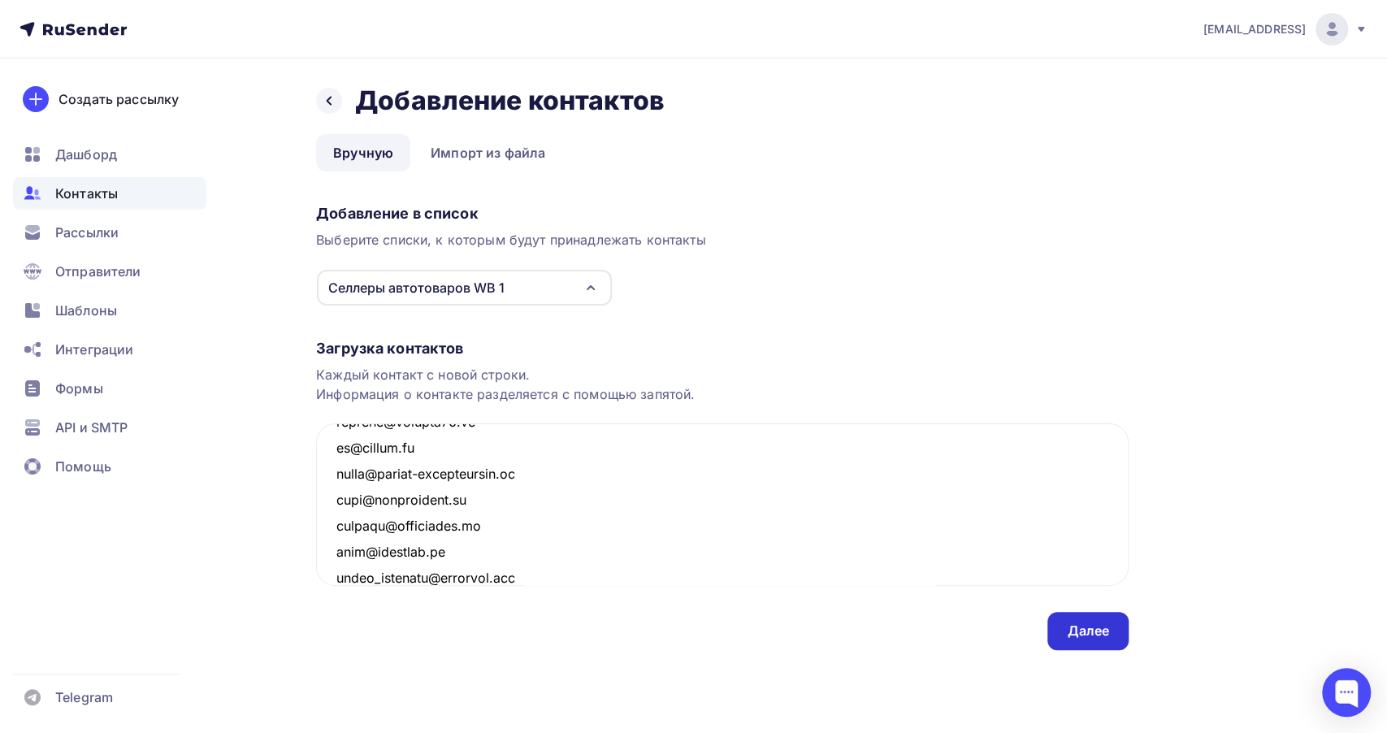
type textarea "zakaz@flexpocket.ru post@elna.ru comdir@gr93.ru info@cznak.ru info@rekamshop.ru…"
click at [1062, 624] on div "Далее" at bounding box center [1088, 631] width 81 height 38
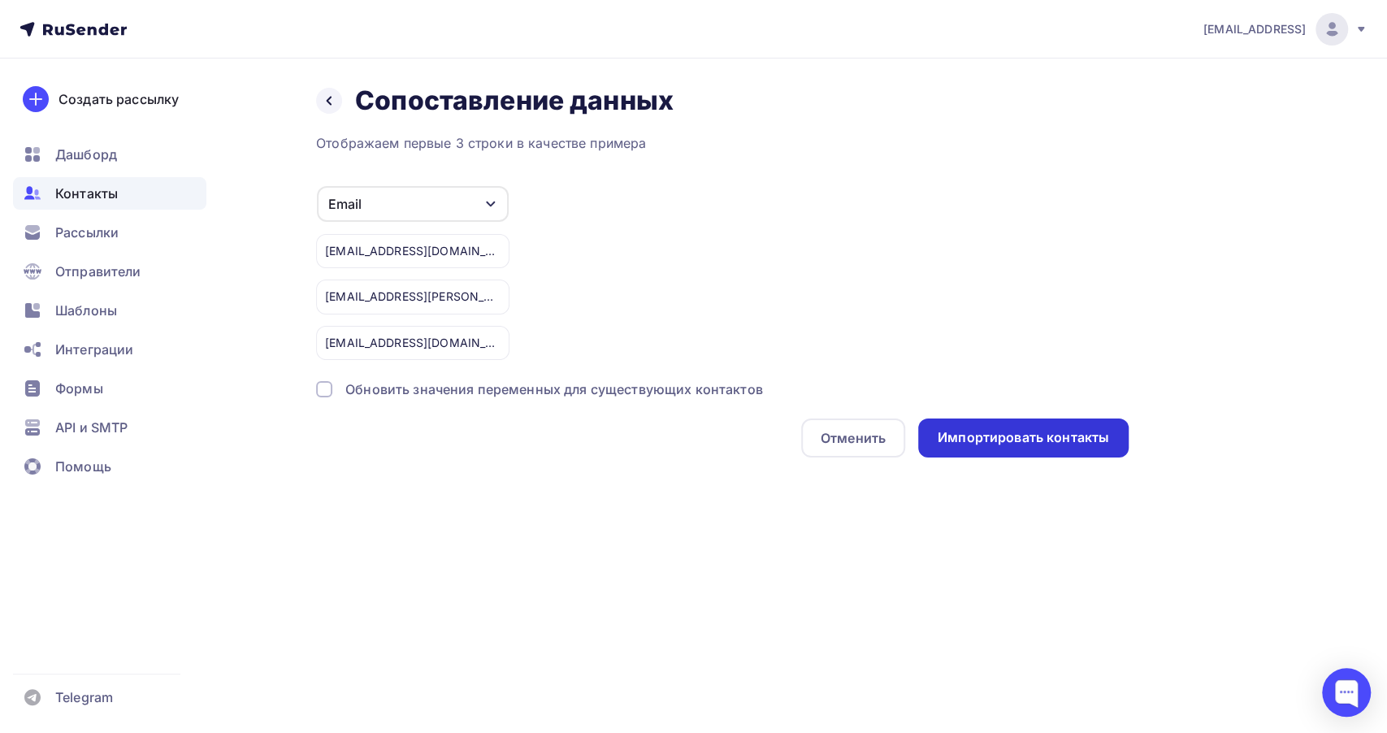
click at [1062, 442] on div "Импортировать контакты" at bounding box center [1023, 437] width 171 height 19
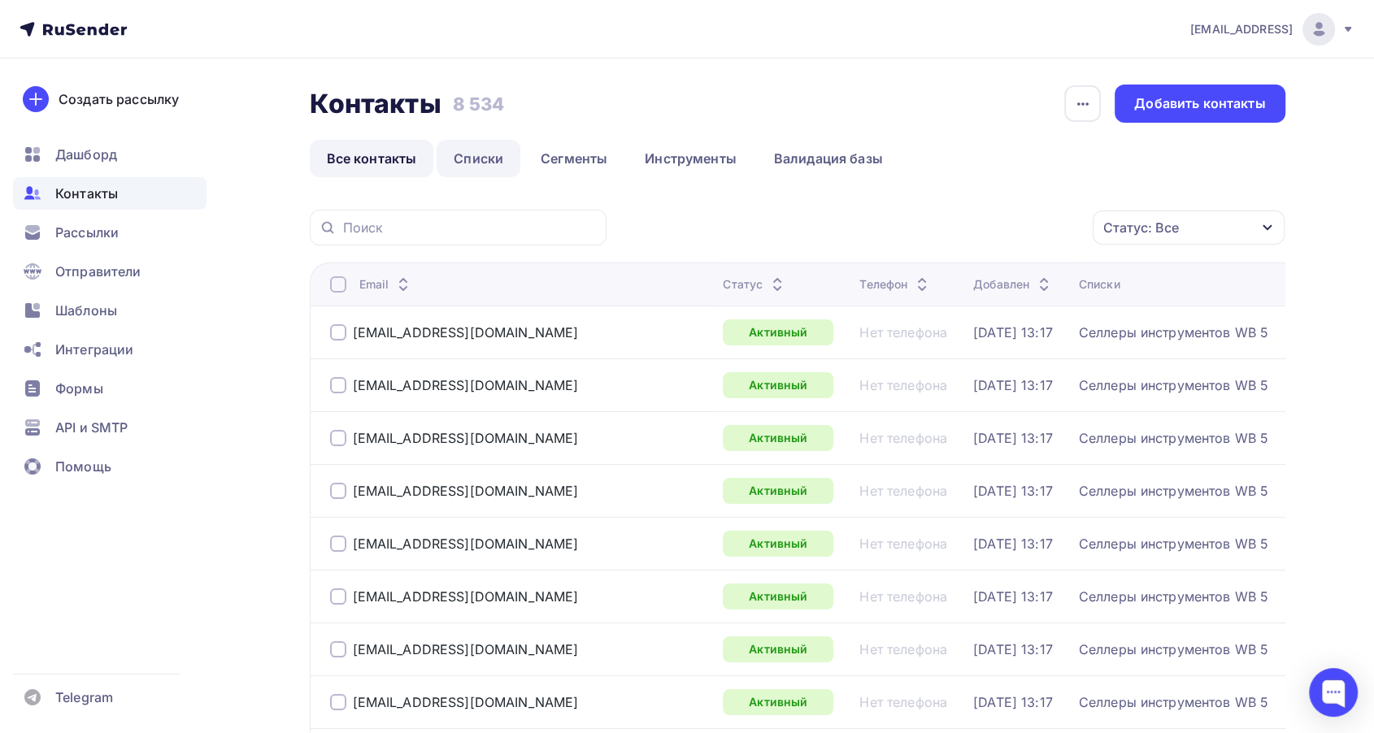
click at [479, 169] on link "Списки" at bounding box center [478, 158] width 84 height 37
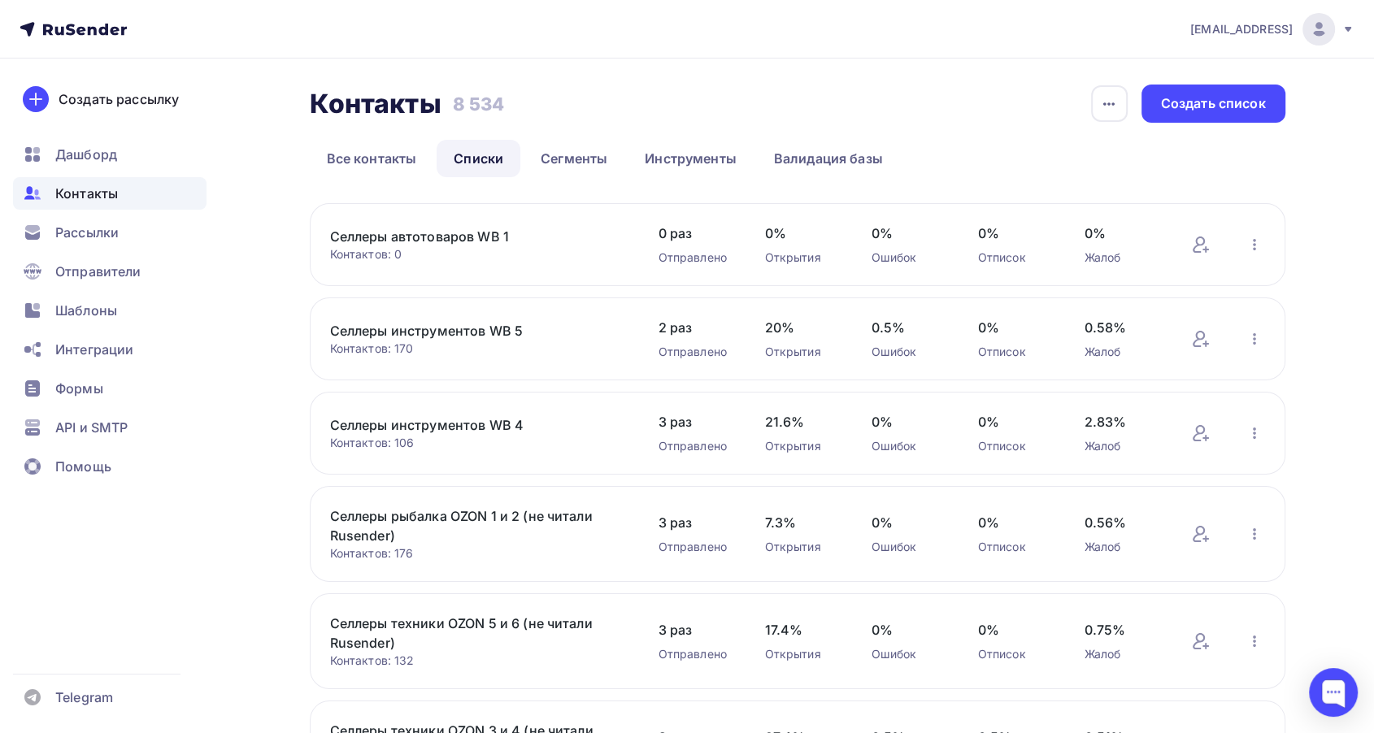
click at [466, 228] on link "Селлеры автотоваров WB 1" at bounding box center [468, 237] width 276 height 20
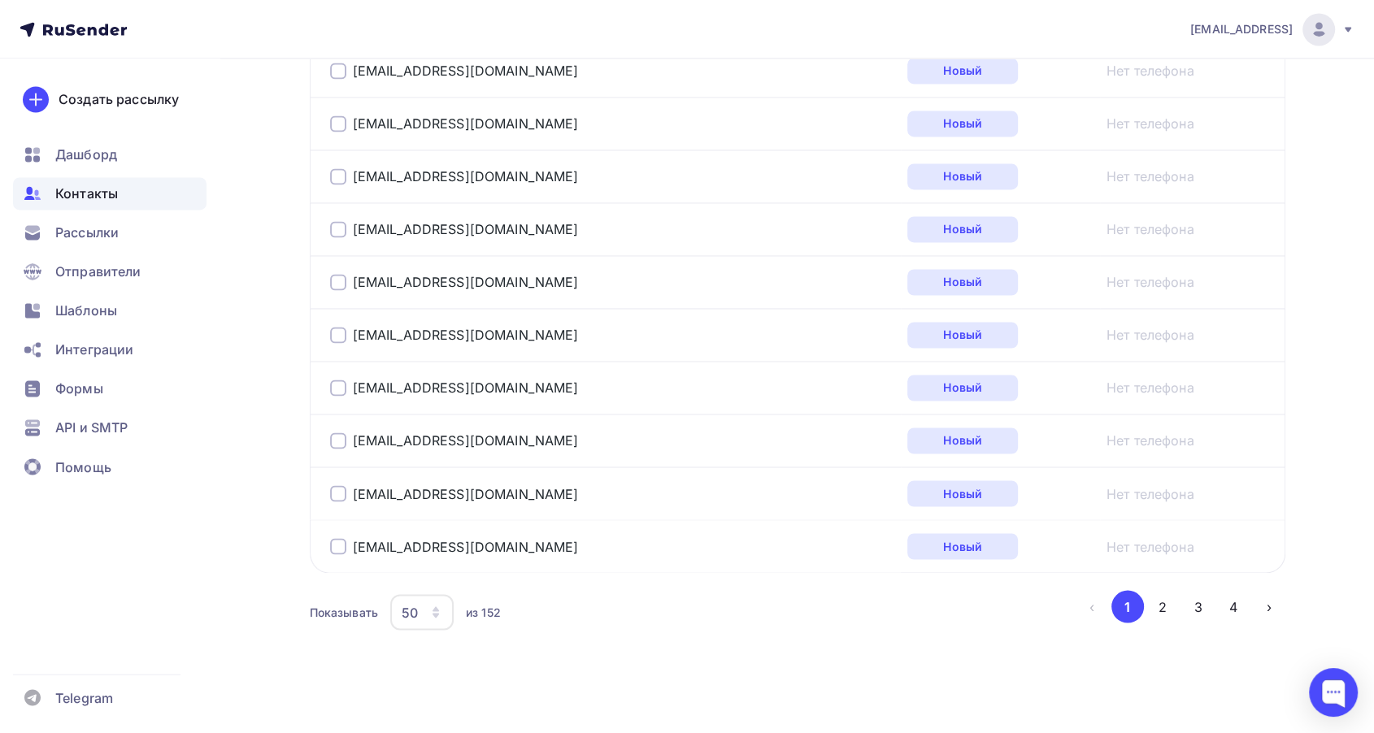
click at [1173, 595] on button "2" at bounding box center [1162, 606] width 33 height 33
click at [1191, 598] on button "3" at bounding box center [1198, 606] width 33 height 33
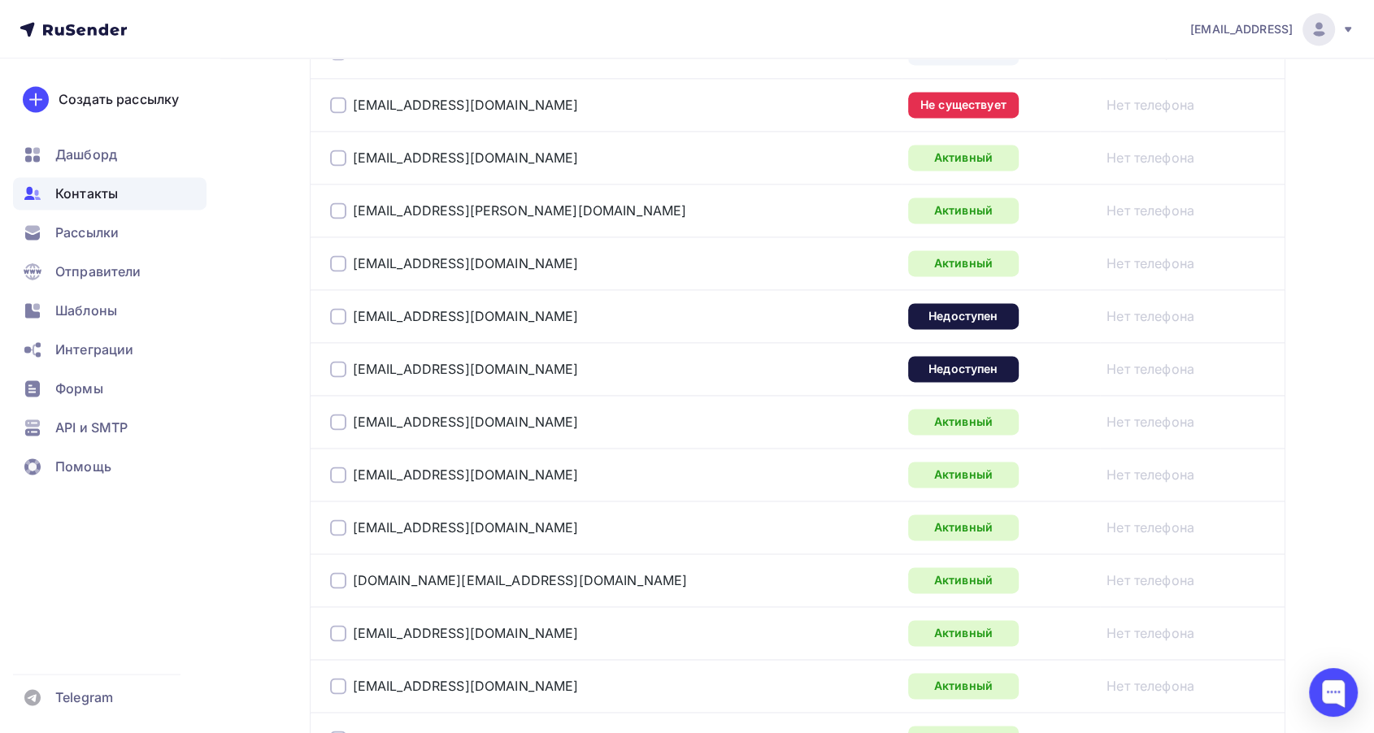
scroll to position [2642, 0]
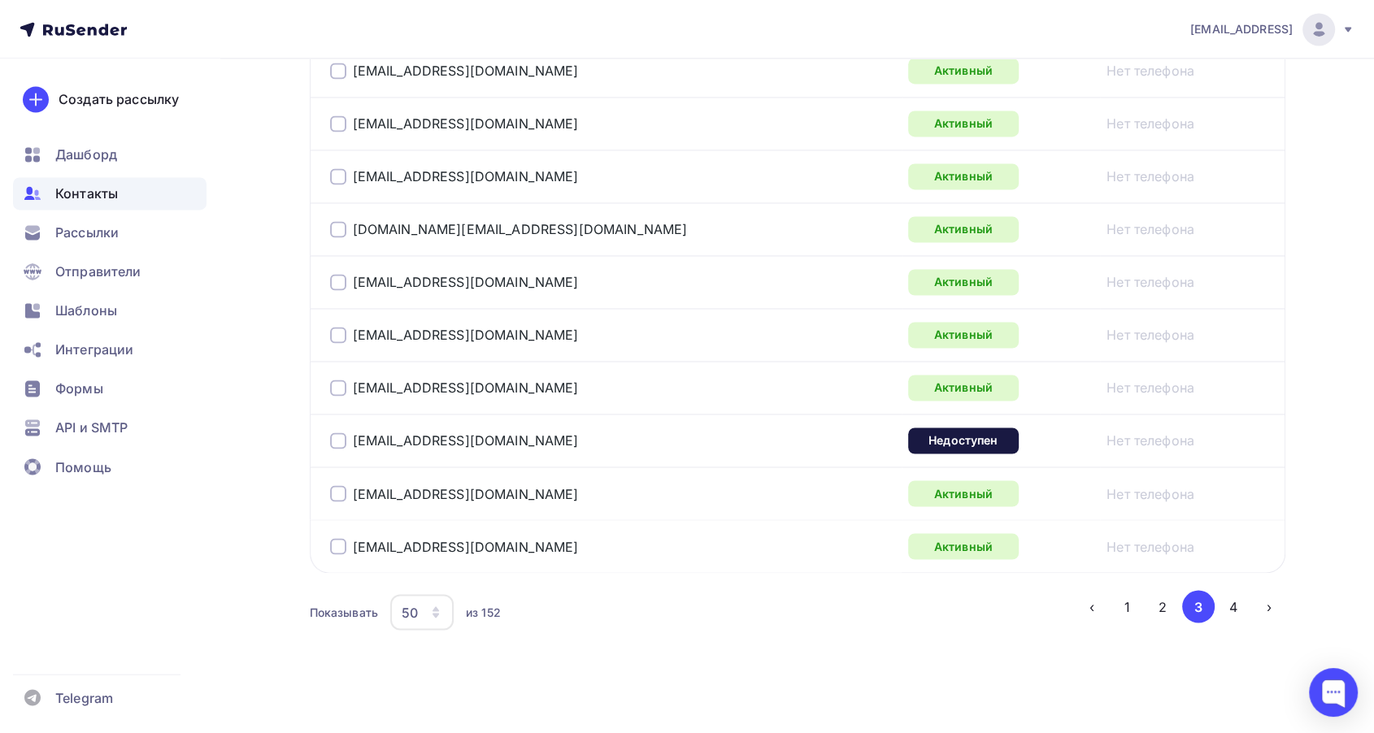
click at [1235, 601] on button "4" at bounding box center [1233, 606] width 33 height 33
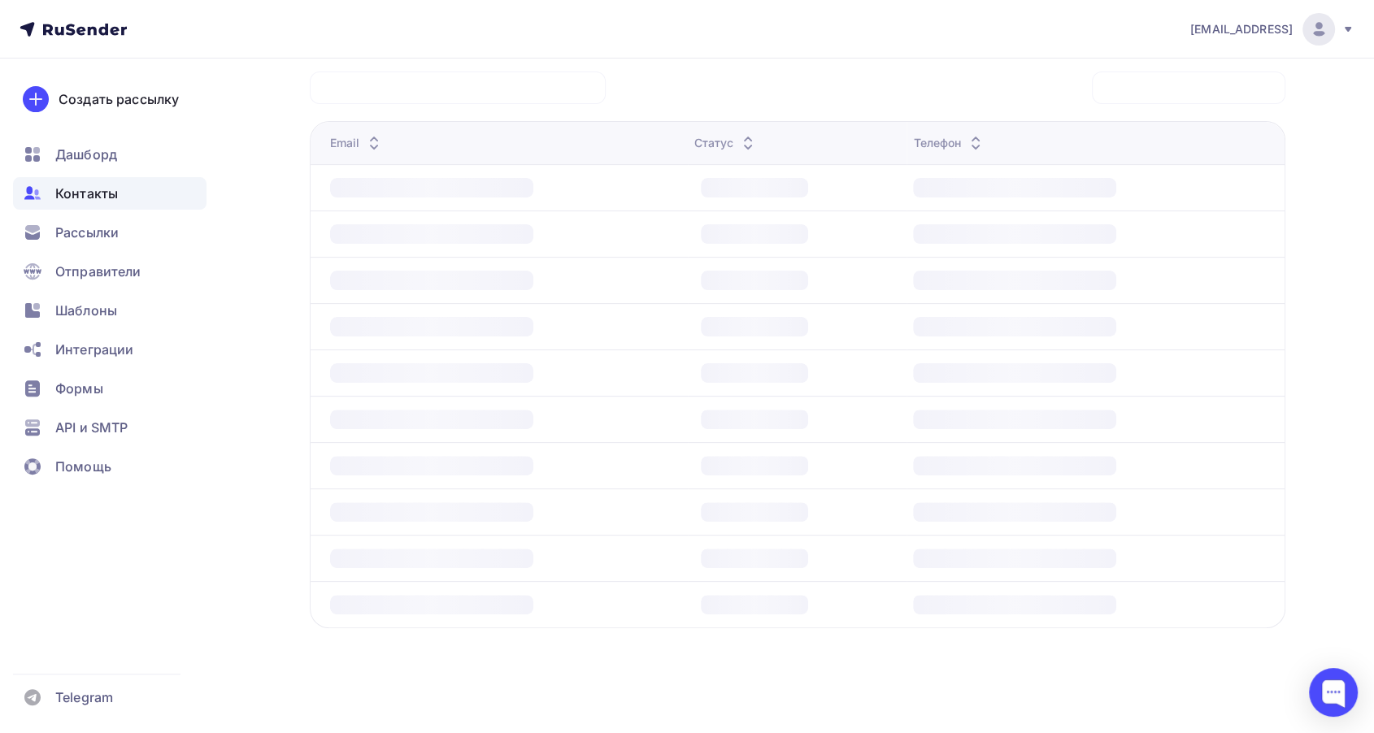
scroll to position [111, 0]
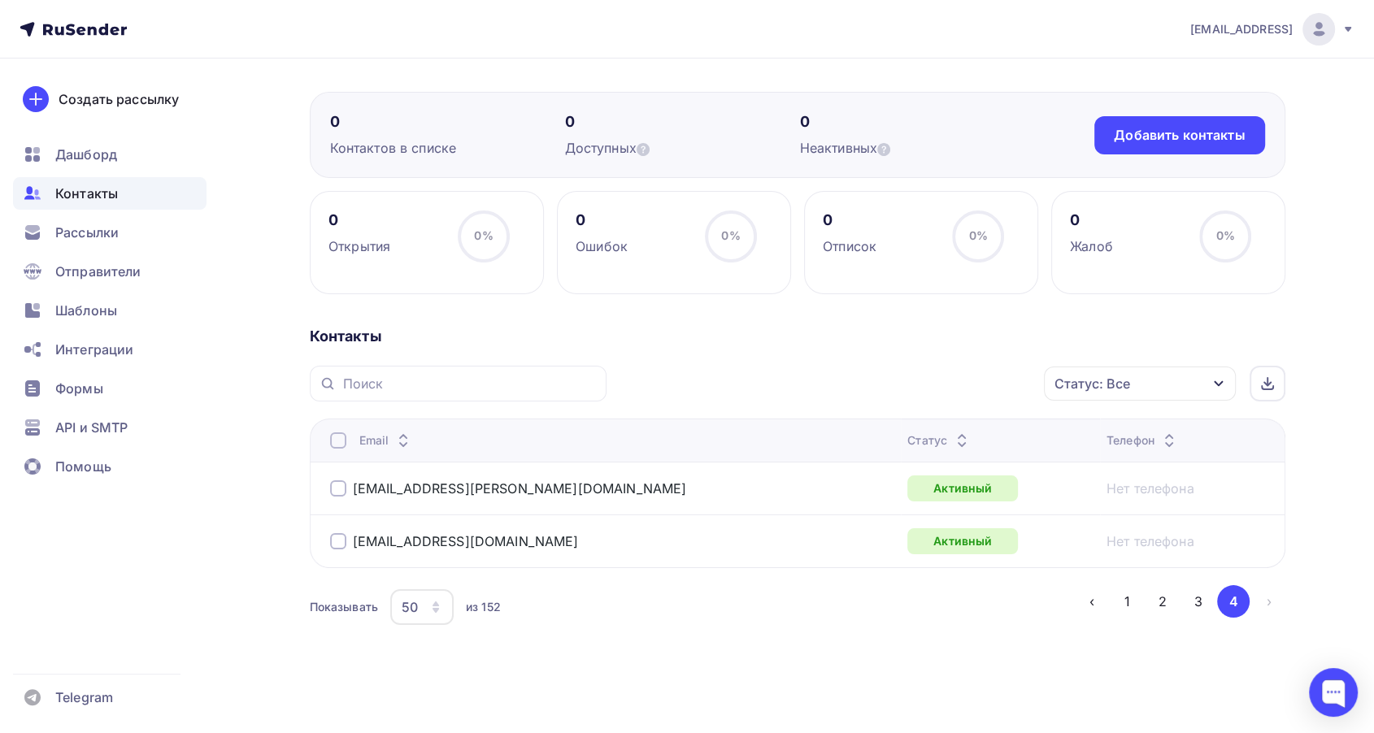
click at [340, 487] on div at bounding box center [338, 488] width 16 height 16
click at [328, 541] on td "info@skyway.ru" at bounding box center [606, 540] width 592 height 53
drag, startPoint x: 336, startPoint y: 541, endPoint x: 401, endPoint y: 532, distance: 65.6
click at [336, 542] on div at bounding box center [338, 541] width 16 height 16
click at [1029, 380] on div "Действие Добавить в списки Исключить из списка Удалить Статус: Все Статус Новый…" at bounding box center [951, 384] width 667 height 36
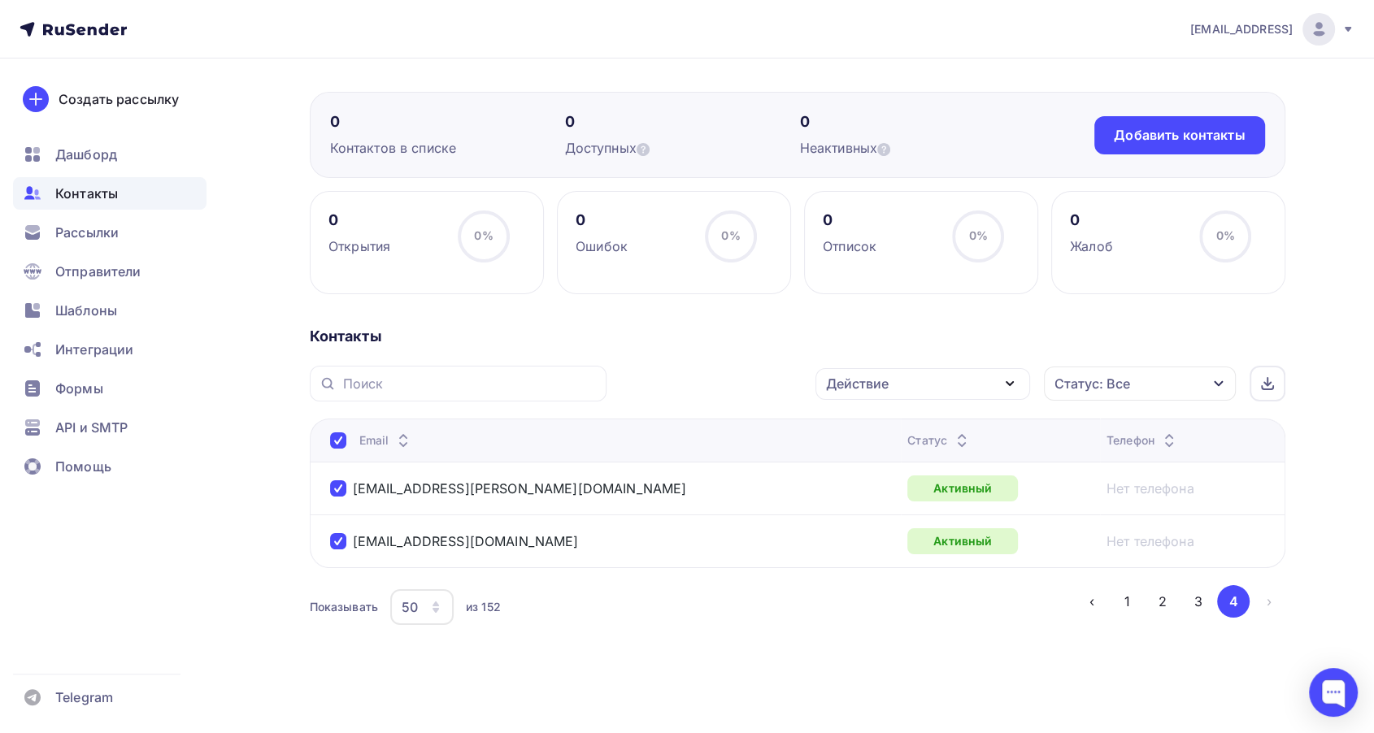
click at [1009, 385] on icon "button" at bounding box center [1010, 384] width 20 height 20
click at [928, 460] on div "Исключить из списка" at bounding box center [905, 464] width 141 height 20
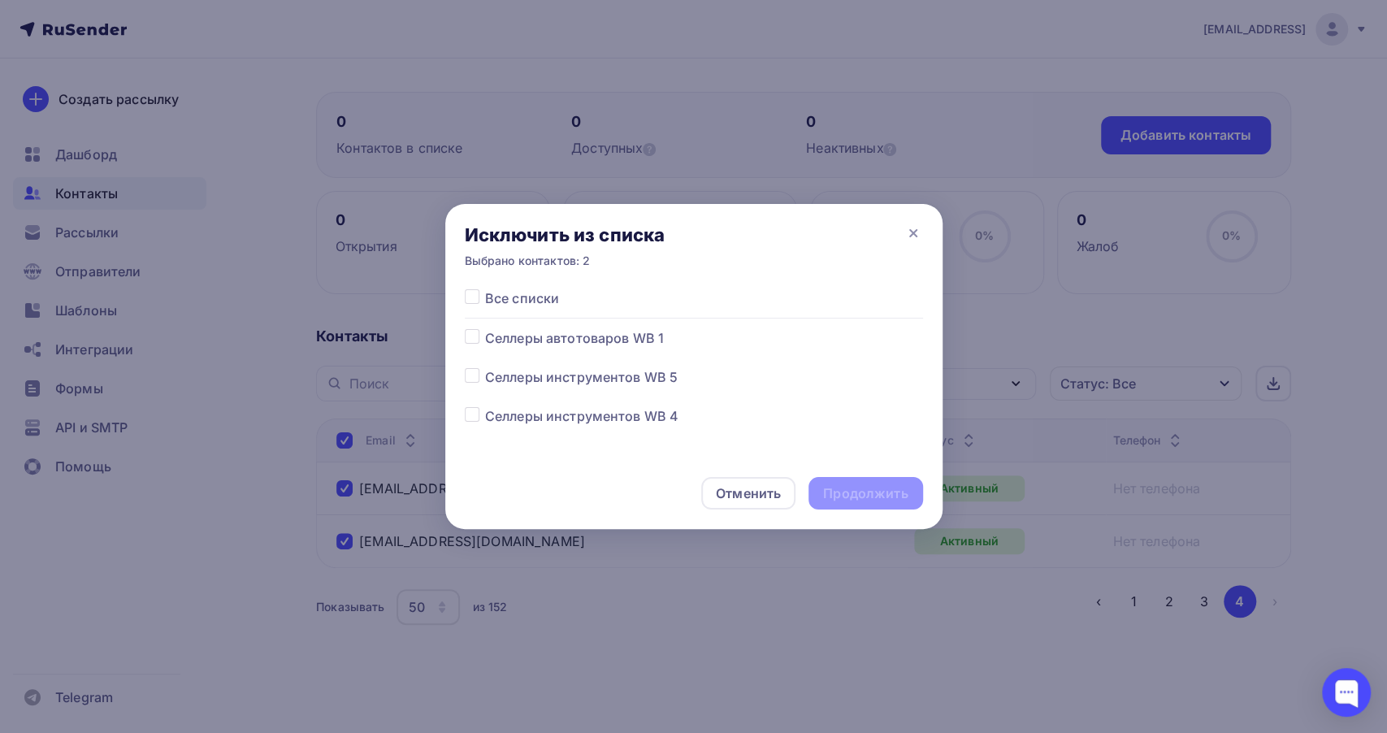
click at [485, 328] on label at bounding box center [485, 328] width 0 height 0
click at [470, 339] on input "checkbox" at bounding box center [472, 335] width 15 height 15
checkbox input "true"
click at [904, 499] on div "Продолжить" at bounding box center [865, 493] width 85 height 19
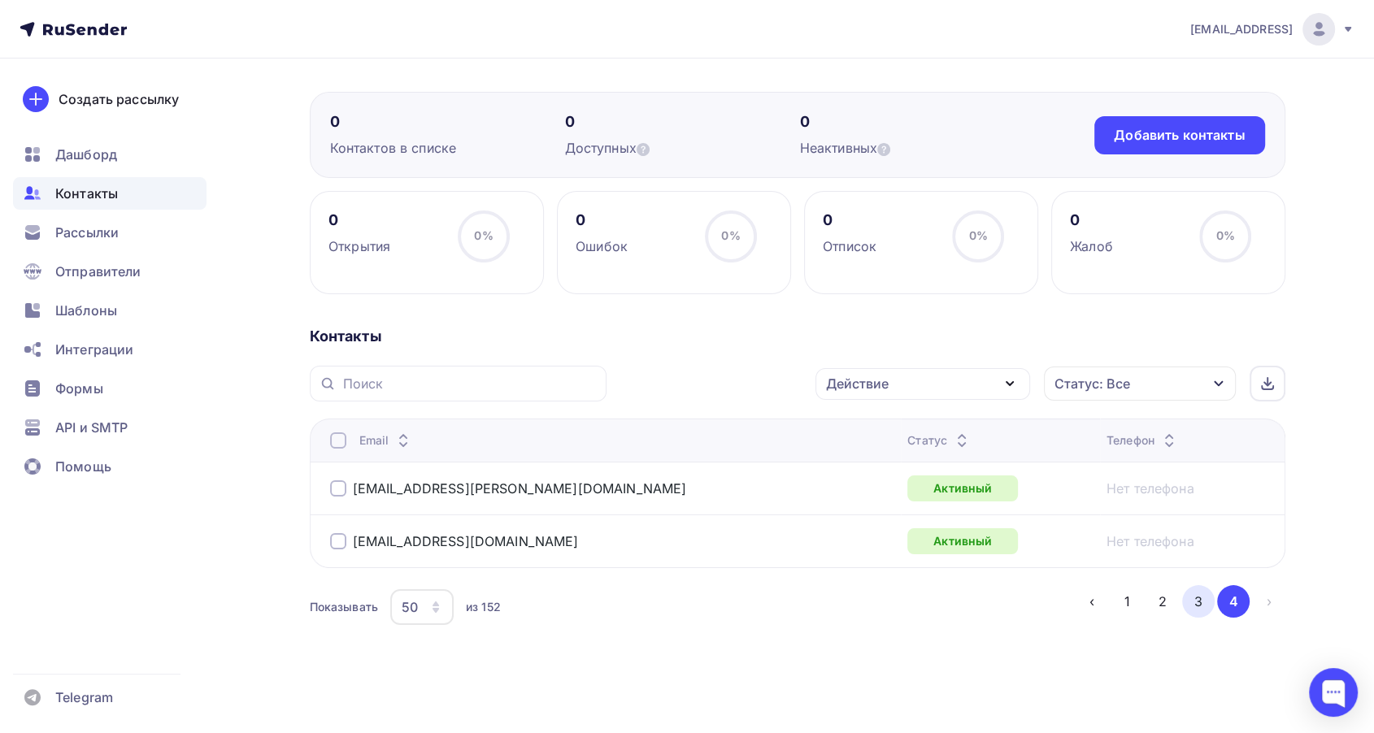
click at [1199, 598] on button "3" at bounding box center [1198, 601] width 33 height 33
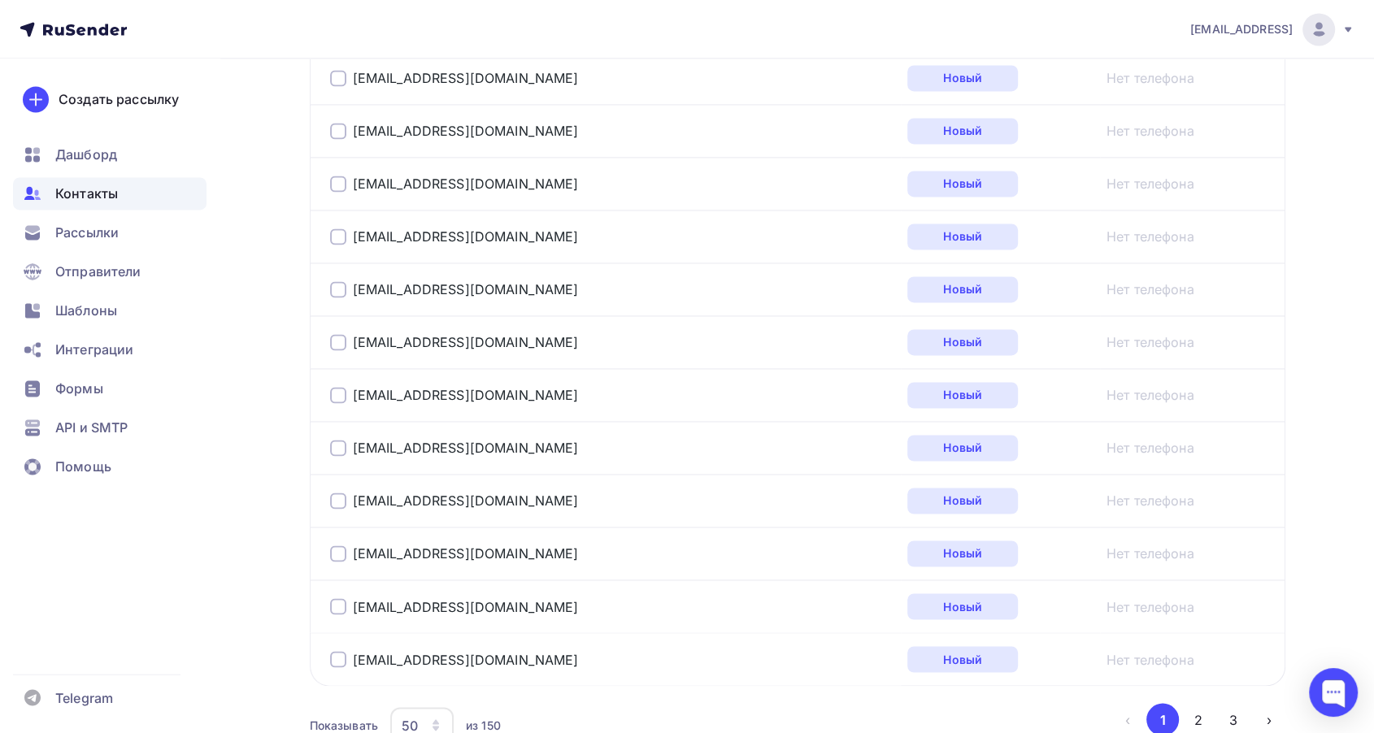
scroll to position [2642, 0]
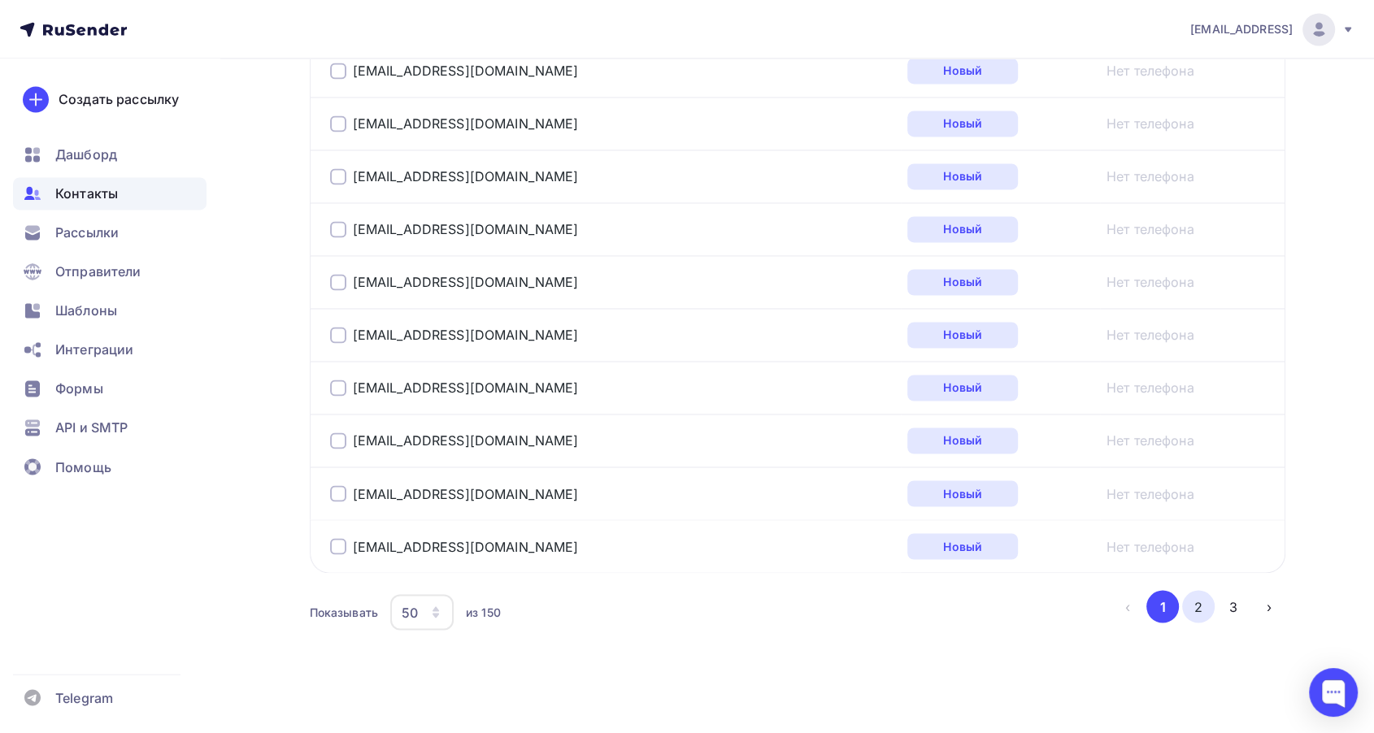
click at [1196, 597] on button "2" at bounding box center [1198, 606] width 33 height 33
click at [1244, 595] on button "3" at bounding box center [1233, 606] width 33 height 33
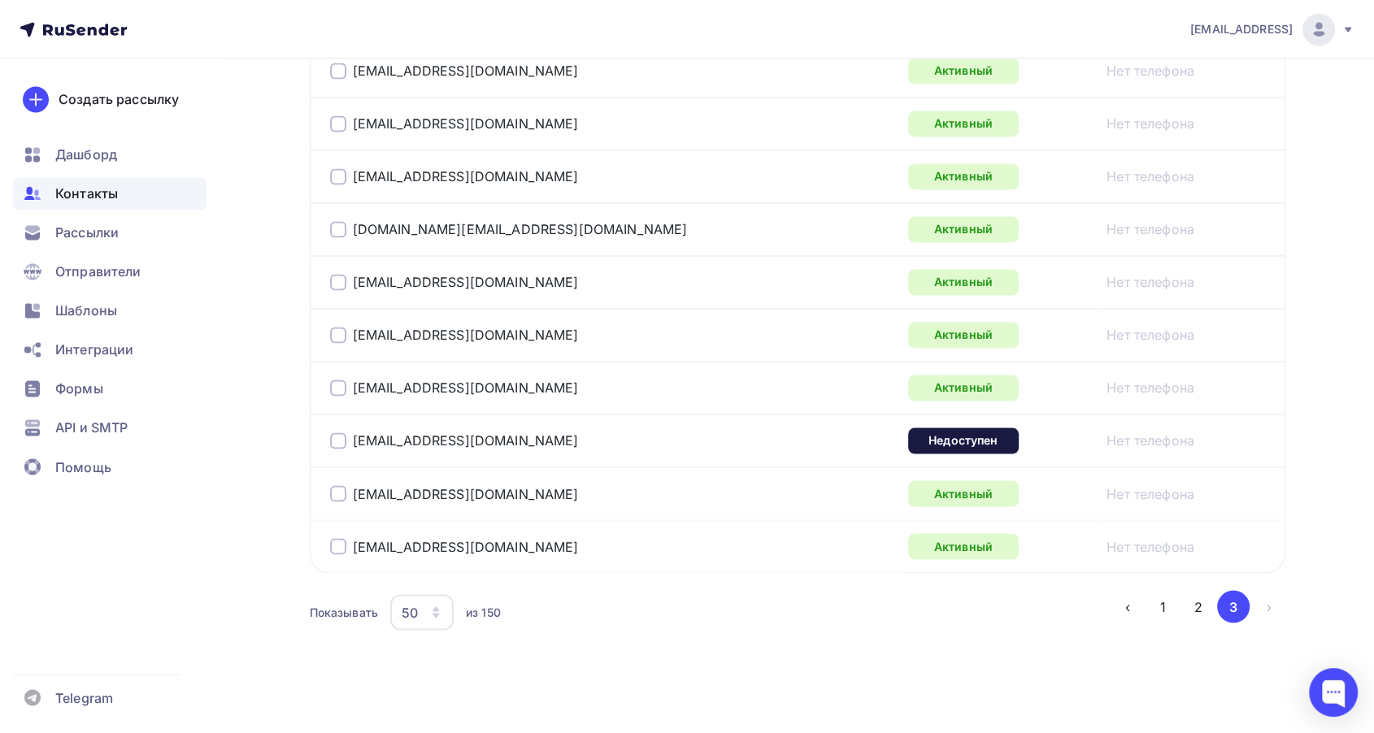
click at [342, 533] on div "[EMAIL_ADDRESS][DOMAIN_NAME]" at bounding box center [533, 546] width 406 height 26
click at [338, 538] on div at bounding box center [338, 546] width 16 height 16
click at [337, 485] on div at bounding box center [338, 493] width 16 height 16
click at [340, 433] on div at bounding box center [338, 440] width 16 height 16
click at [339, 380] on div at bounding box center [338, 388] width 16 height 16
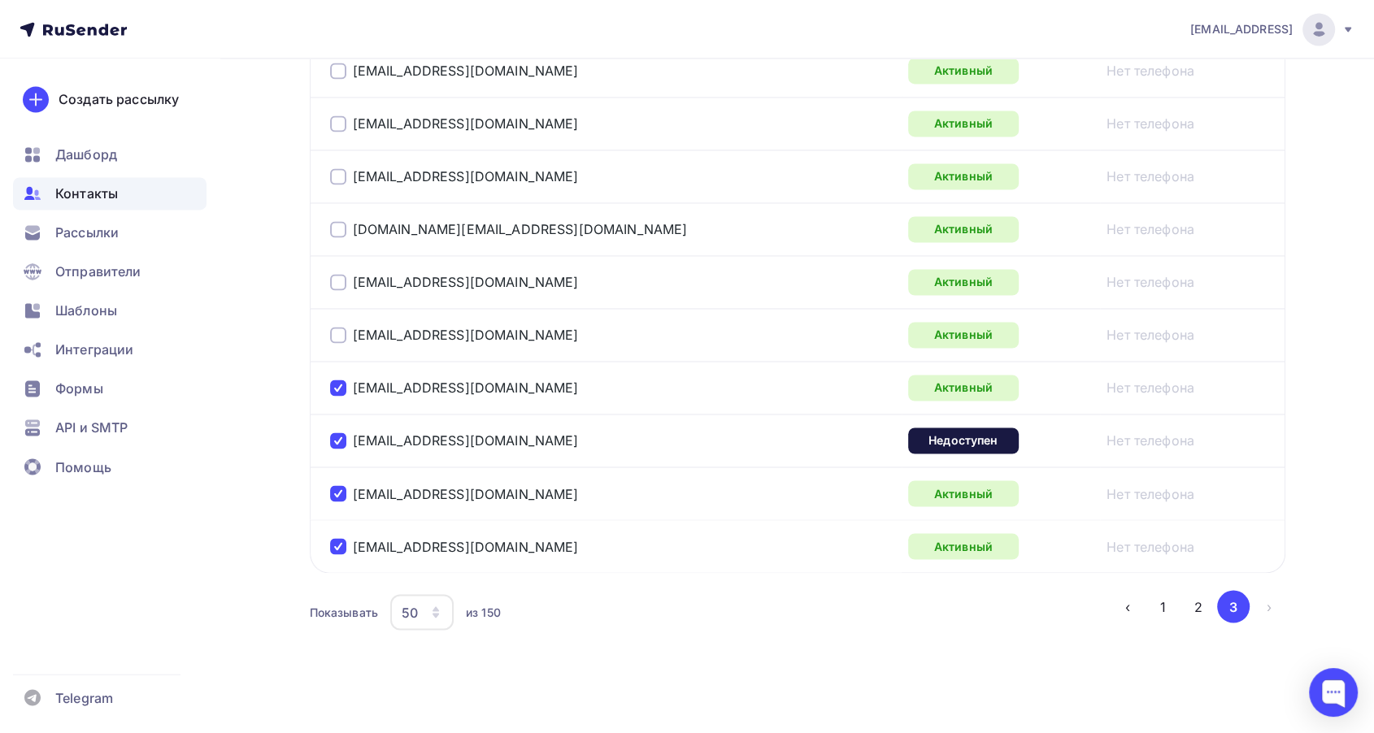
click at [338, 327] on div at bounding box center [338, 335] width 16 height 16
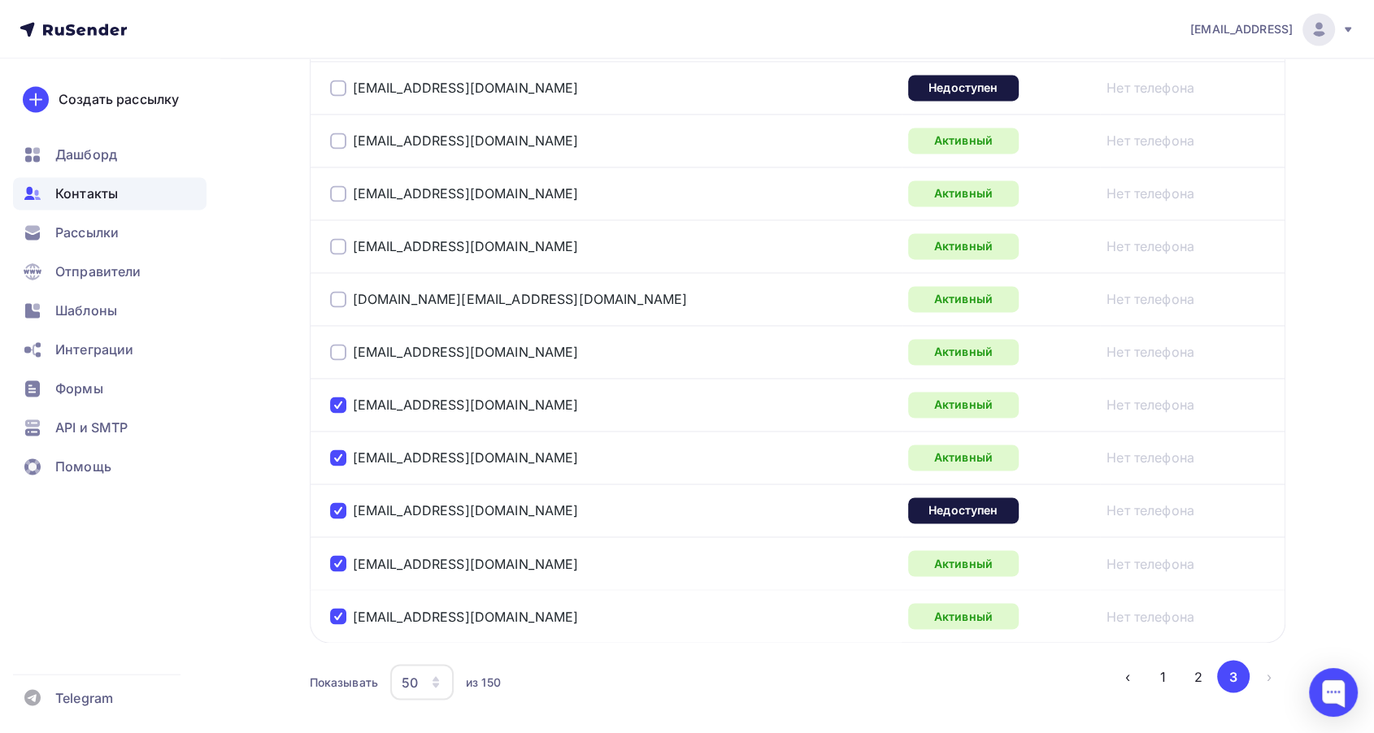
scroll to position [2461, 0]
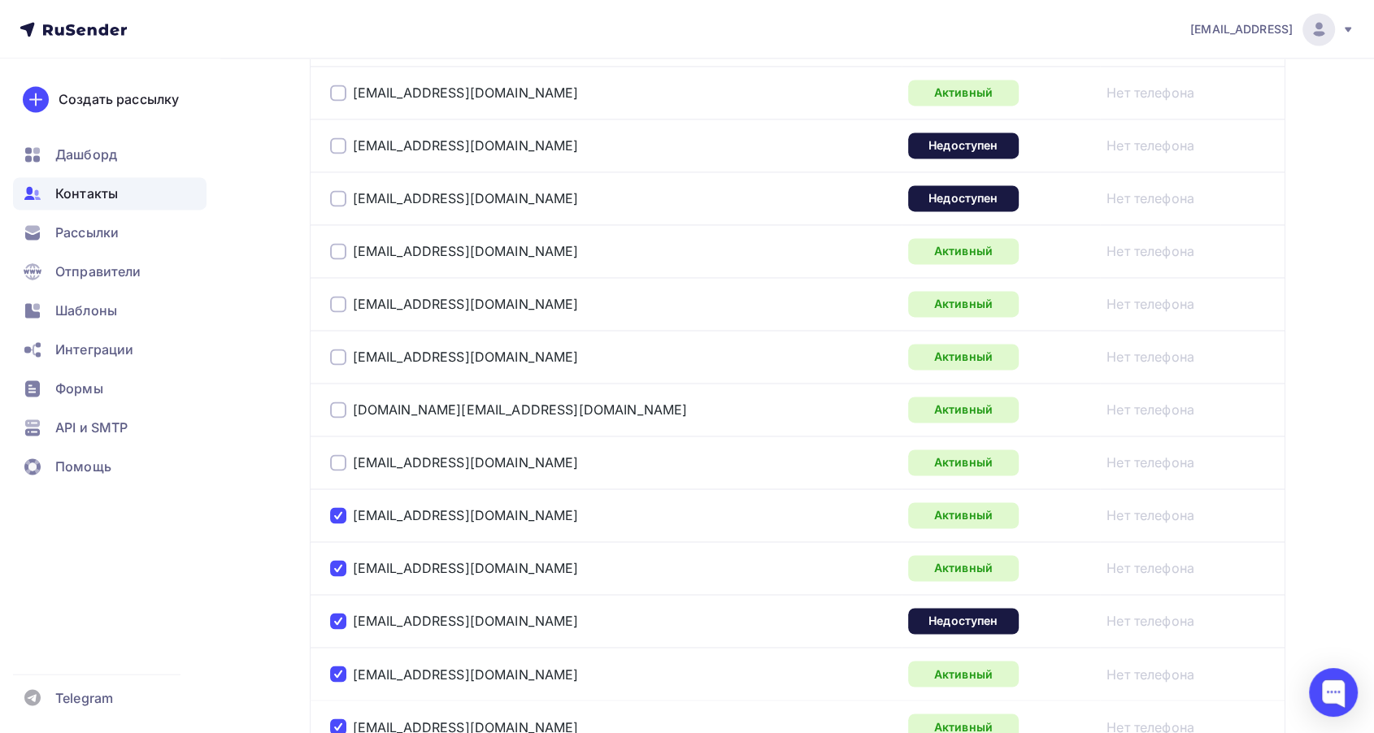
click at [336, 455] on div at bounding box center [338, 462] width 16 height 16
click at [338, 410] on div at bounding box center [338, 410] width 16 height 16
click at [337, 352] on div at bounding box center [338, 357] width 16 height 16
click at [339, 296] on div at bounding box center [338, 304] width 16 height 16
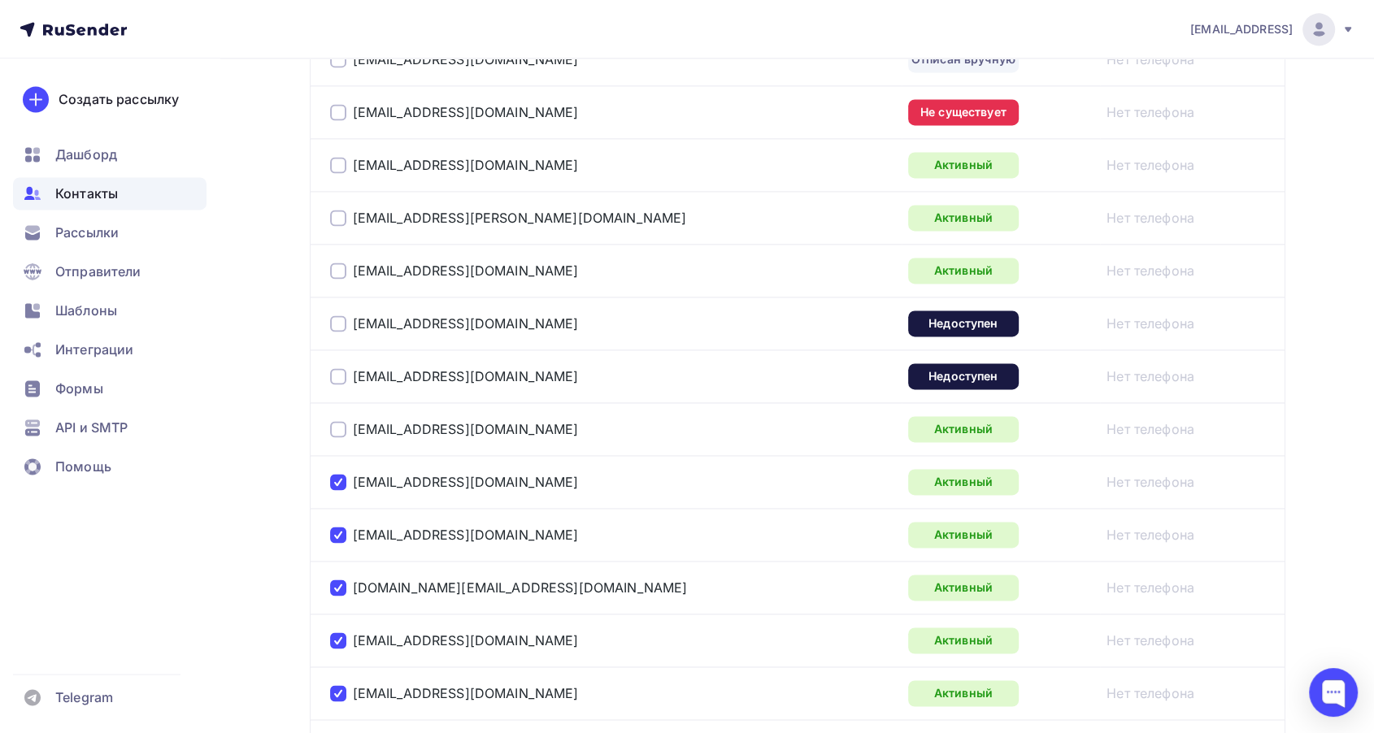
scroll to position [2281, 0]
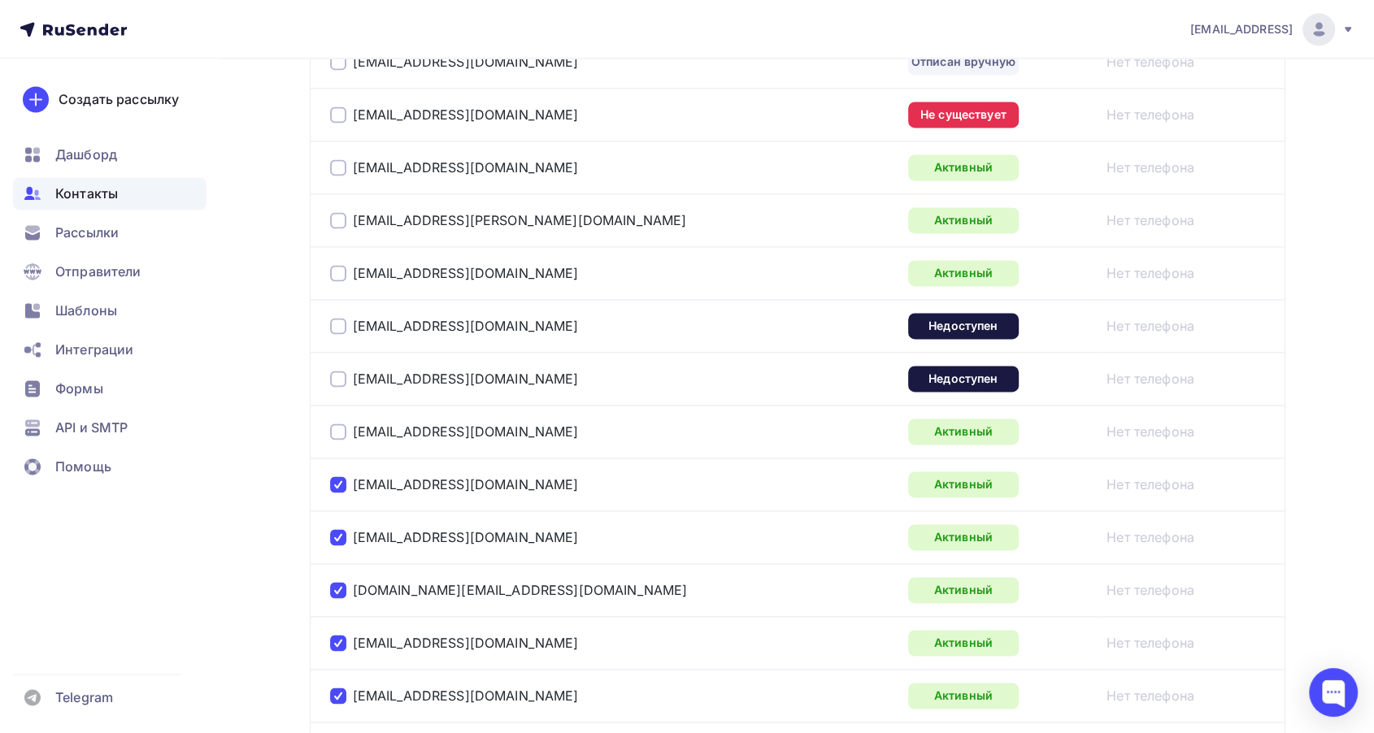
click at [334, 425] on div at bounding box center [338, 431] width 16 height 16
click at [336, 376] on div at bounding box center [338, 379] width 16 height 16
click at [338, 323] on div at bounding box center [338, 326] width 16 height 16
click at [336, 267] on div at bounding box center [338, 273] width 16 height 16
click at [332, 212] on div at bounding box center [338, 220] width 16 height 16
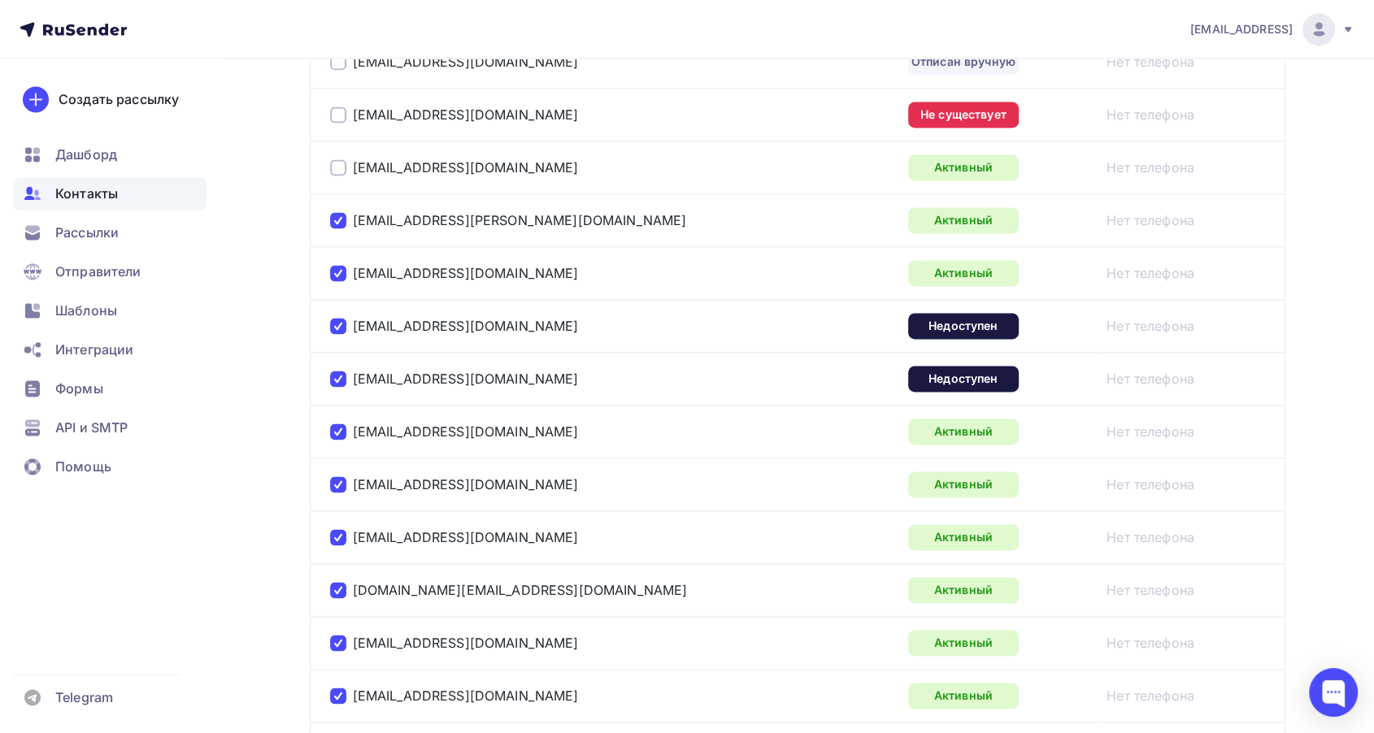
click at [341, 160] on div at bounding box center [338, 167] width 16 height 16
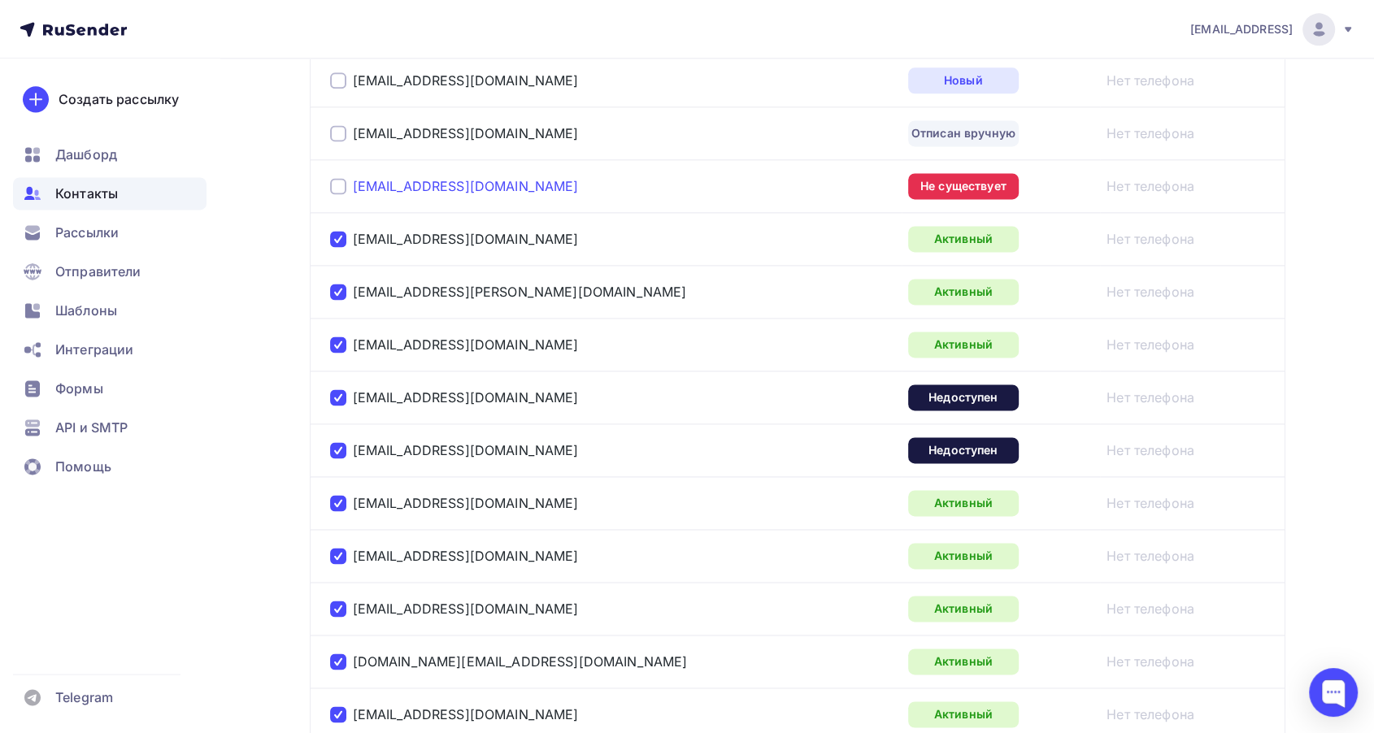
scroll to position [2100, 0]
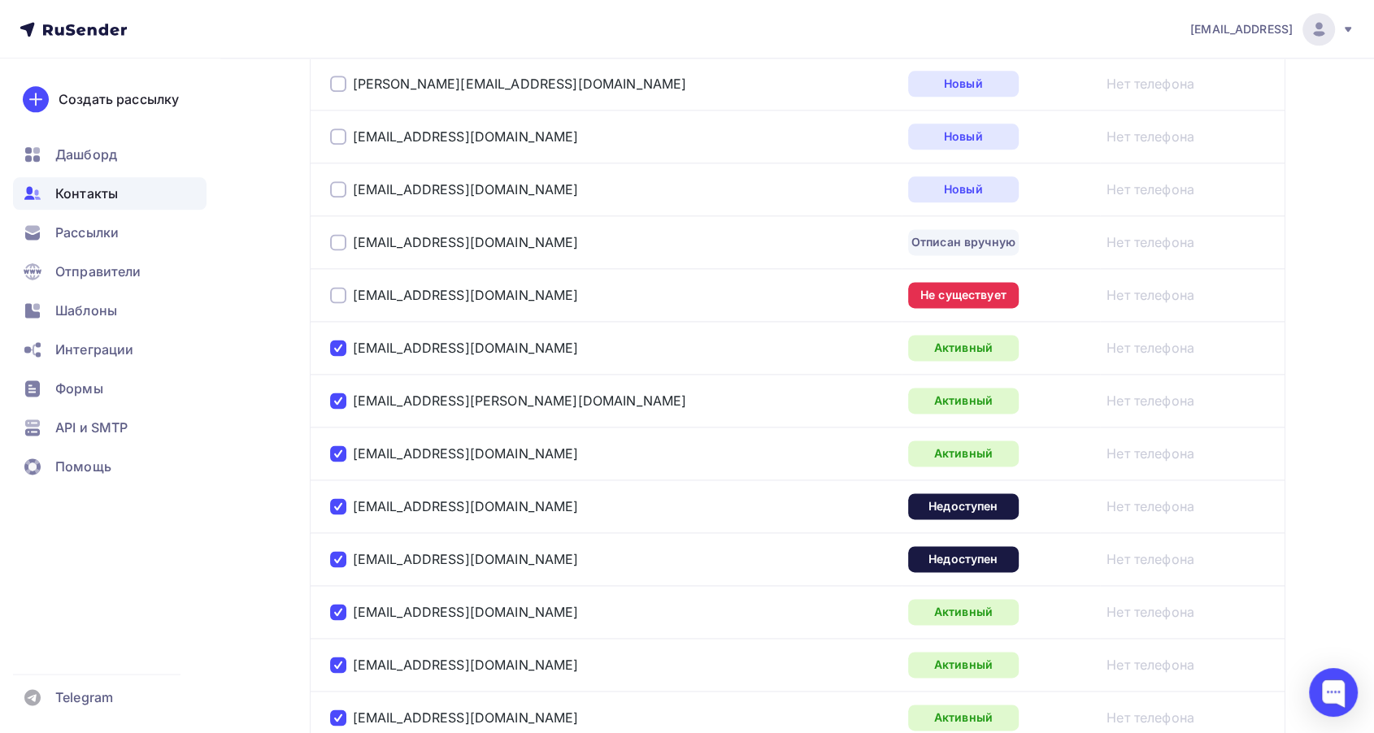
click at [333, 293] on div at bounding box center [338, 295] width 16 height 16
click at [337, 234] on div at bounding box center [338, 242] width 16 height 16
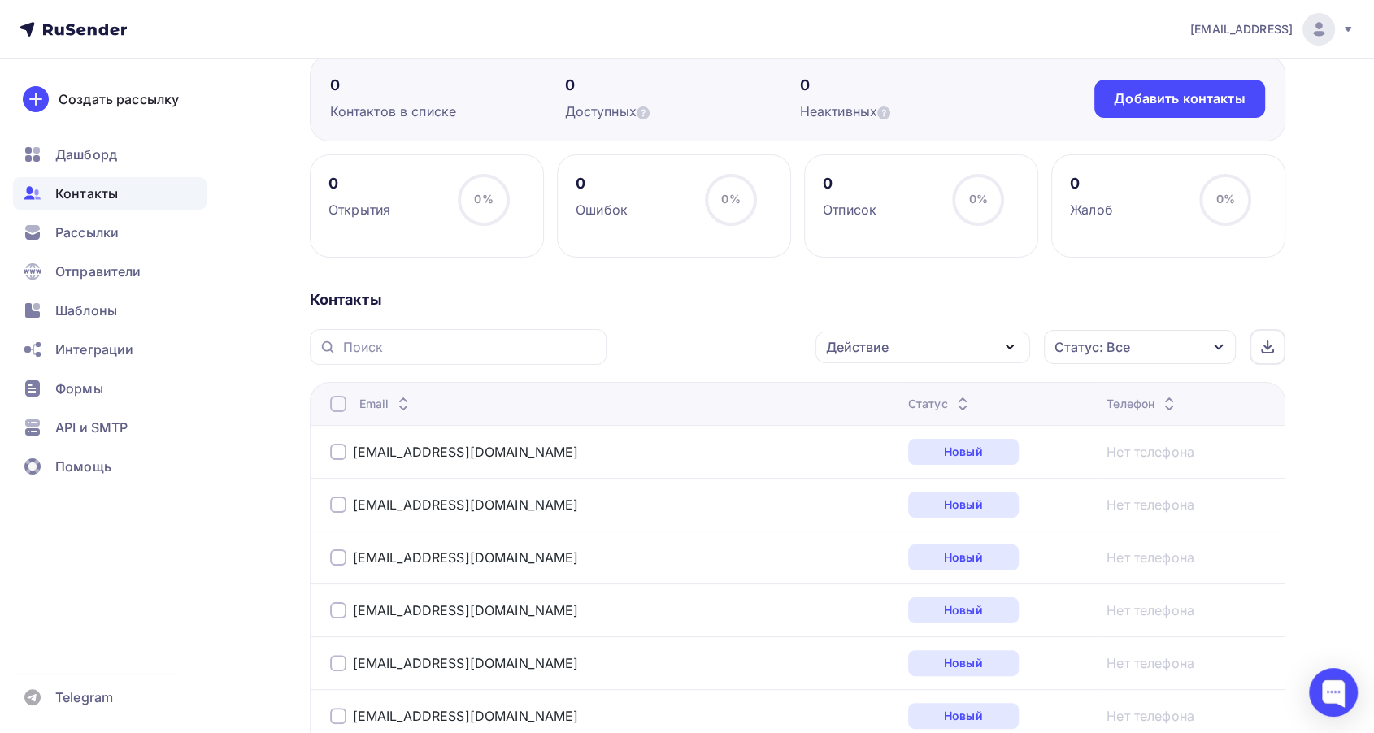
scroll to position [0, 0]
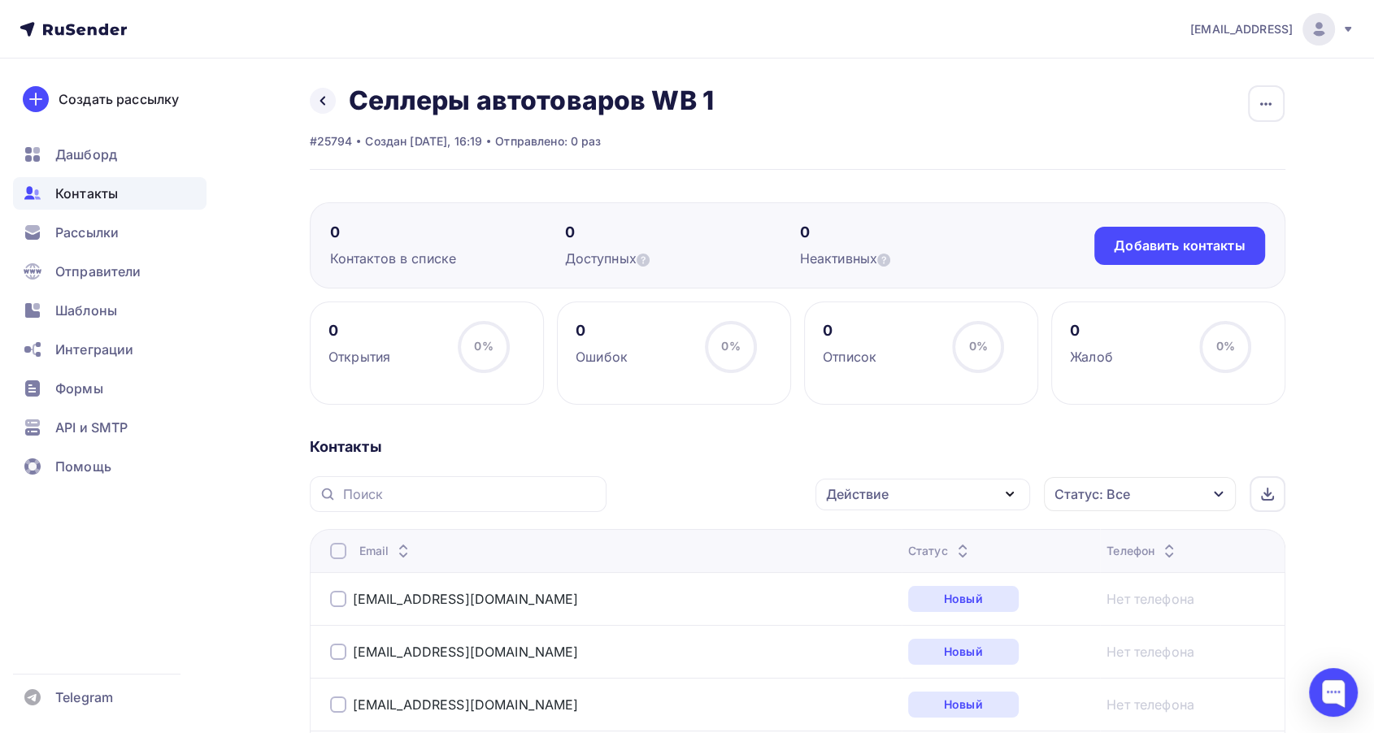
click at [1004, 495] on icon "button" at bounding box center [1010, 494] width 20 height 20
click at [970, 567] on div "Исключить из списка" at bounding box center [905, 575] width 141 height 20
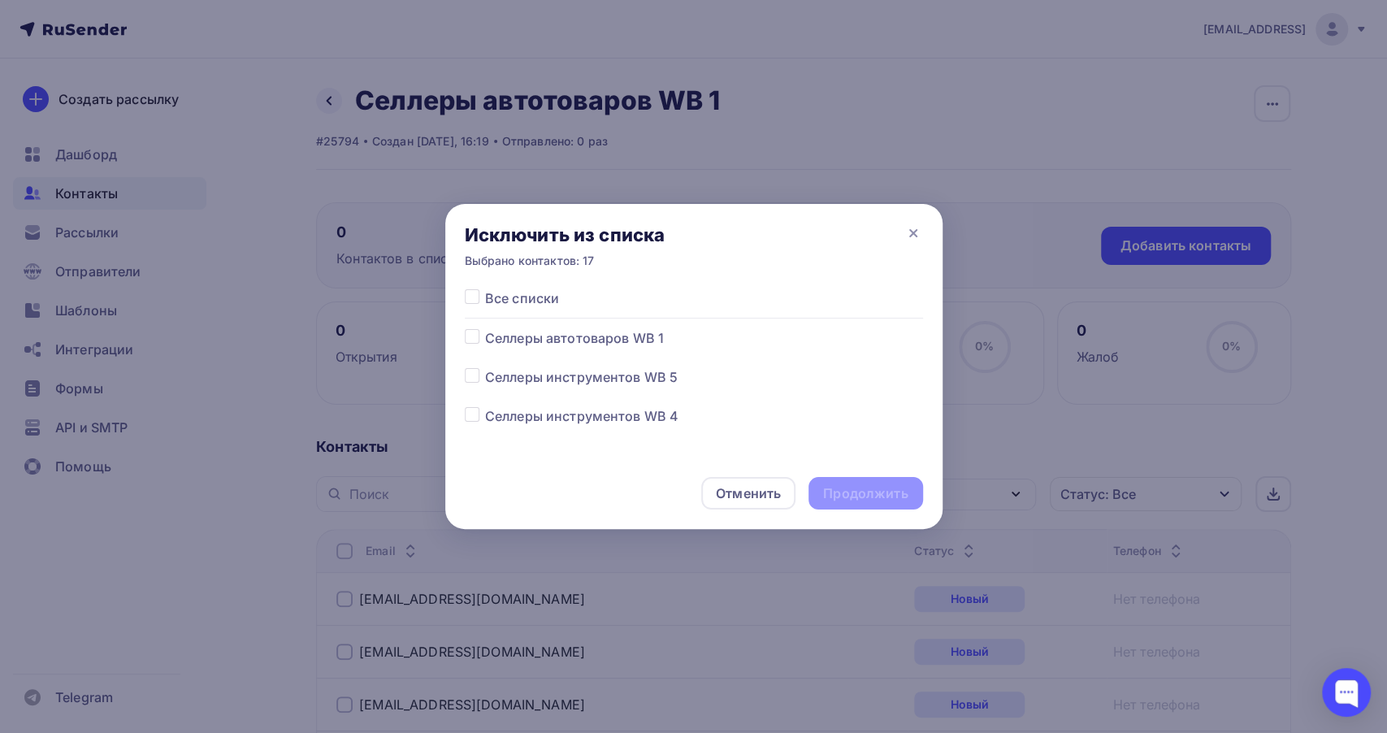
click at [485, 328] on label at bounding box center [485, 328] width 0 height 0
click at [476, 334] on input "checkbox" at bounding box center [472, 335] width 15 height 15
checkbox input "true"
click at [914, 488] on div "Продолжить" at bounding box center [866, 493] width 114 height 33
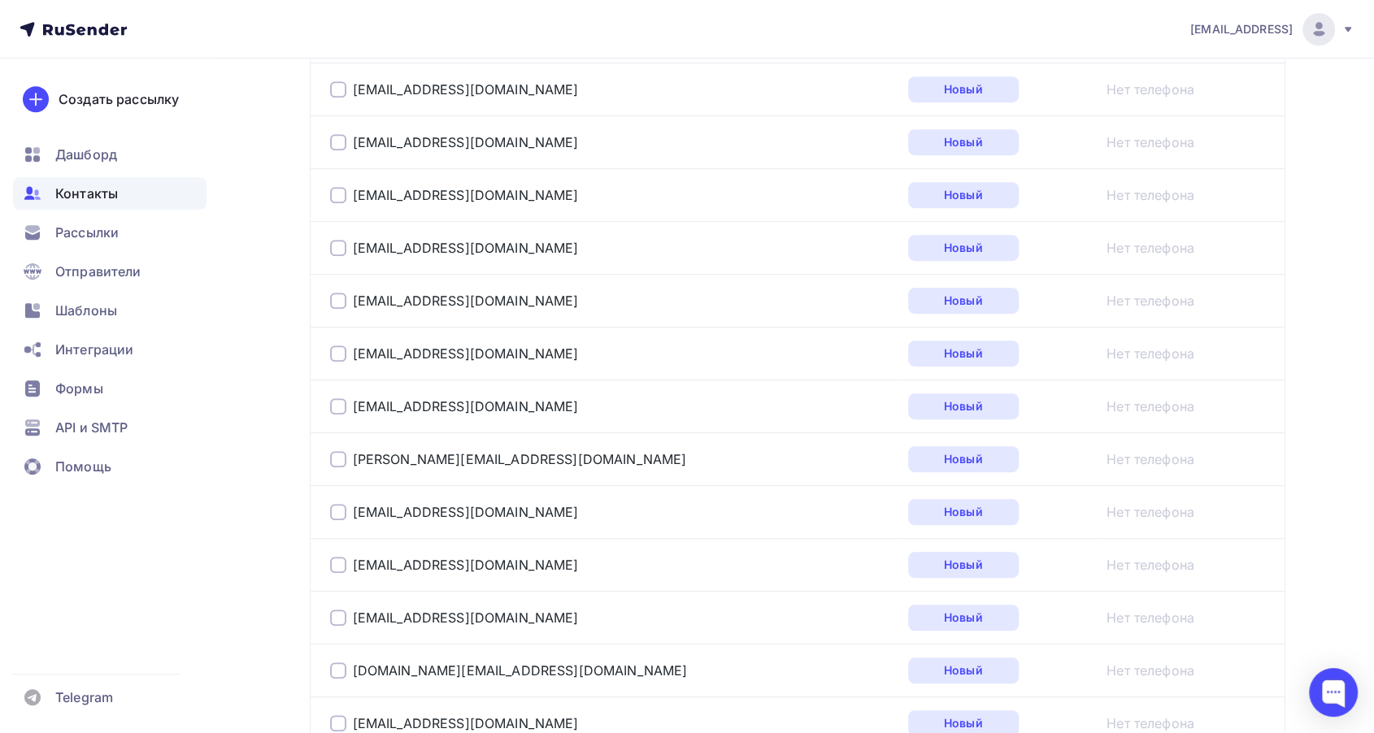
scroll to position [1083, 0]
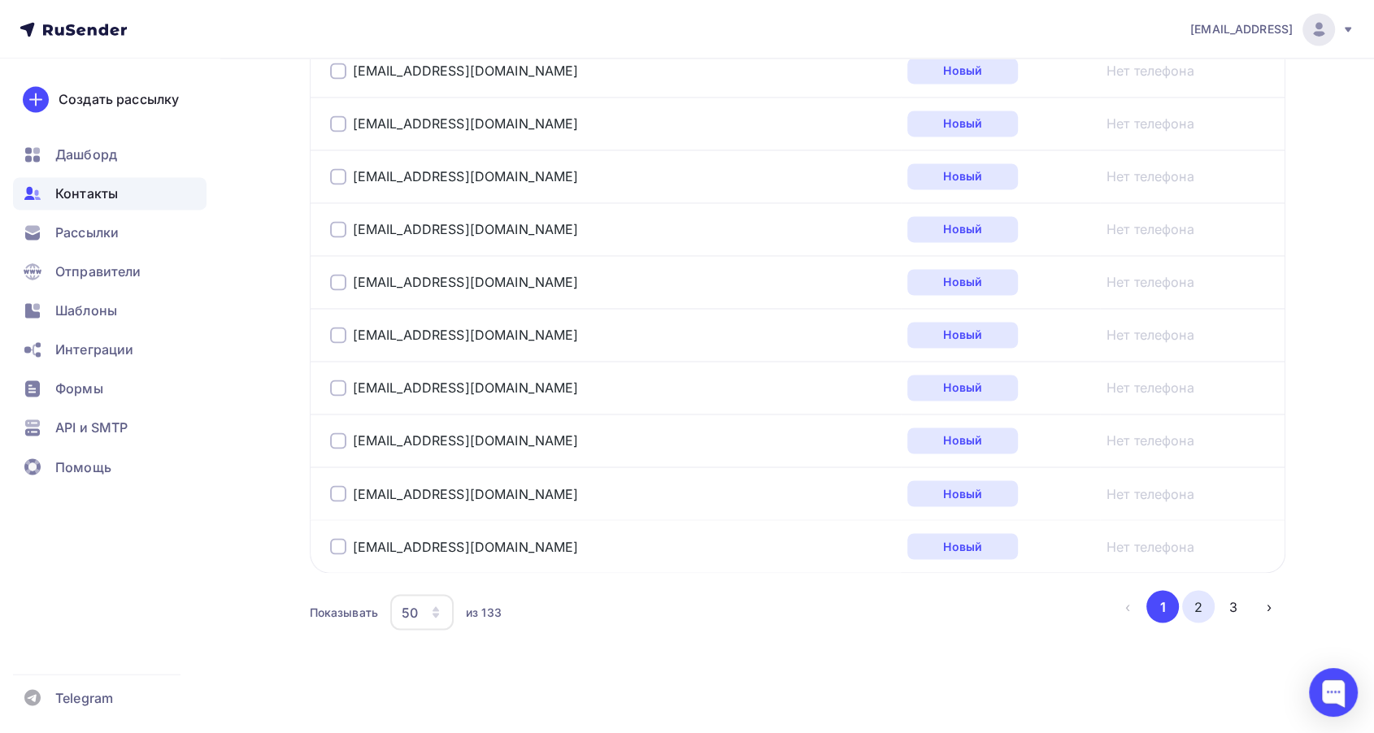
click at [1193, 597] on button "2" at bounding box center [1198, 606] width 33 height 33
click at [1226, 601] on button "3" at bounding box center [1233, 606] width 33 height 33
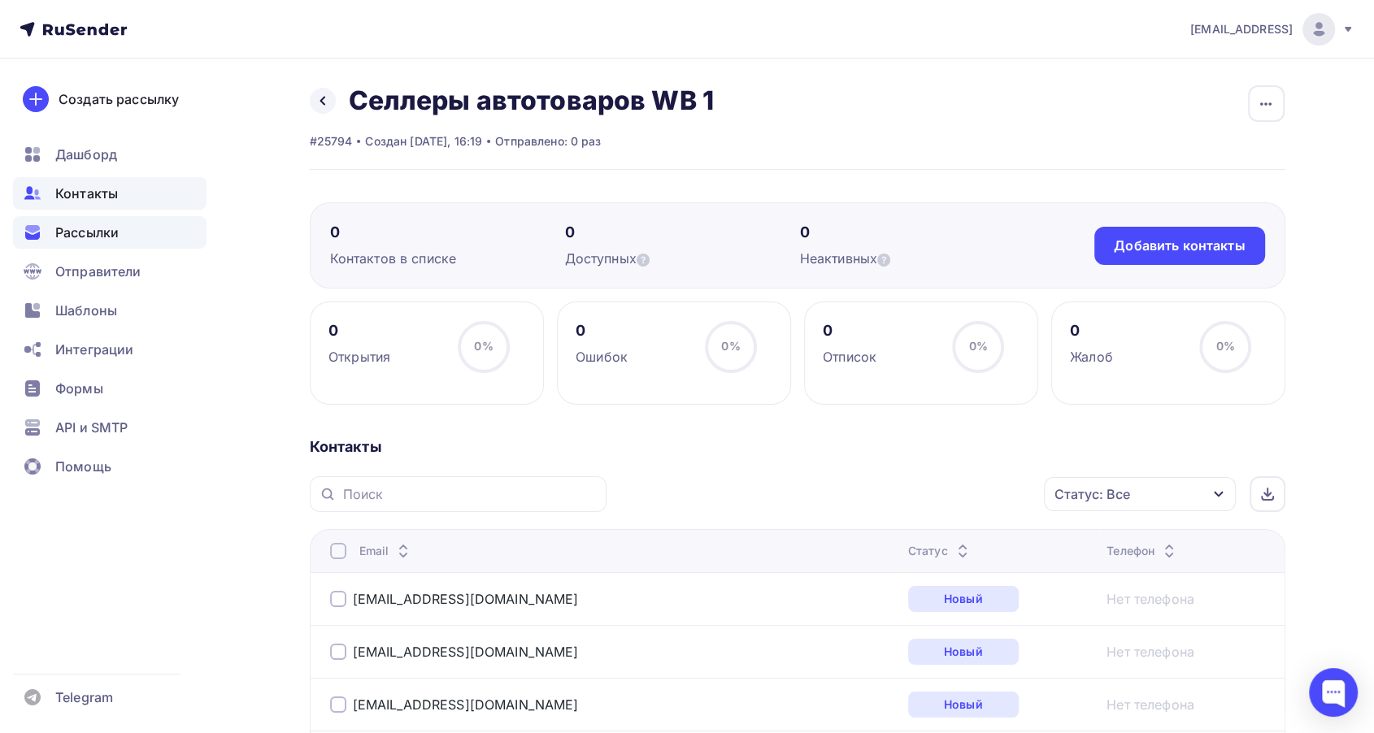
click at [104, 228] on span "Рассылки" at bounding box center [86, 233] width 63 height 20
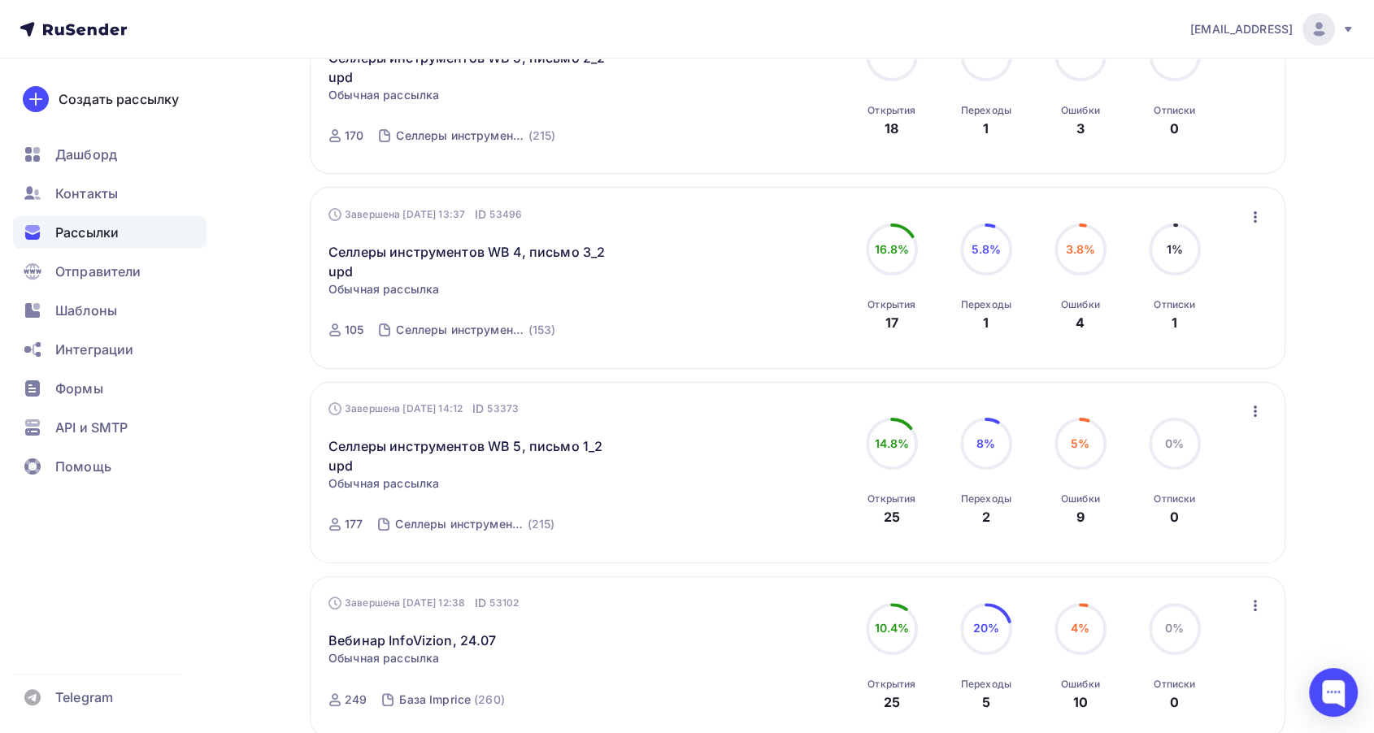
scroll to position [271, 0]
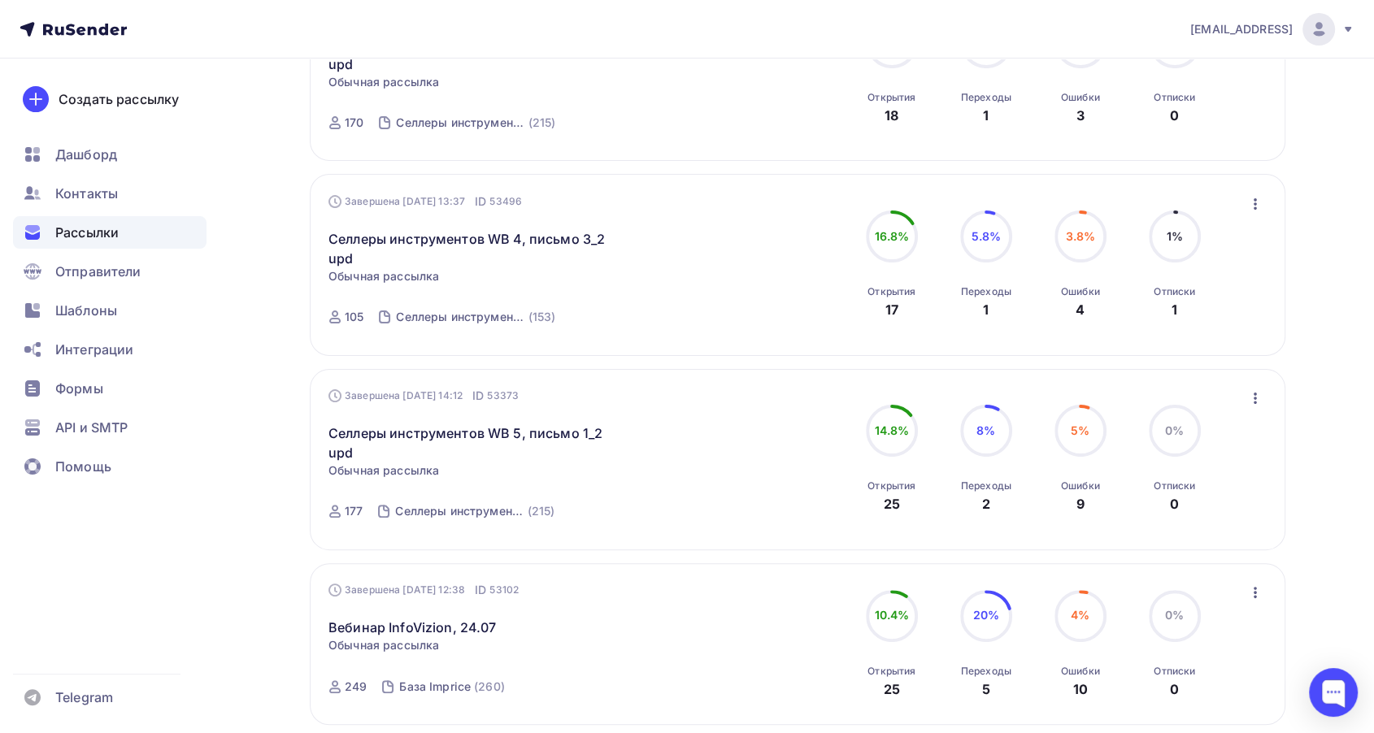
click at [1259, 395] on icon "button" at bounding box center [1255, 399] width 20 height 20
click at [1179, 500] on div "Копировать в новую" at bounding box center [1180, 506] width 167 height 20
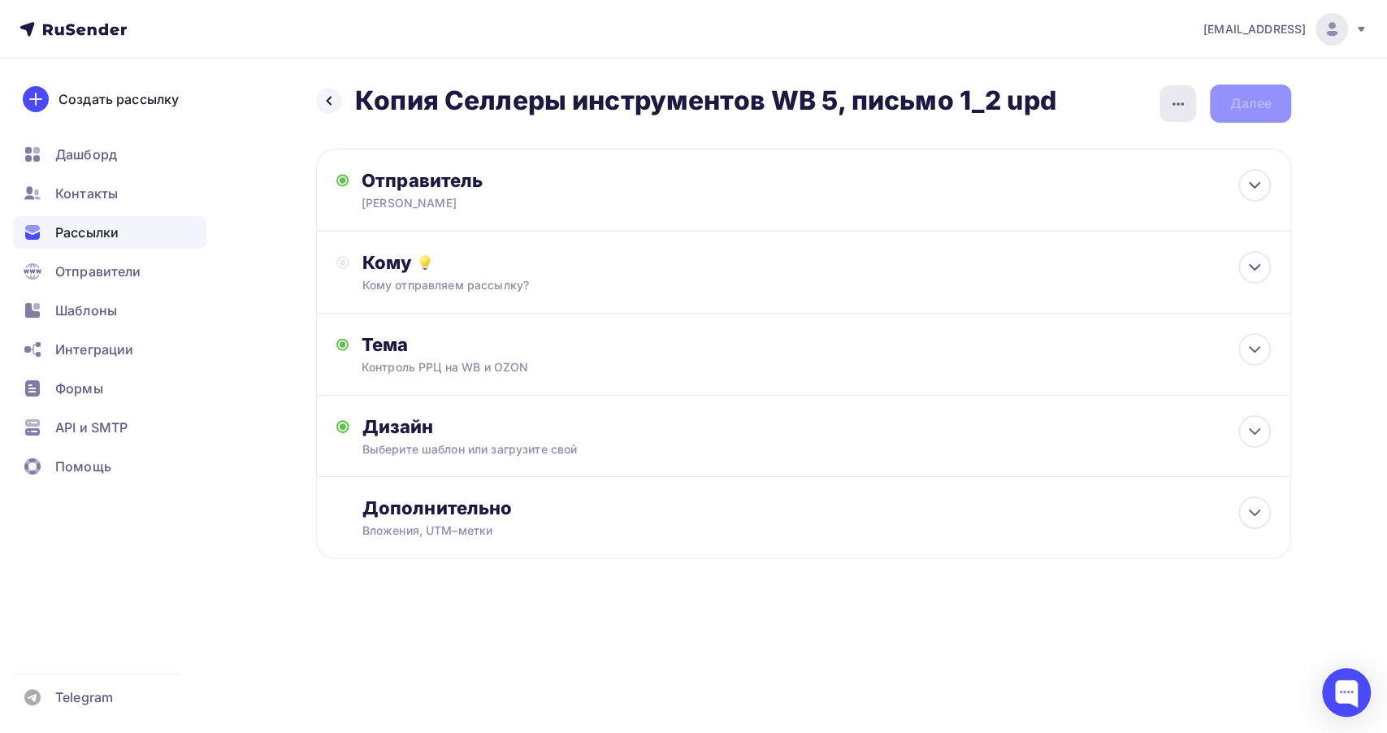
click at [1180, 111] on icon "button" at bounding box center [1179, 104] width 20 height 20
click at [1140, 187] on div "Переименовать рассылку" at bounding box center [1093, 187] width 202 height 20
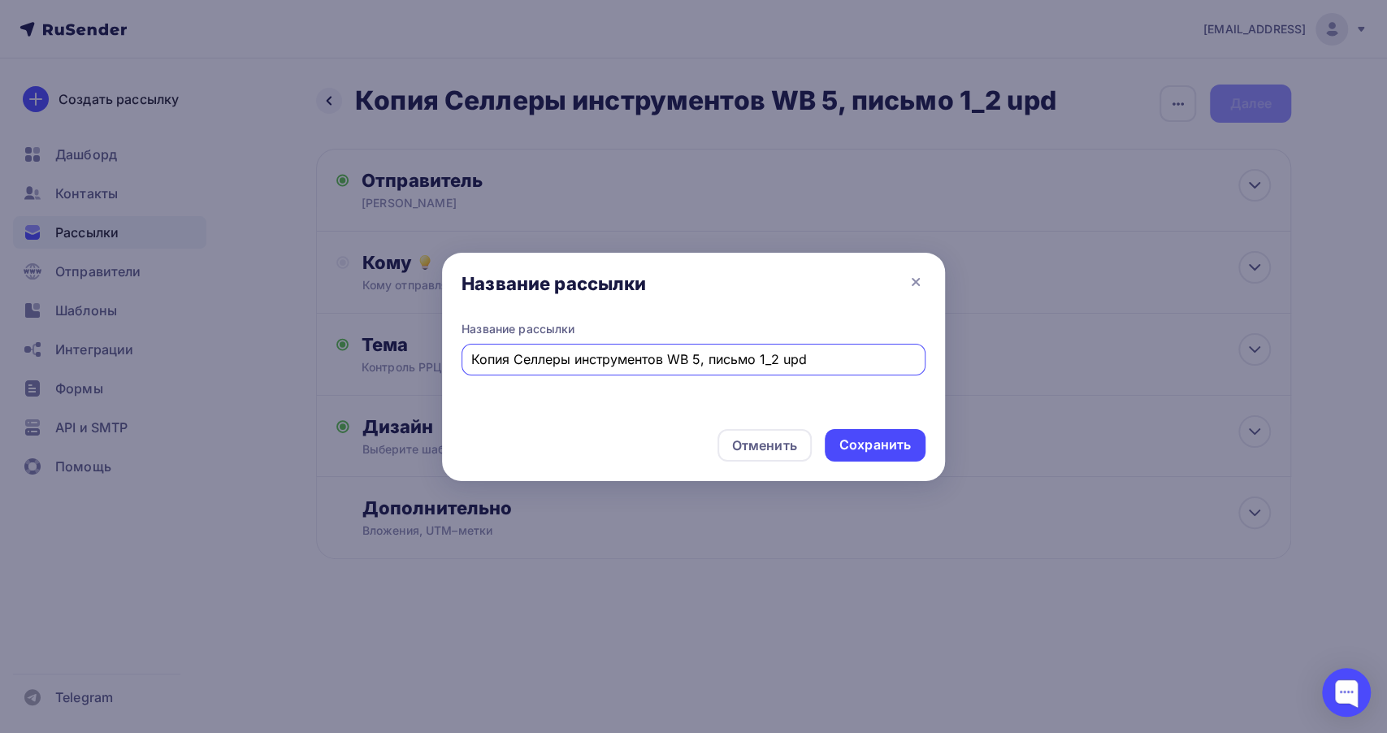
drag, startPoint x: 514, startPoint y: 359, endPoint x: 362, endPoint y: 331, distance: 155.4
click at [362, 331] on div "Название рассылки Название рассылки Копия Селлеры инструментов WB 5, письмо 1_2…" at bounding box center [693, 366] width 1387 height 733
click at [552, 362] on input "Селлеры инструментов WB 5, письмо 1_2 upd" at bounding box center [693, 359] width 445 height 20
click at [647, 358] on input "Селлеры автотоваров WB 5, письмо 1_2 upd" at bounding box center [693, 359] width 445 height 20
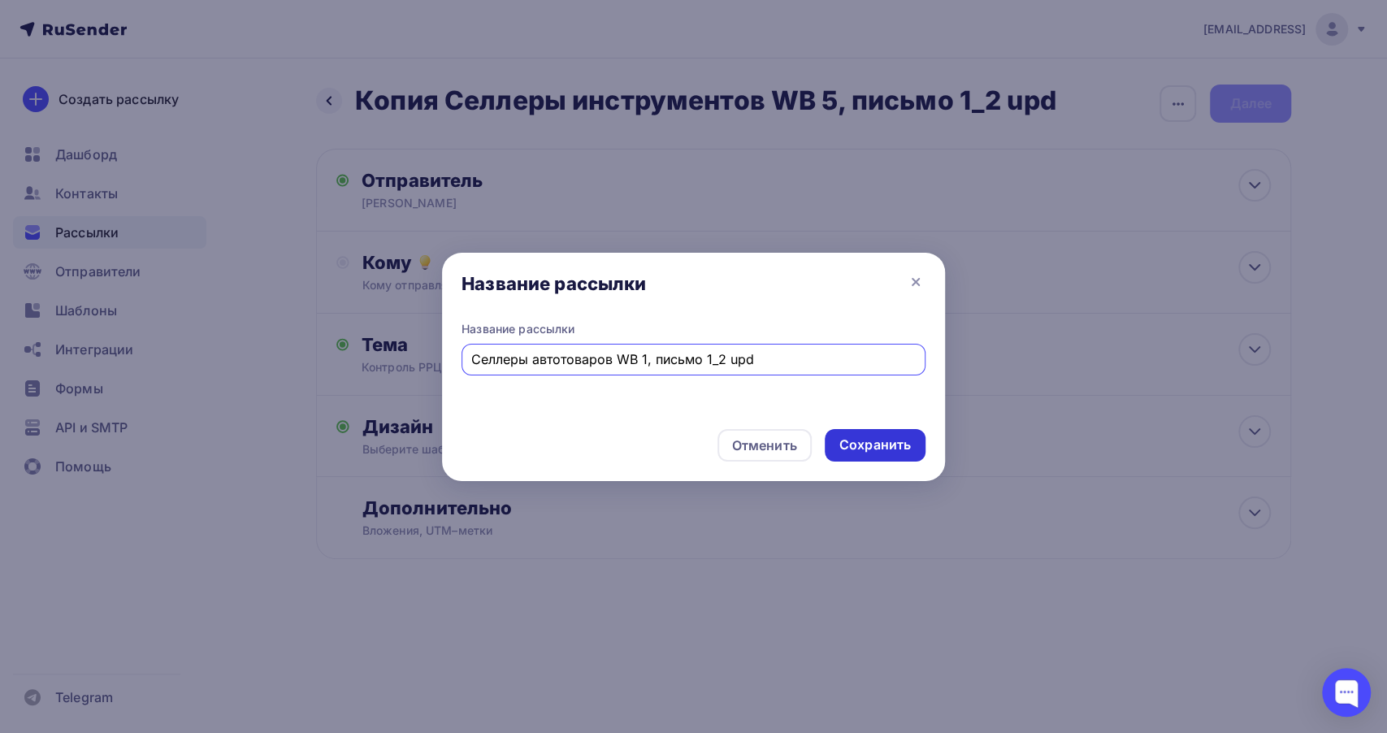
type input "Селлеры автотоваров WB 1, письмо 1_2 upd"
click at [901, 446] on div "Сохранить" at bounding box center [876, 445] width 72 height 19
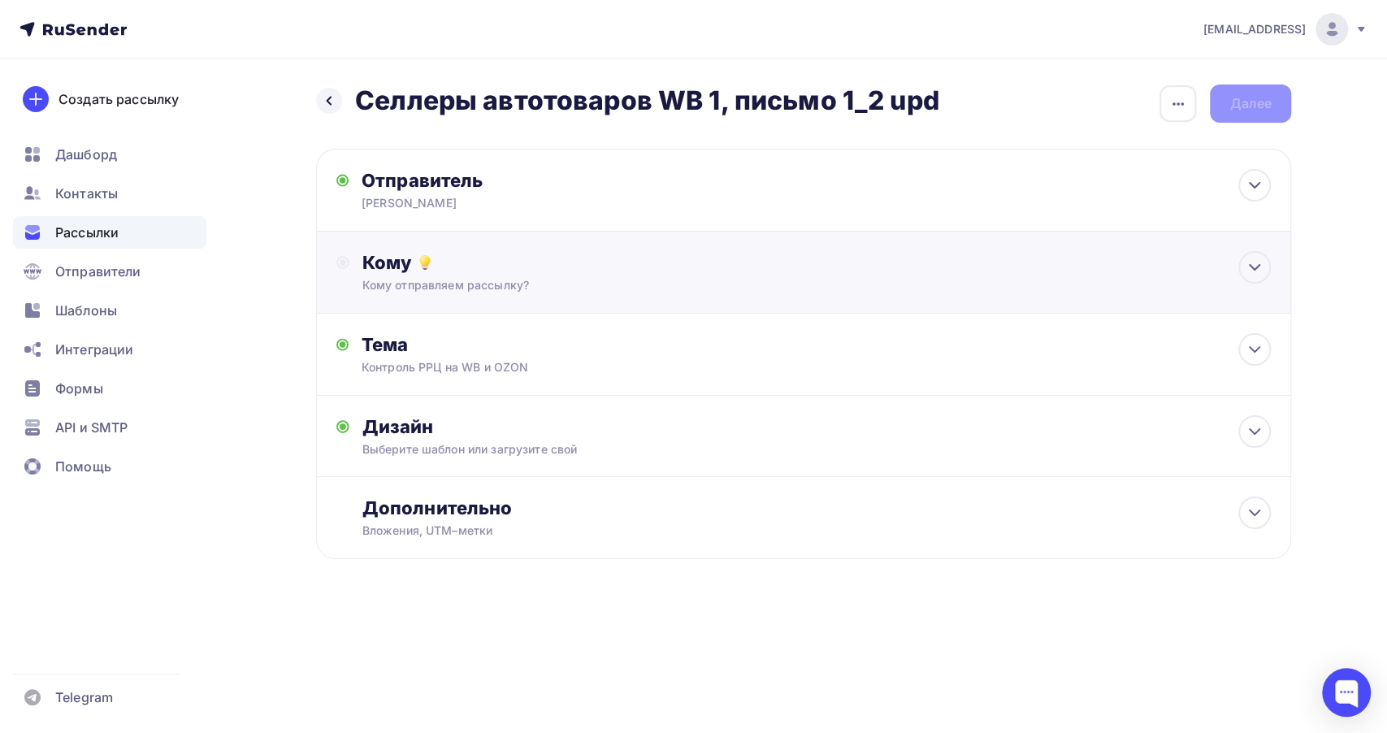
click at [611, 294] on div "Кому Кому отправляем рассылку? Списки получателей Выберите список Все списки id…" at bounding box center [803, 273] width 975 height 82
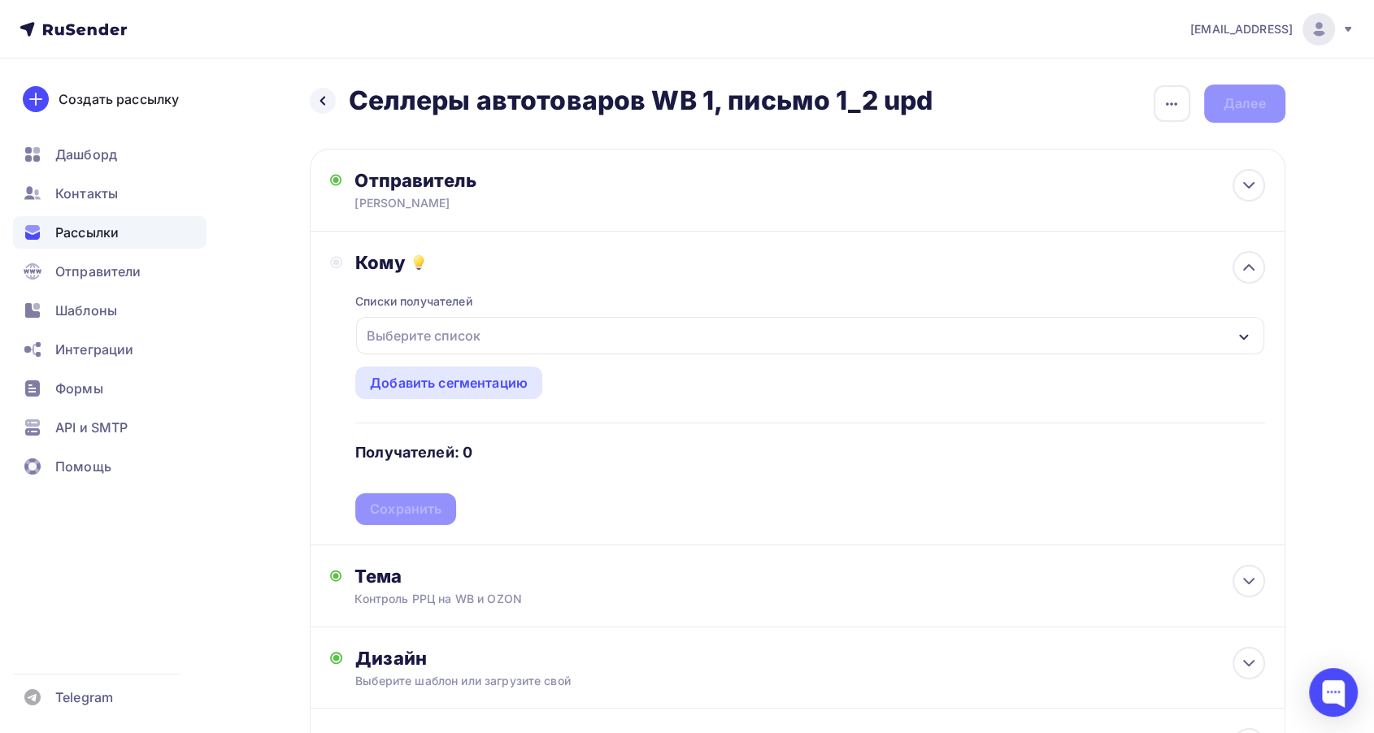
click at [601, 338] on div "Выберите список" at bounding box center [809, 335] width 907 height 37
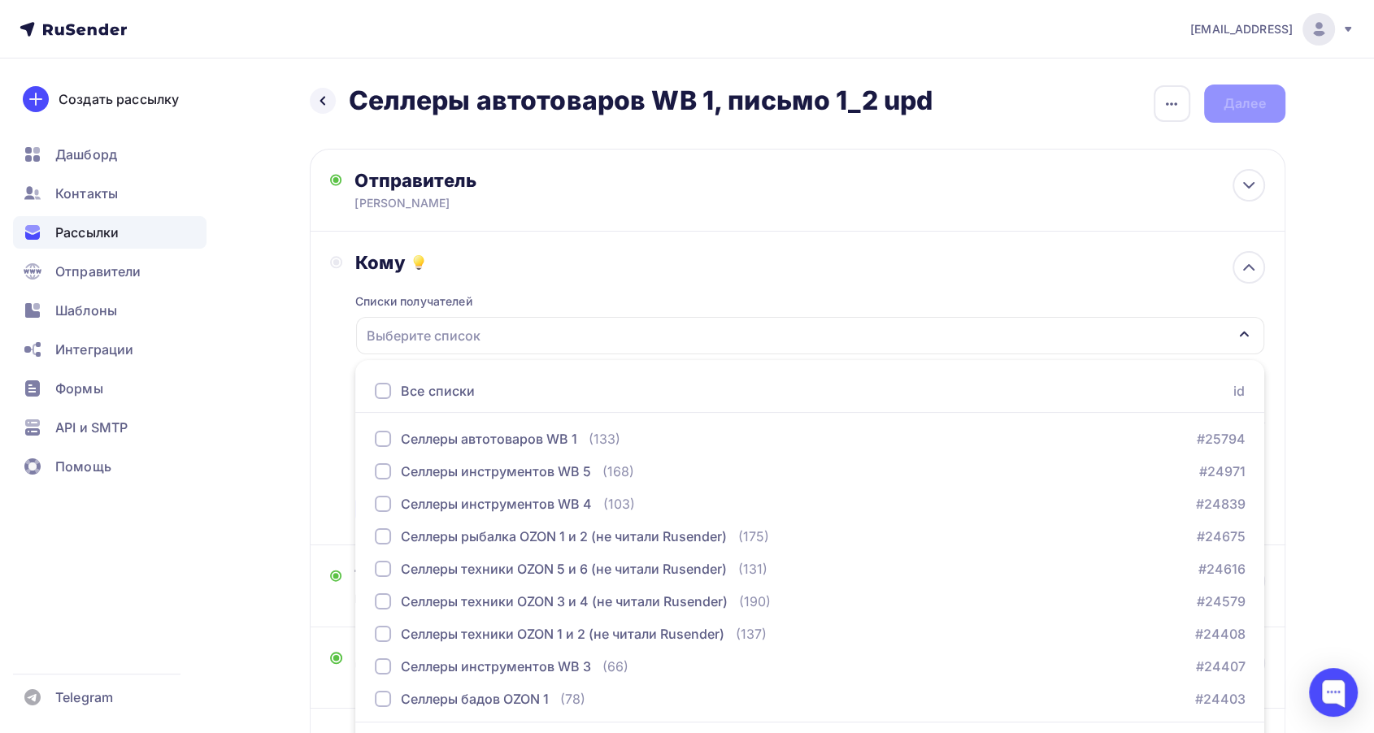
scroll to position [47, 0]
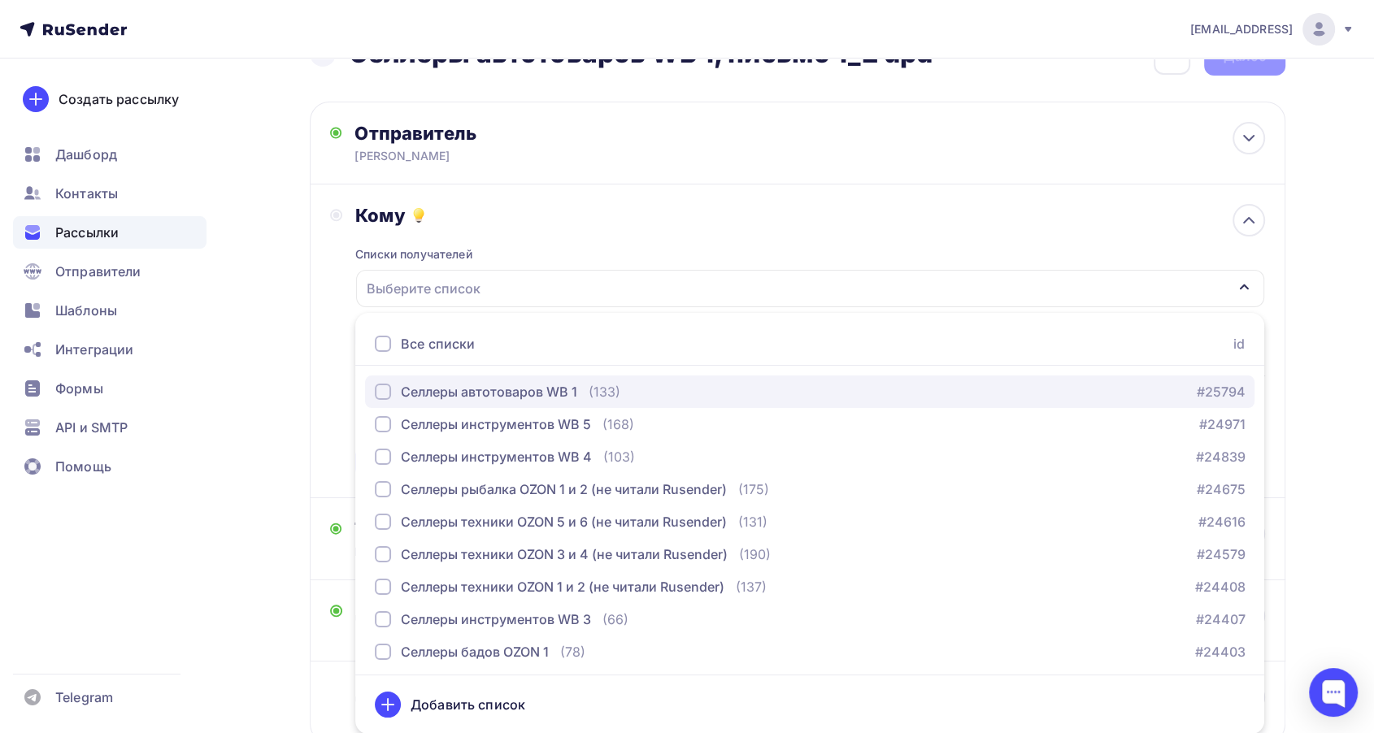
click at [541, 390] on div "Селлеры автотоваров WB 1" at bounding box center [489, 392] width 176 height 20
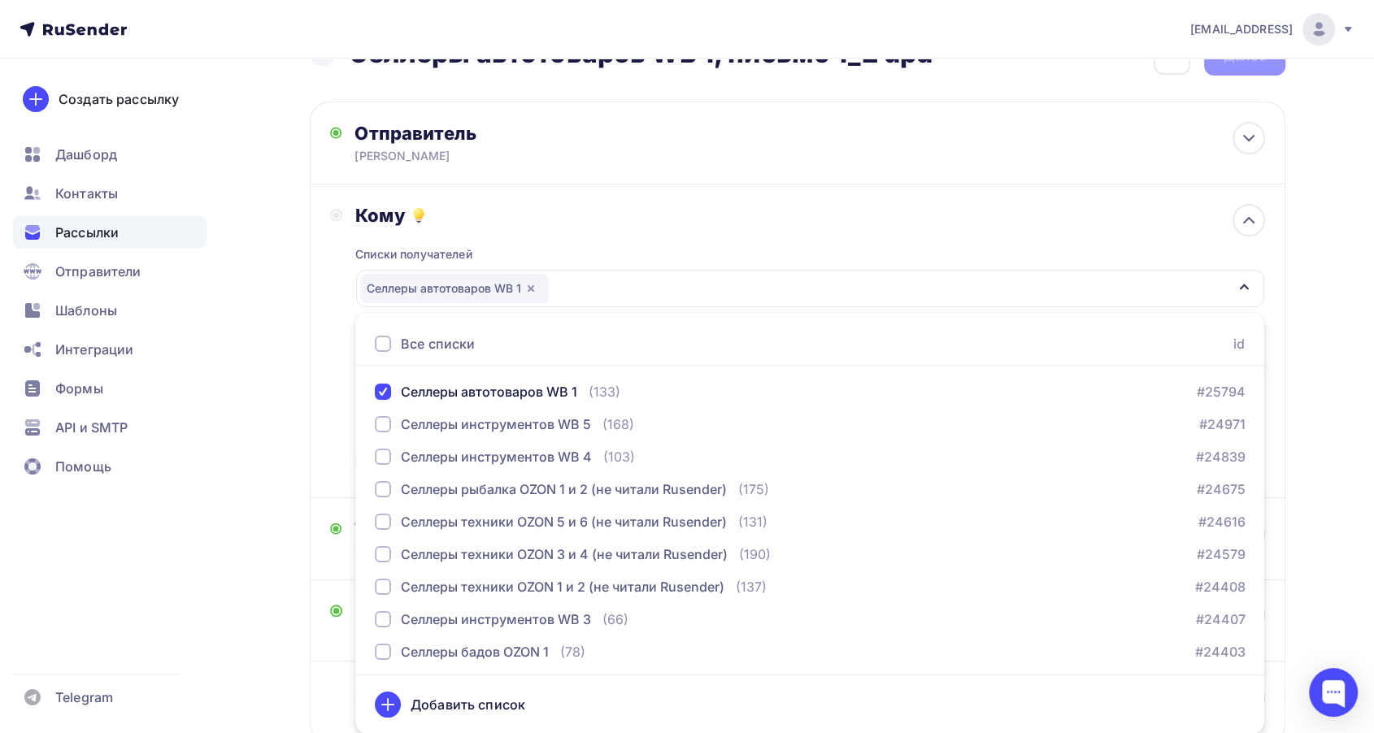
click at [338, 390] on div "Кому Списки получателей Селлеры автотоваров WB 1 Все списки id Селлеры автотова…" at bounding box center [797, 341] width 935 height 274
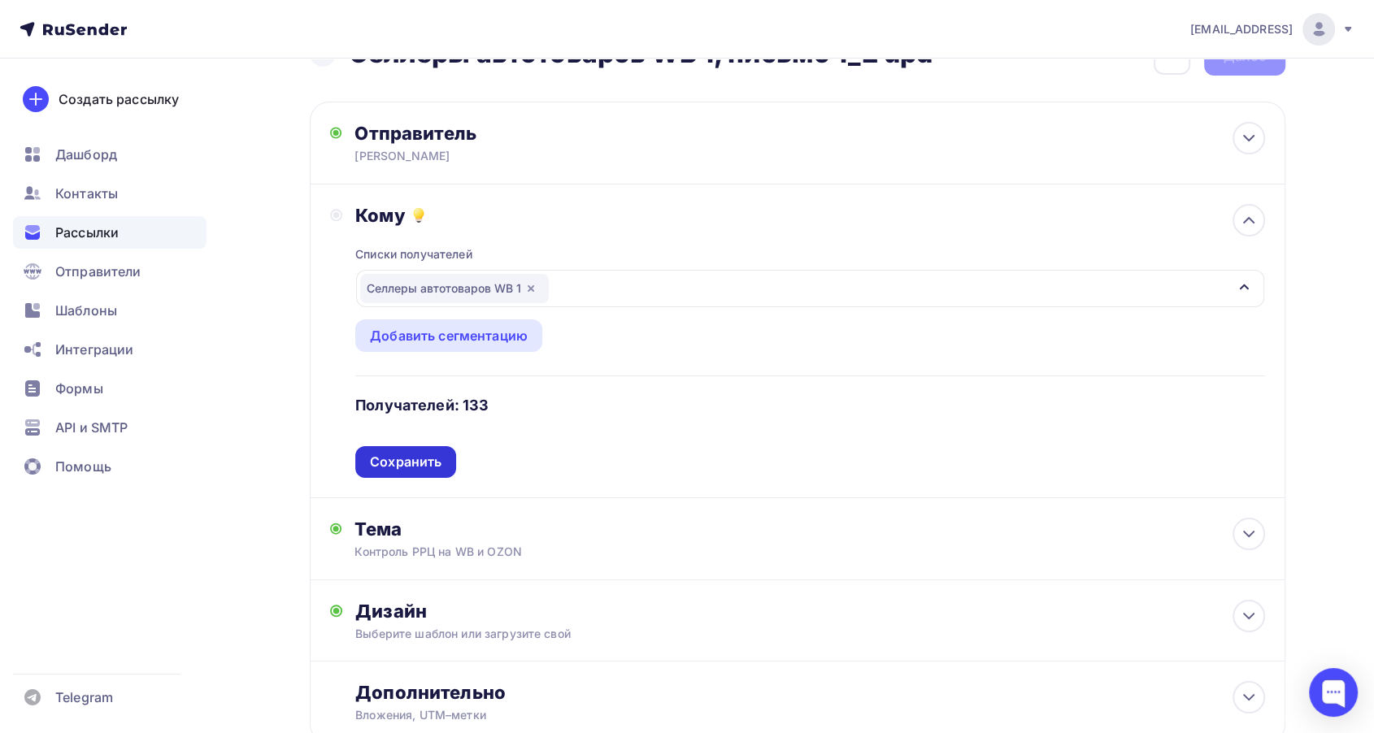
click at [439, 467] on div "Сохранить" at bounding box center [406, 462] width 72 height 19
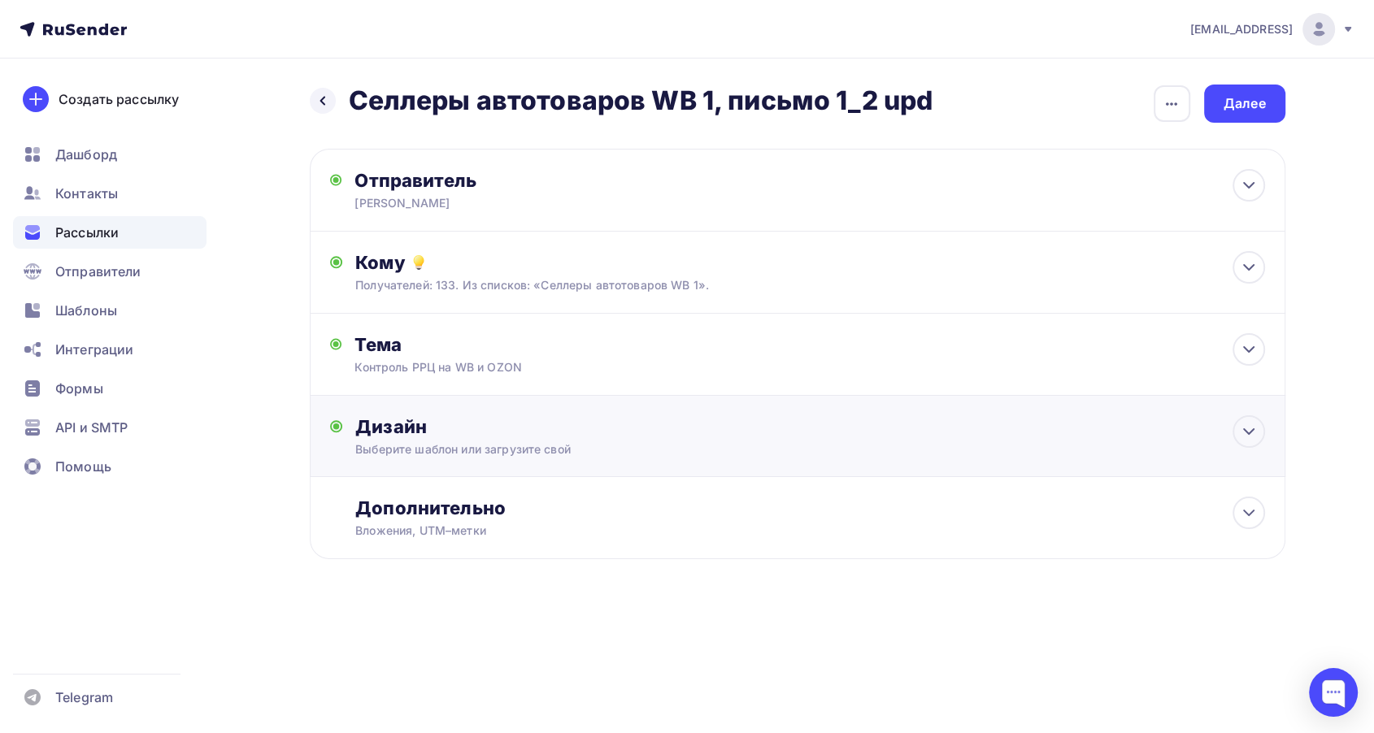
scroll to position [0, 0]
click at [592, 447] on div "Выберите шаблон или загрузите свой" at bounding box center [772, 449] width 818 height 16
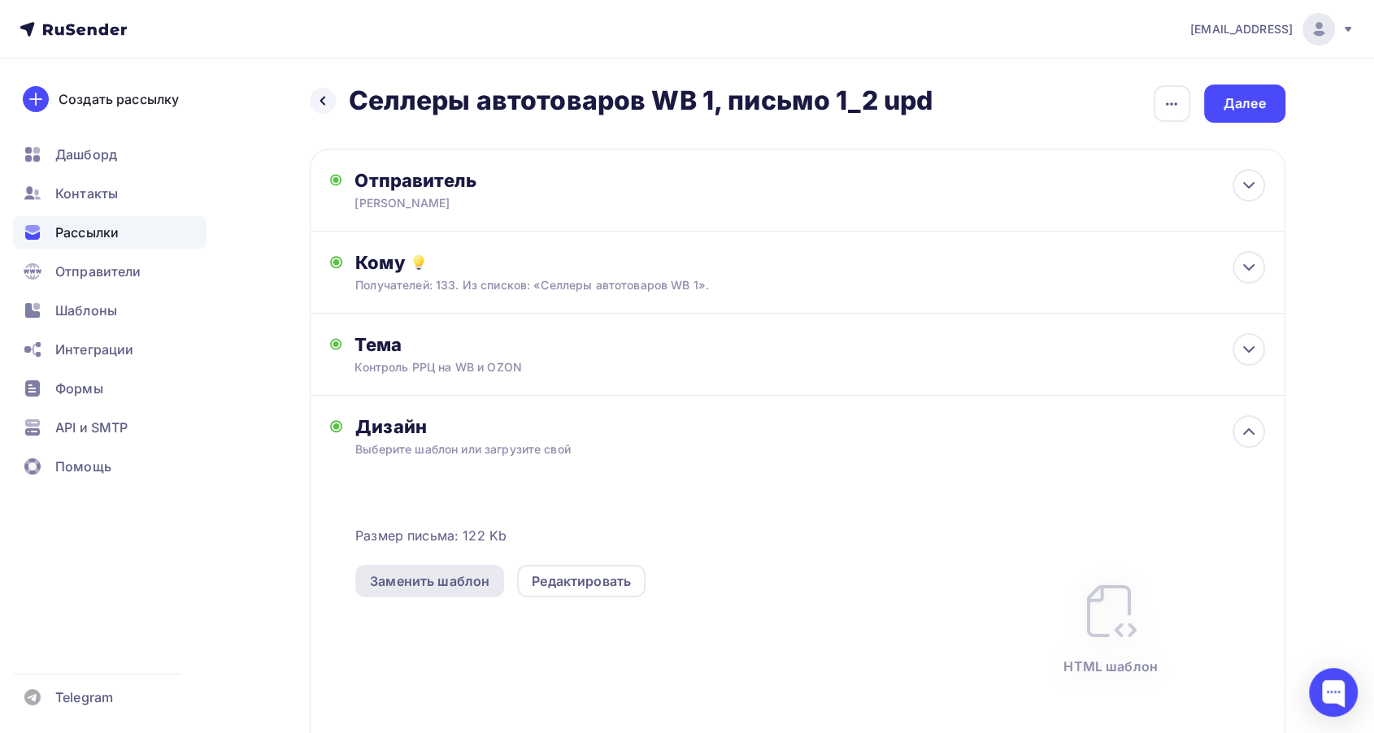
click at [423, 577] on div "Заменить шаблон" at bounding box center [429, 581] width 119 height 20
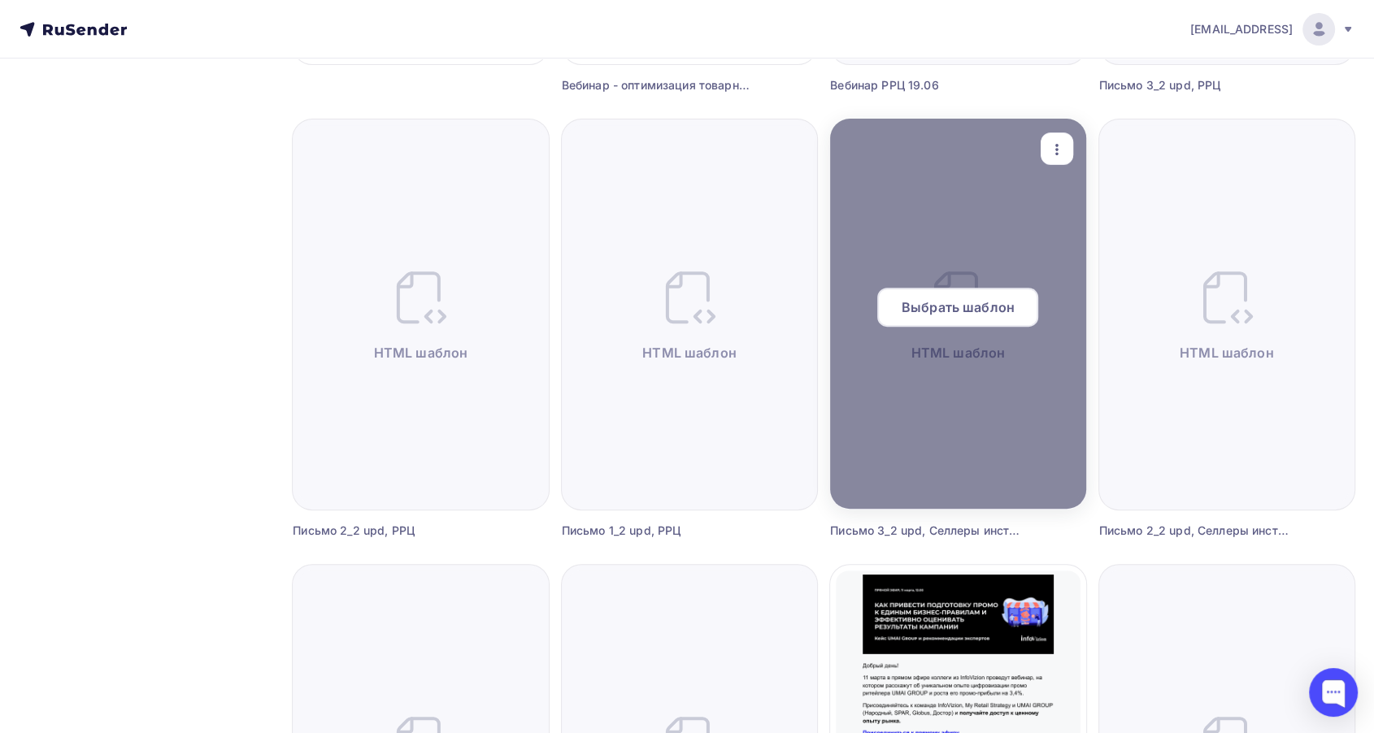
scroll to position [541, 0]
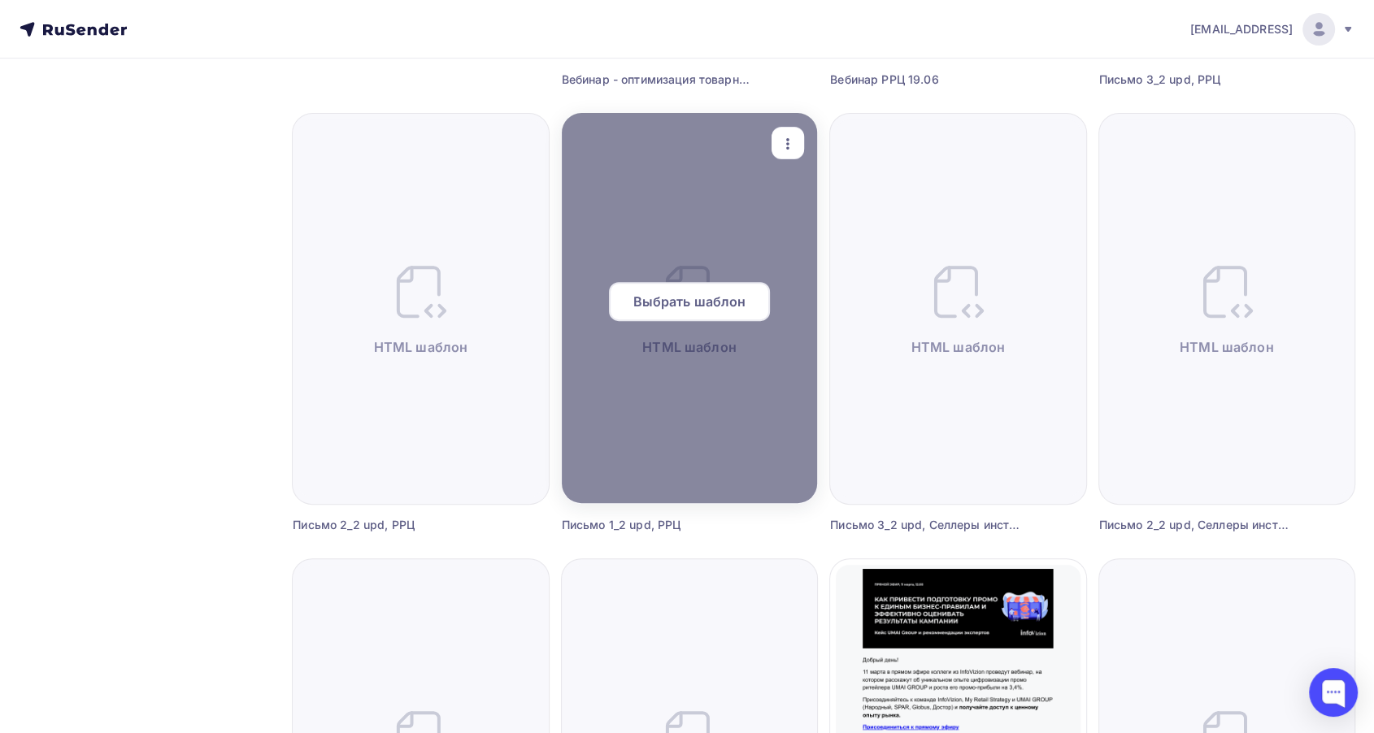
click at [687, 305] on span "Выбрать шаблон" at bounding box center [688, 302] width 113 height 20
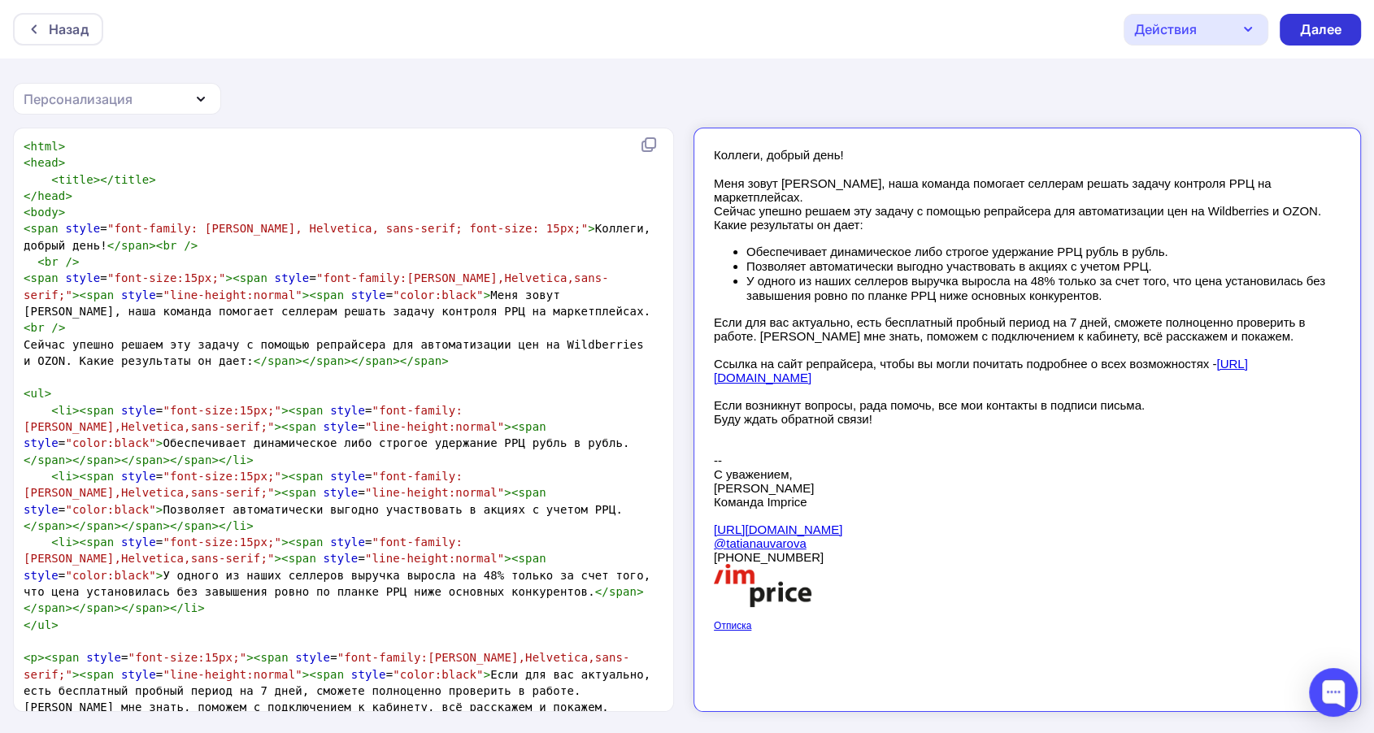
click at [1339, 24] on div "Далее" at bounding box center [1320, 29] width 42 height 19
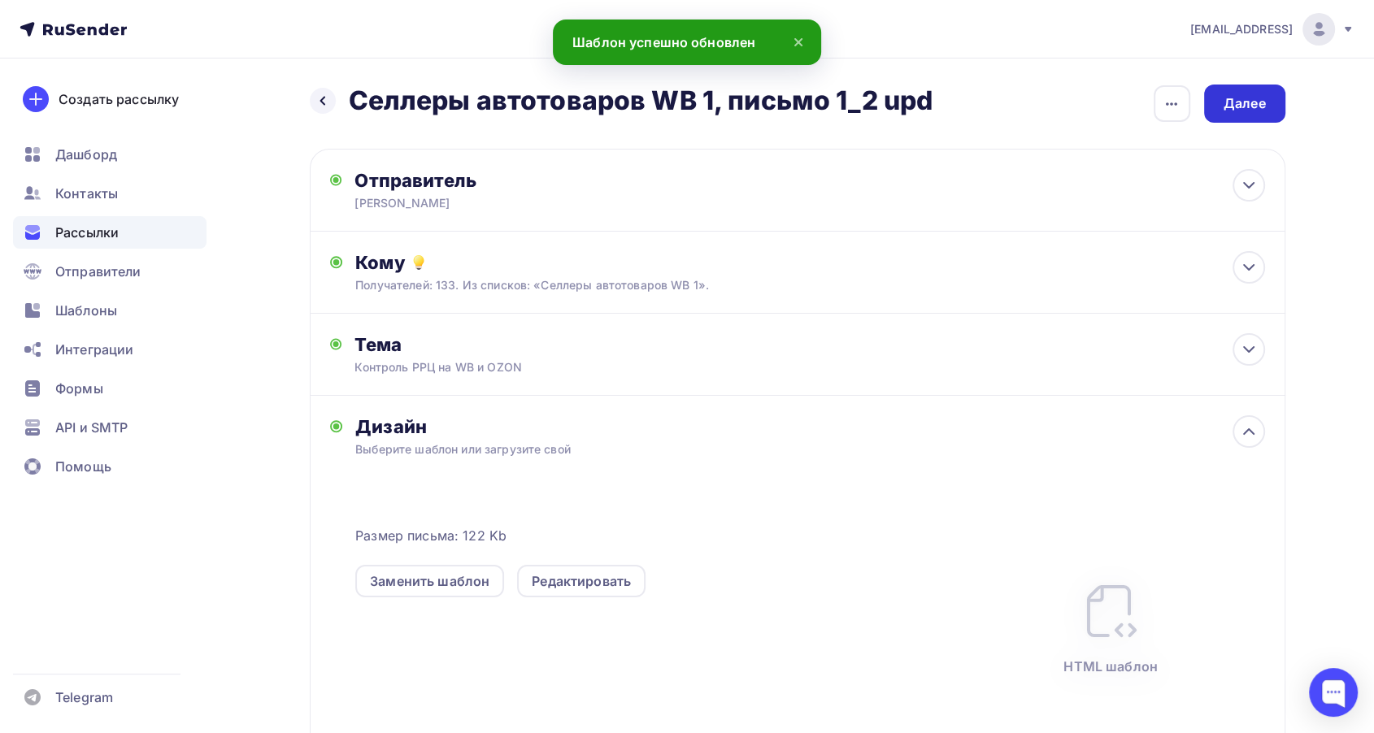
click at [1242, 102] on div "Далее" at bounding box center [1244, 103] width 42 height 19
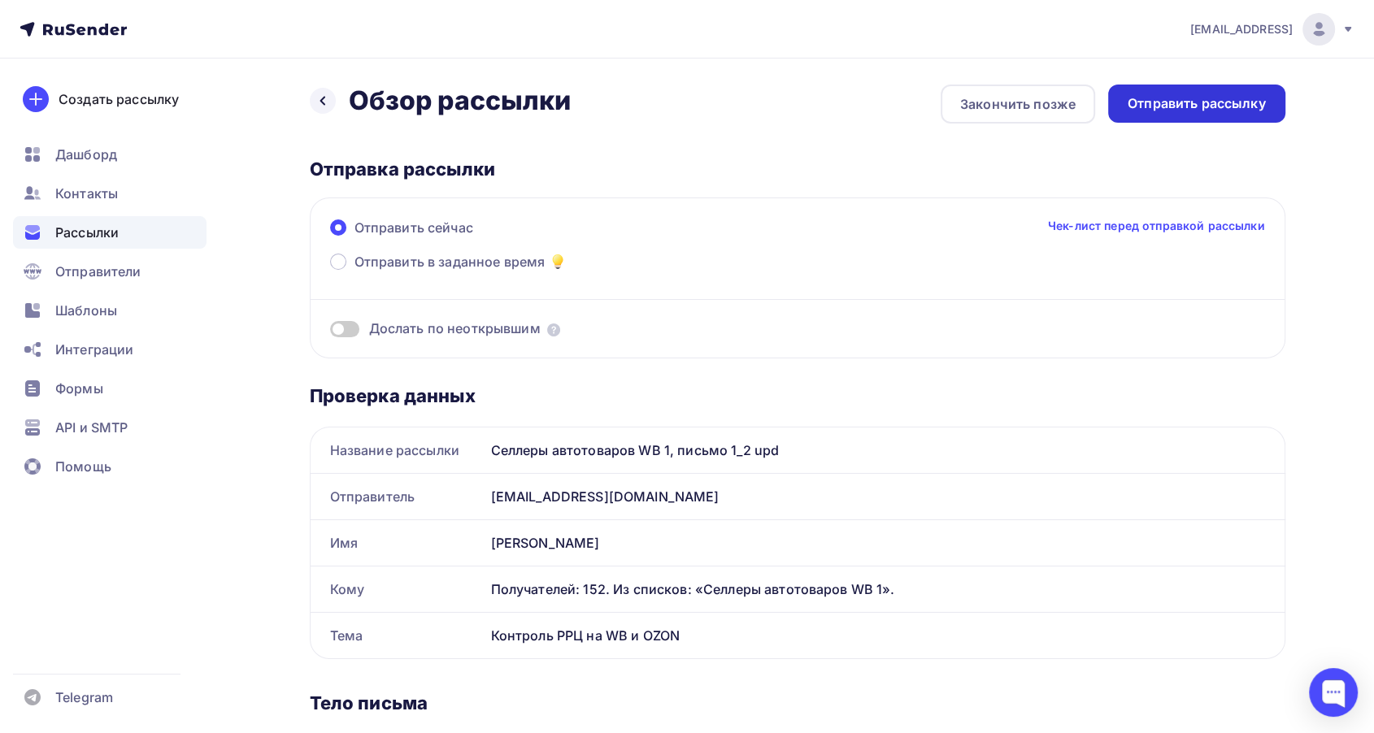
click at [1174, 96] on div "Отправить рассылку" at bounding box center [1196, 103] width 138 height 19
